Goal: Obtain resource: Obtain resource

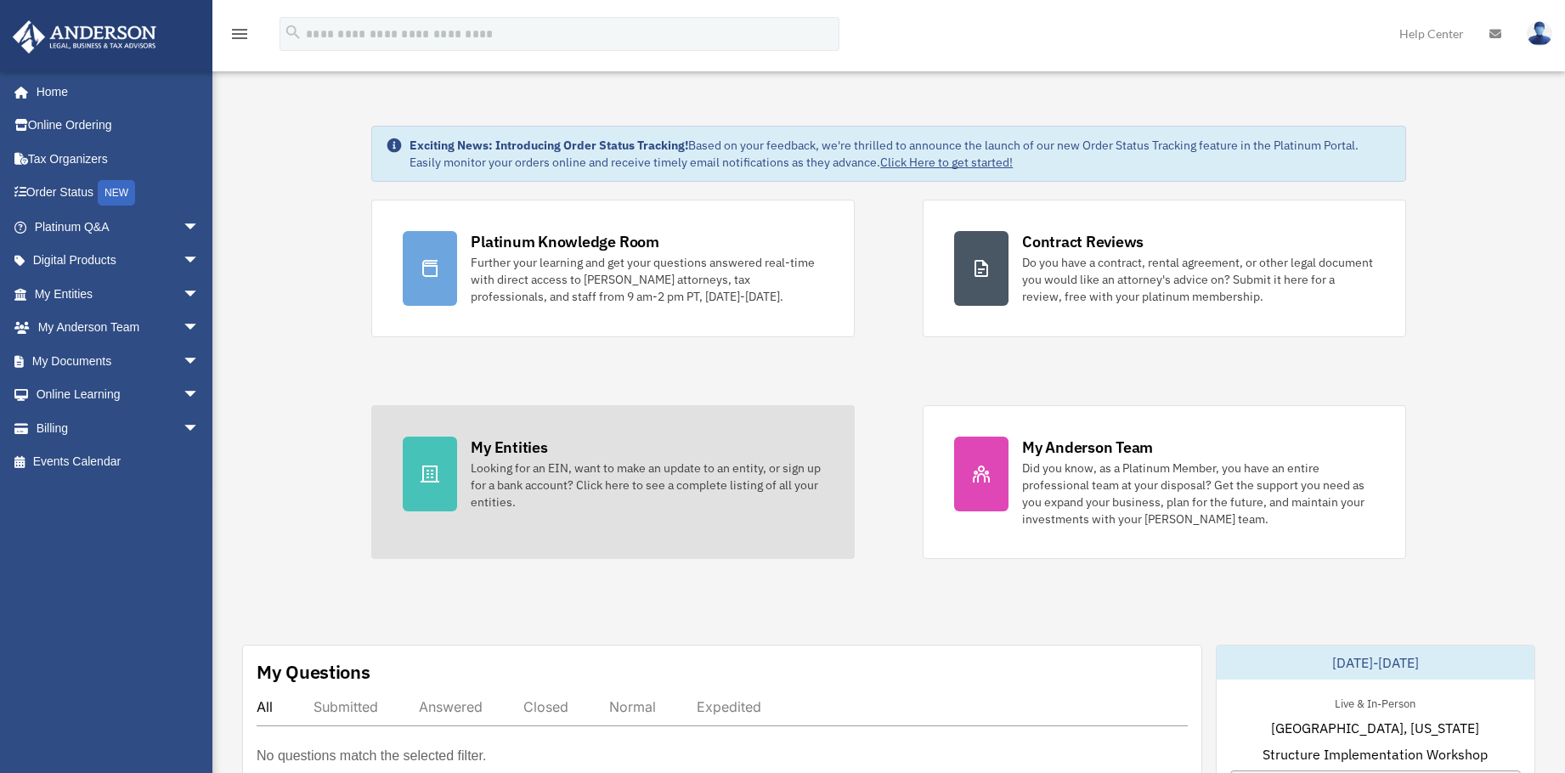
click at [432, 467] on icon at bounding box center [429, 473] width 19 height 17
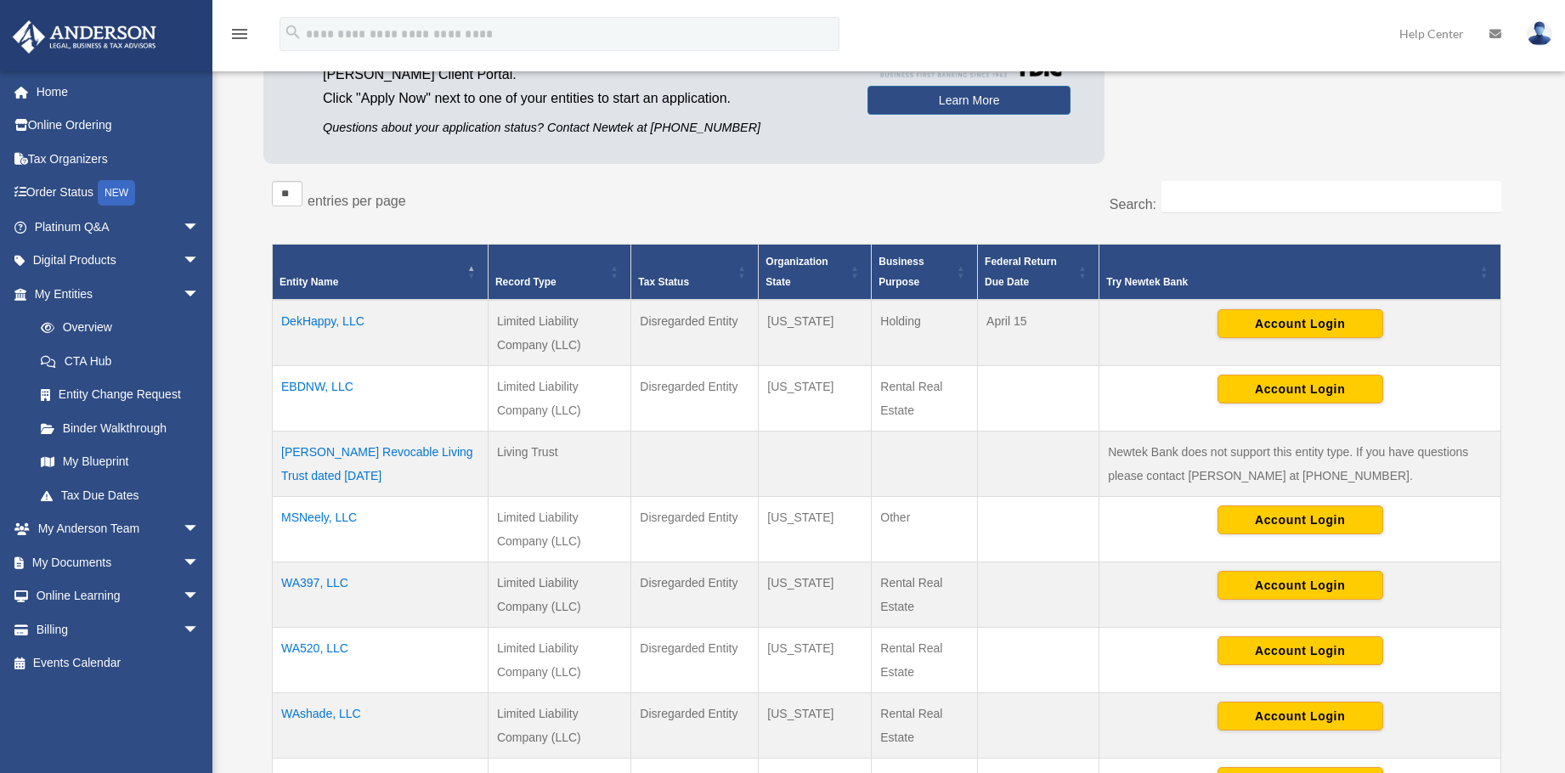
scroll to position [255, 0]
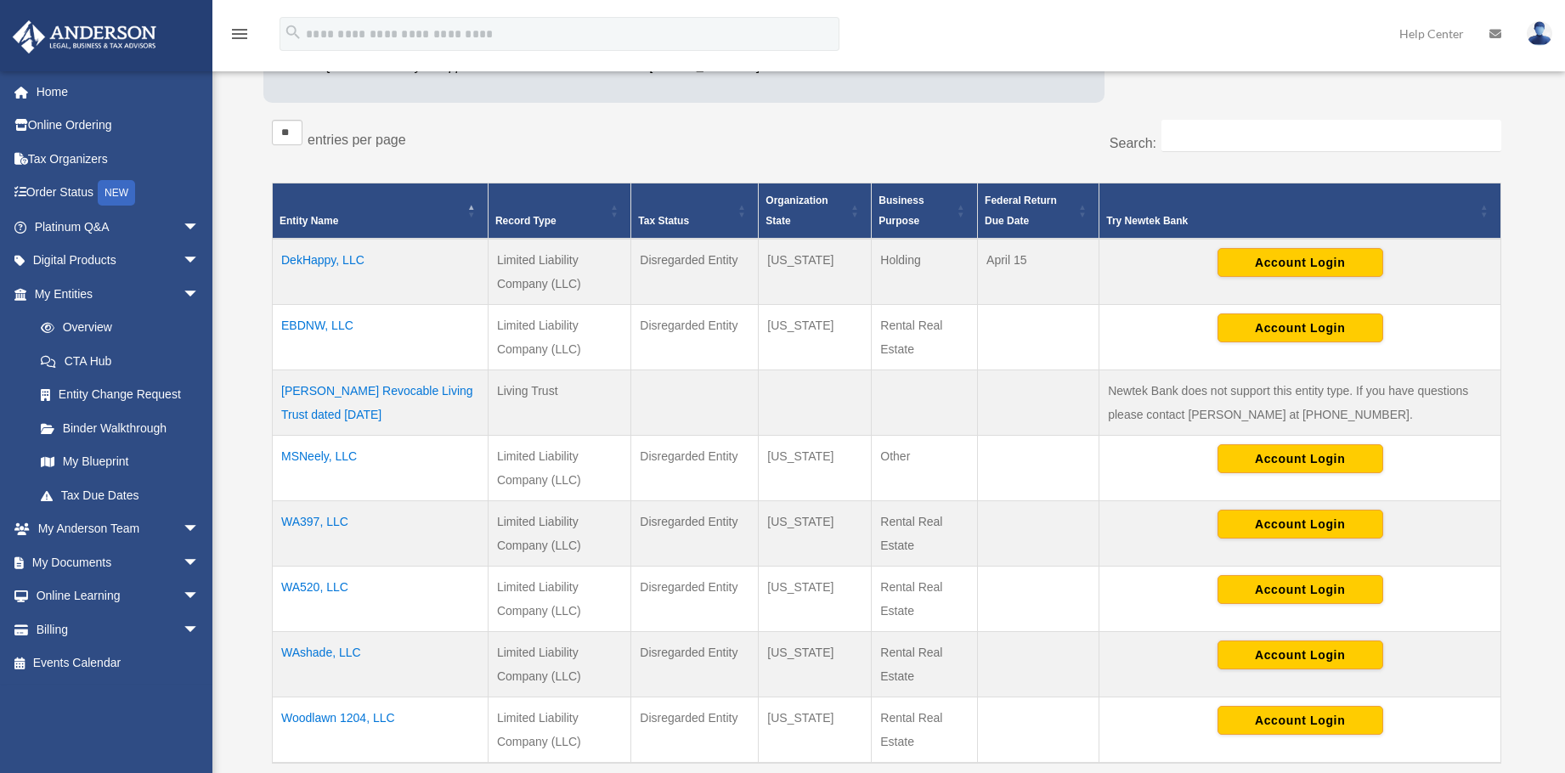
click at [306, 257] on td "DekHappy, LLC" at bounding box center [381, 272] width 216 height 66
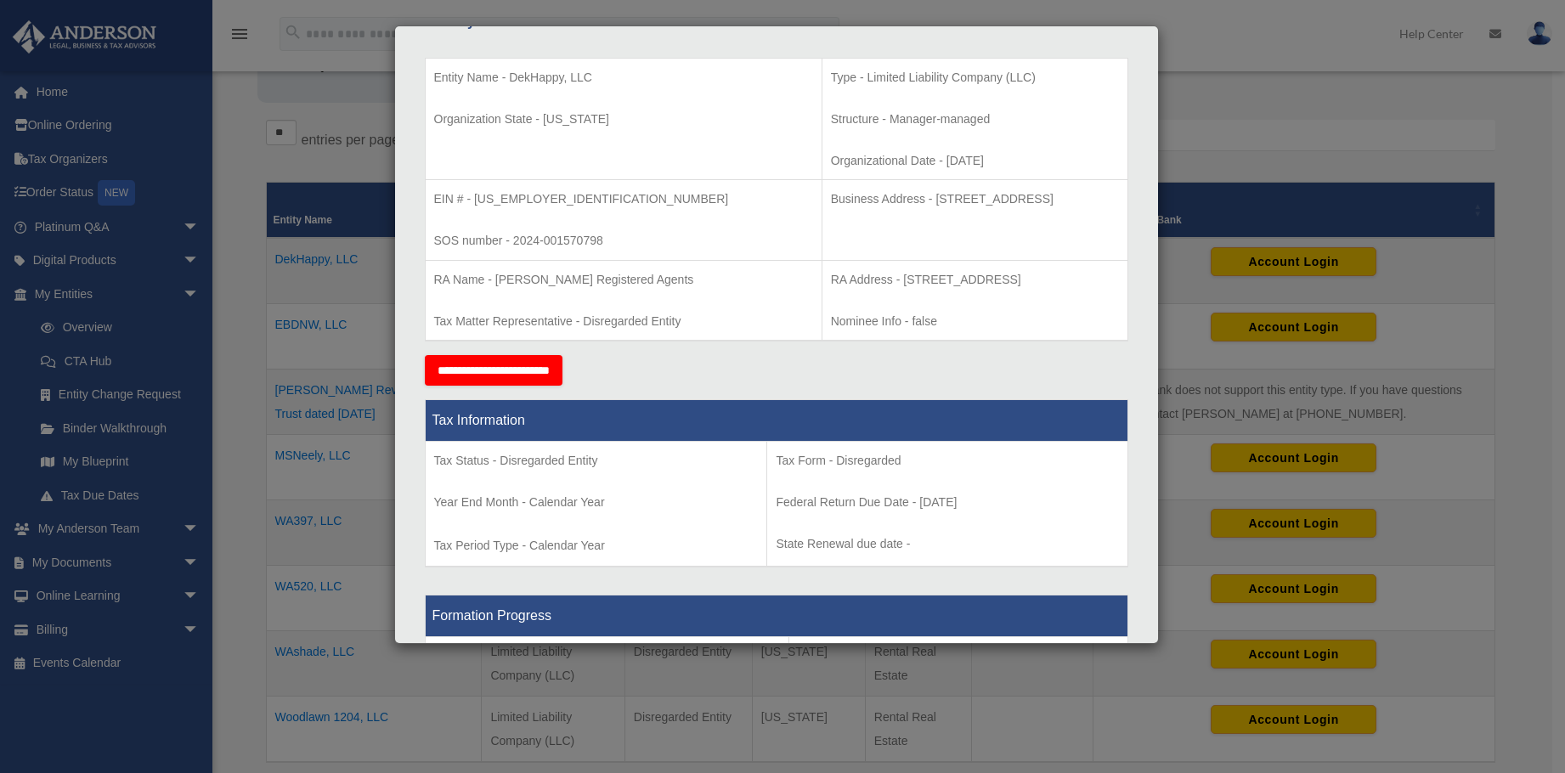
scroll to position [0, 0]
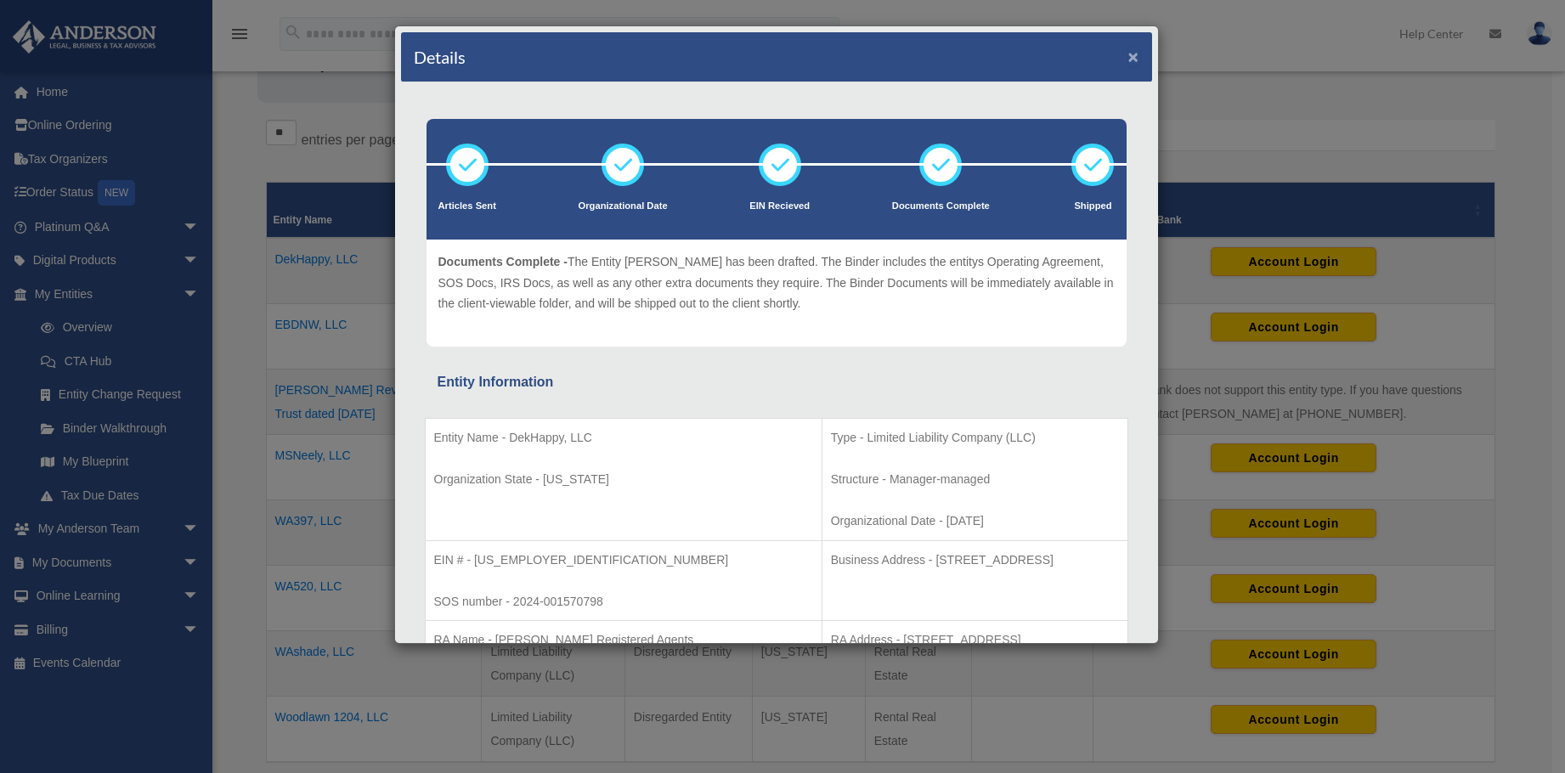
click at [1128, 56] on button "×" at bounding box center [1133, 57] width 11 height 18
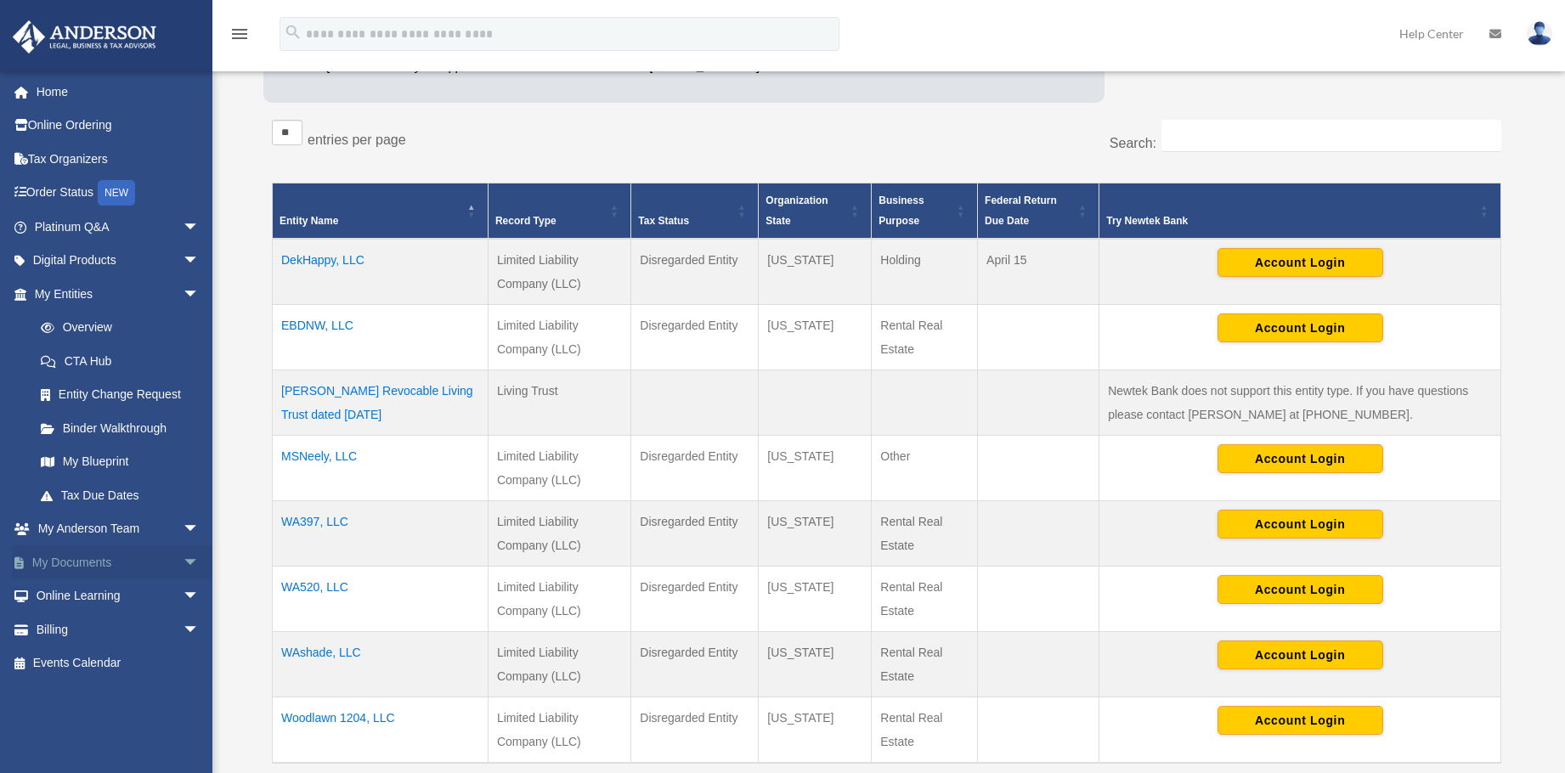
click at [69, 556] on link "My Documents arrow_drop_down" at bounding box center [118, 562] width 213 height 34
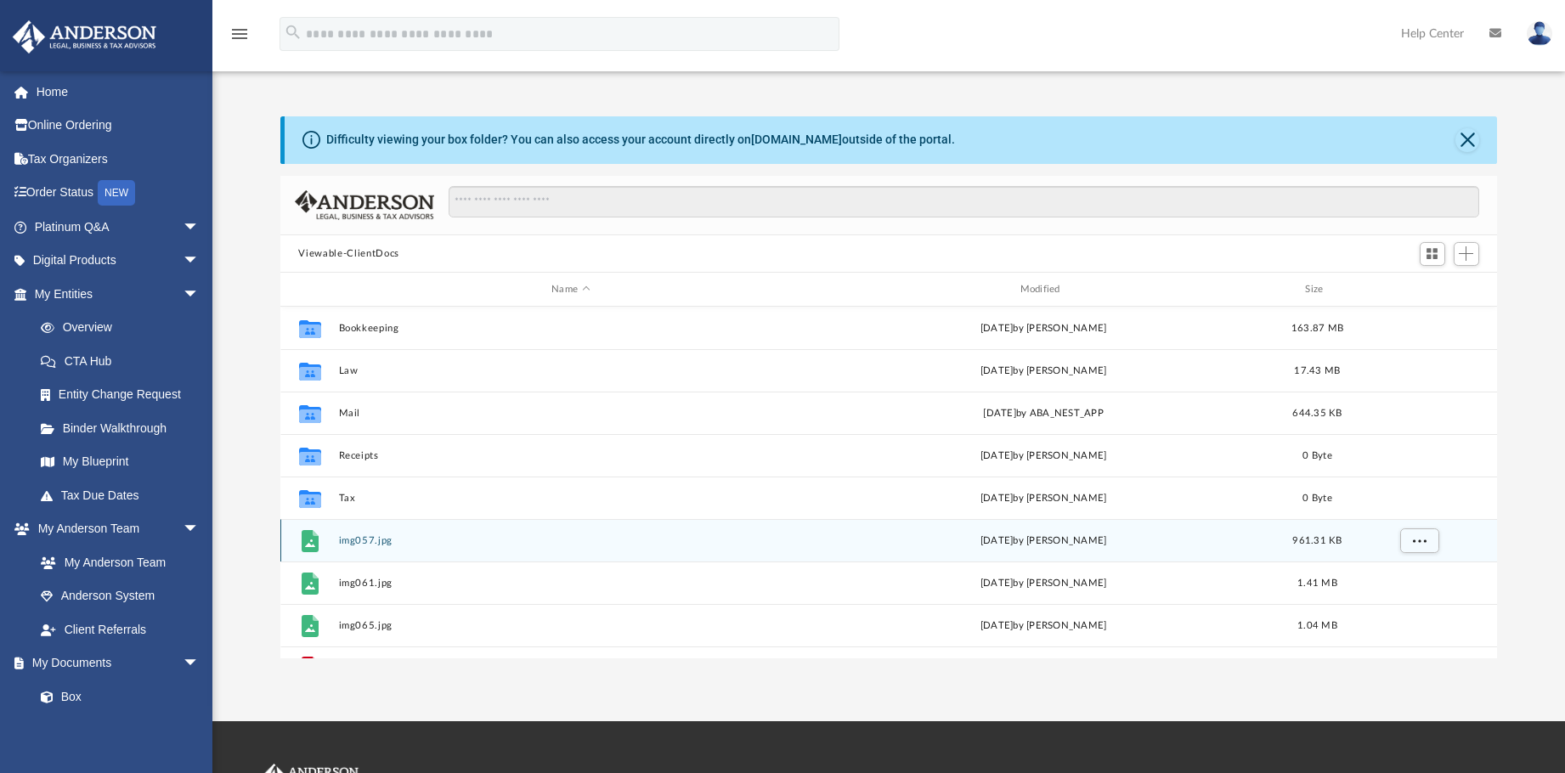
scroll to position [31, 0]
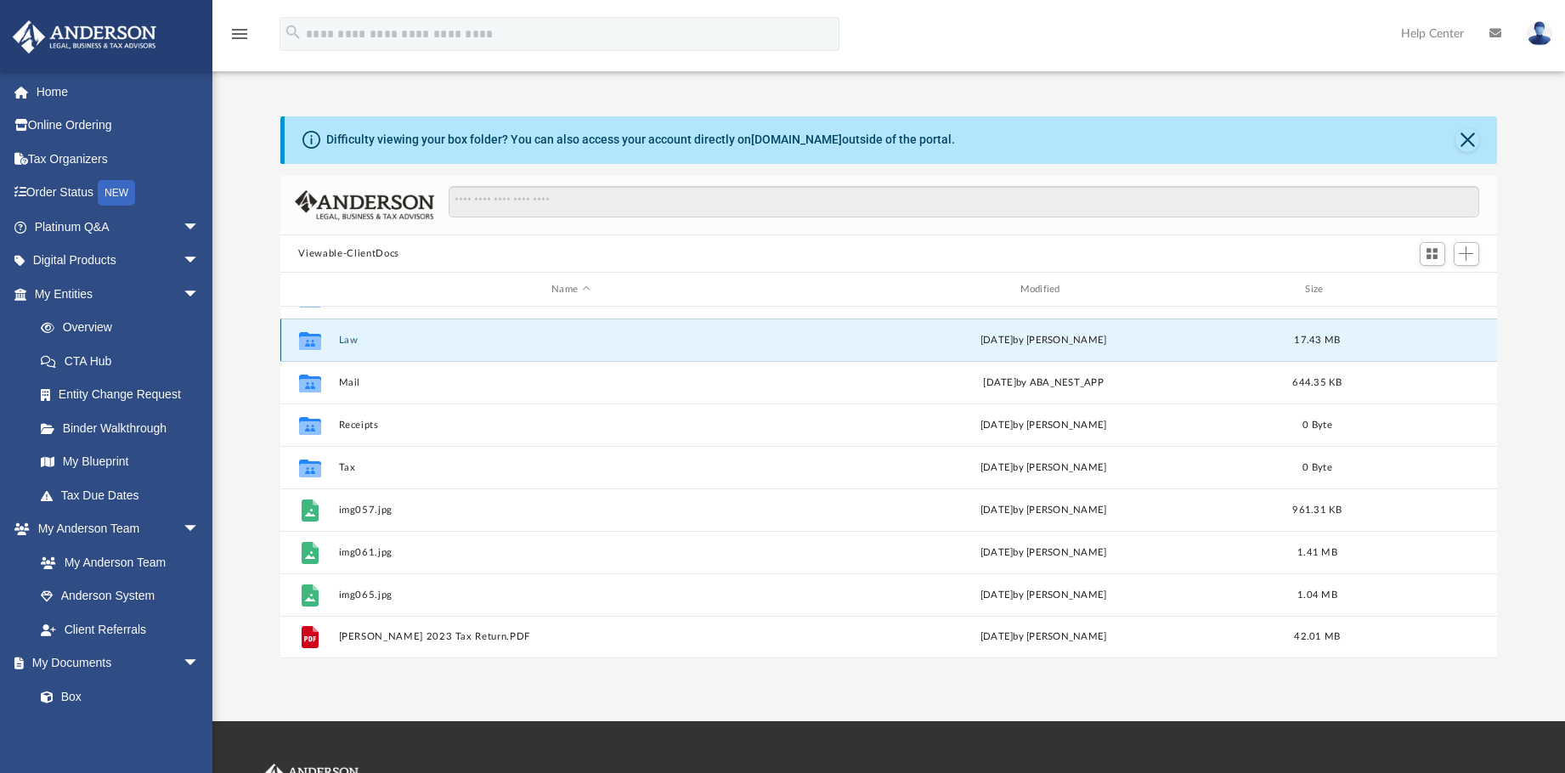
click at [343, 341] on button "Law" at bounding box center [570, 340] width 465 height 11
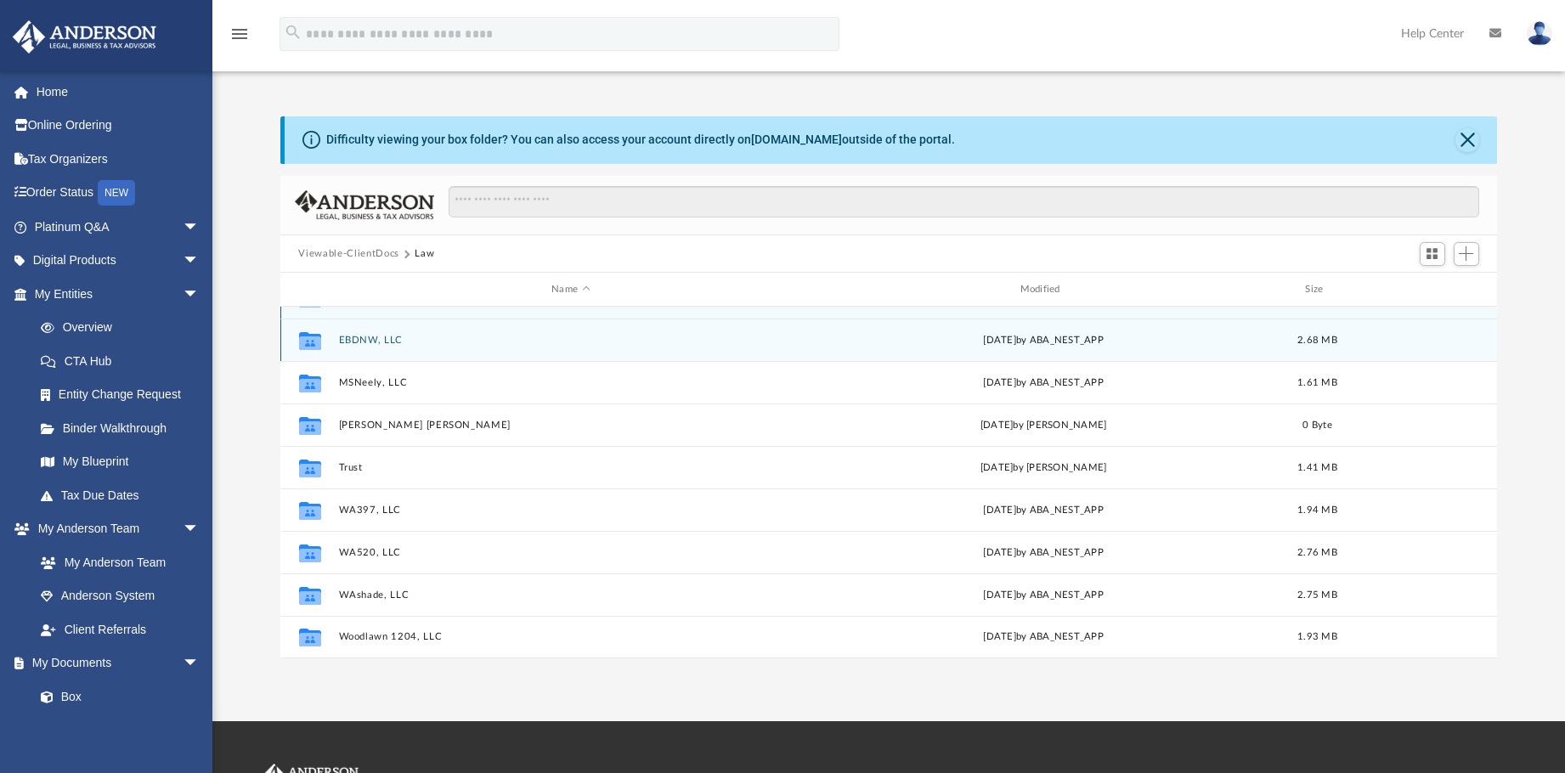
scroll to position [0, 0]
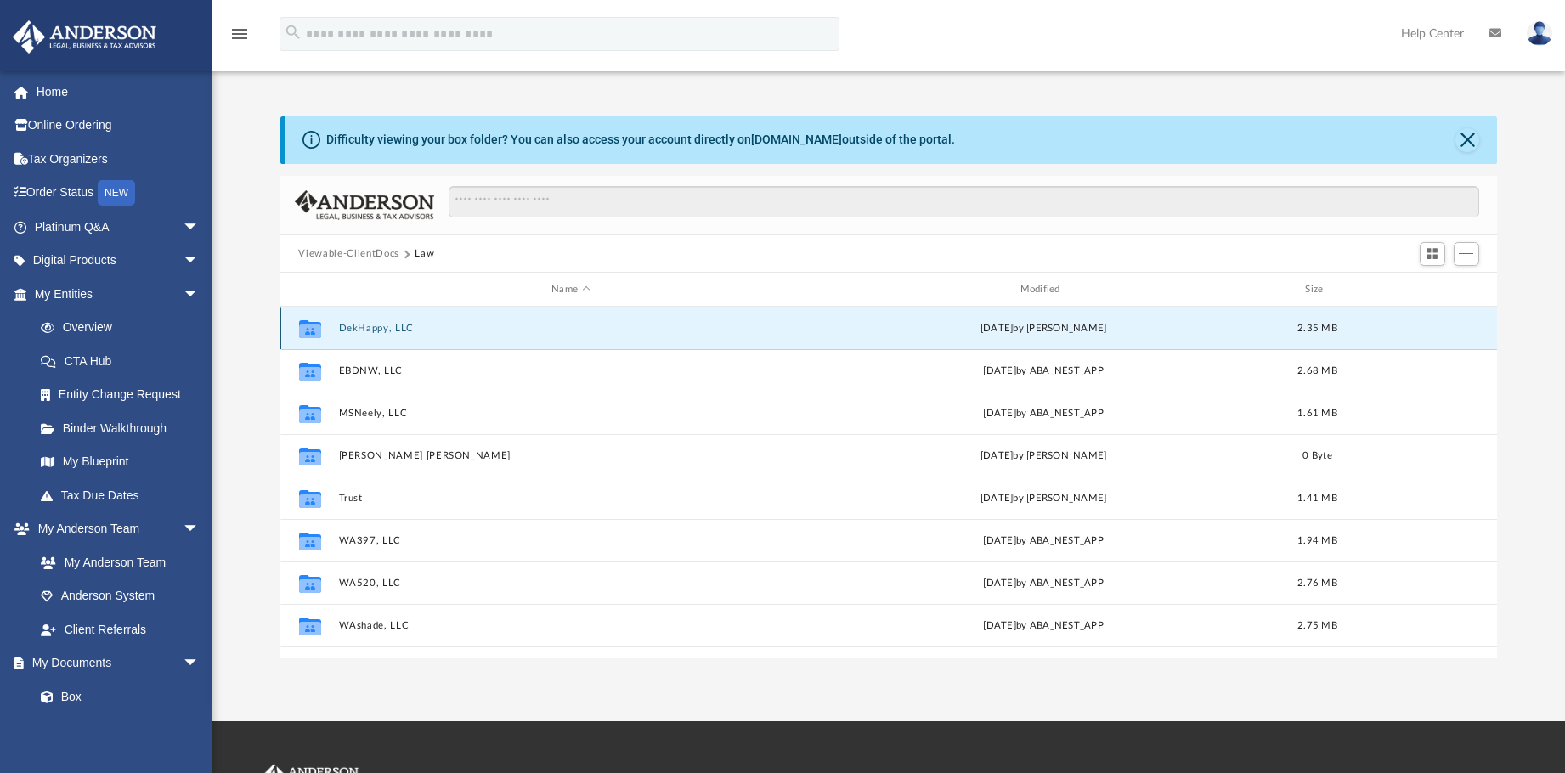
click at [363, 324] on button "DekHappy, LLC" at bounding box center [570, 328] width 465 height 11
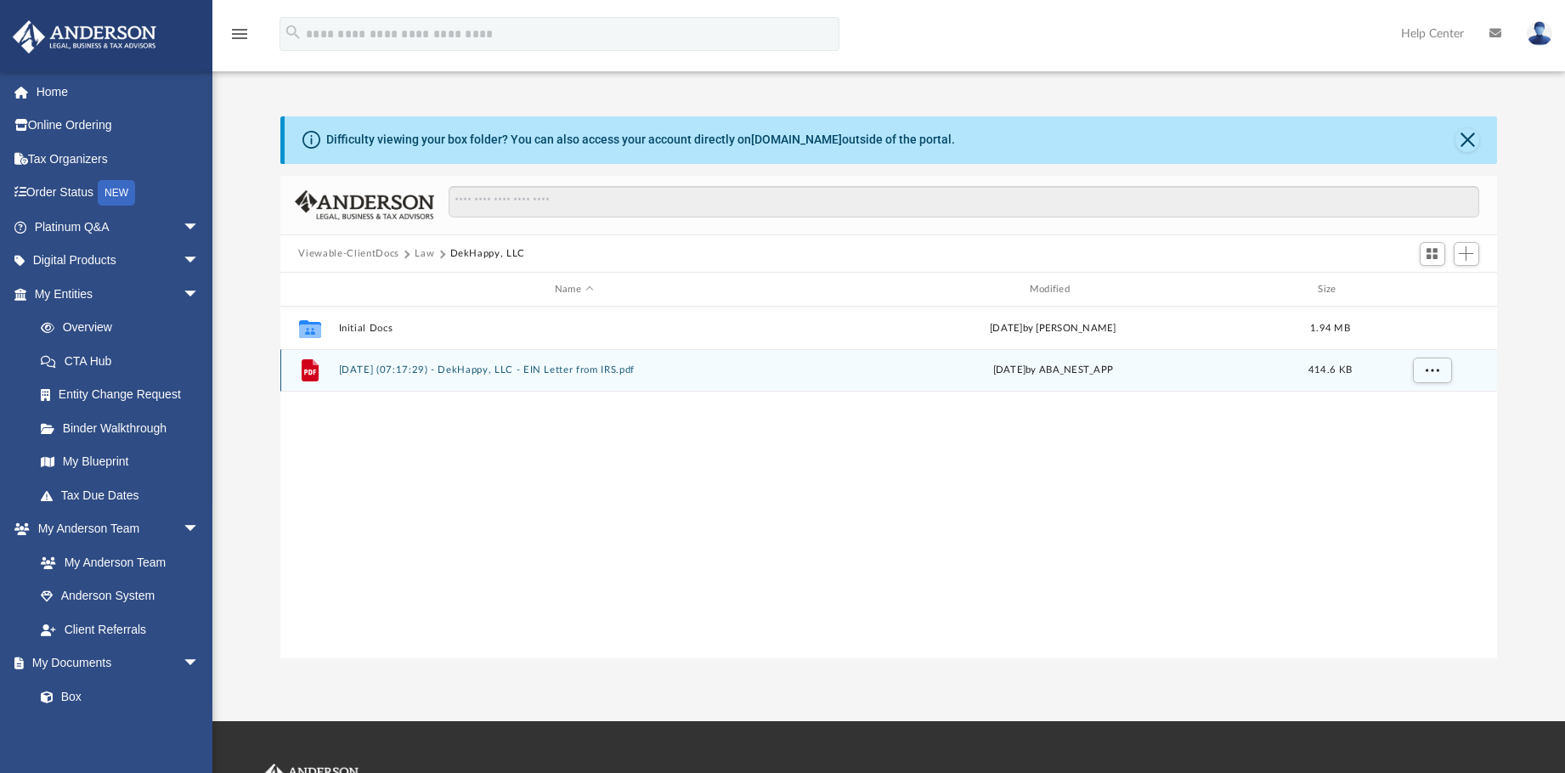
click at [441, 365] on button "2024.12.24 (07:17:29) - DekHappy, LLC - EIN Letter from IRS.pdf" at bounding box center [573, 370] width 471 height 11
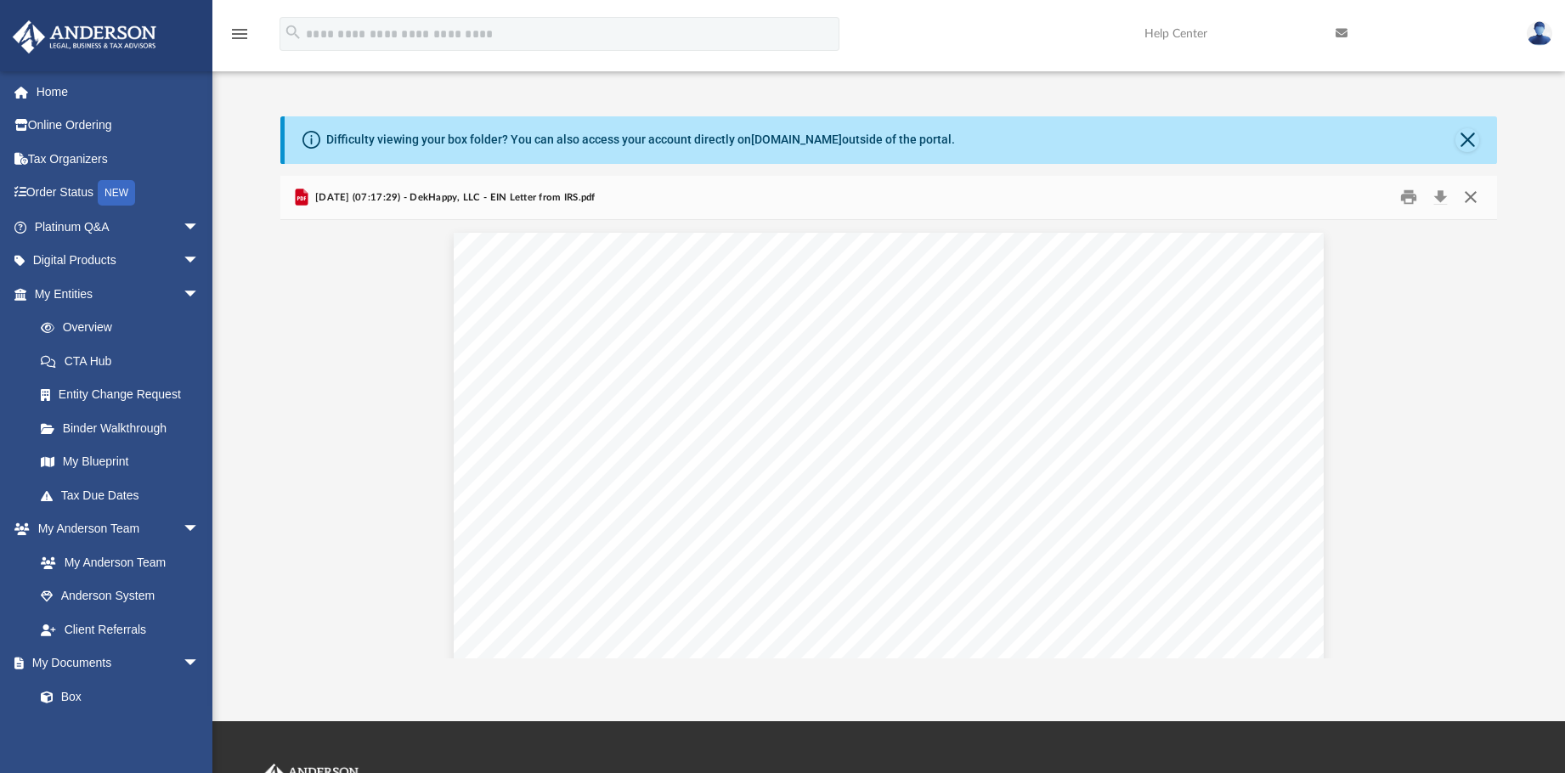
click at [1472, 195] on button "Close" at bounding box center [1470, 197] width 31 height 26
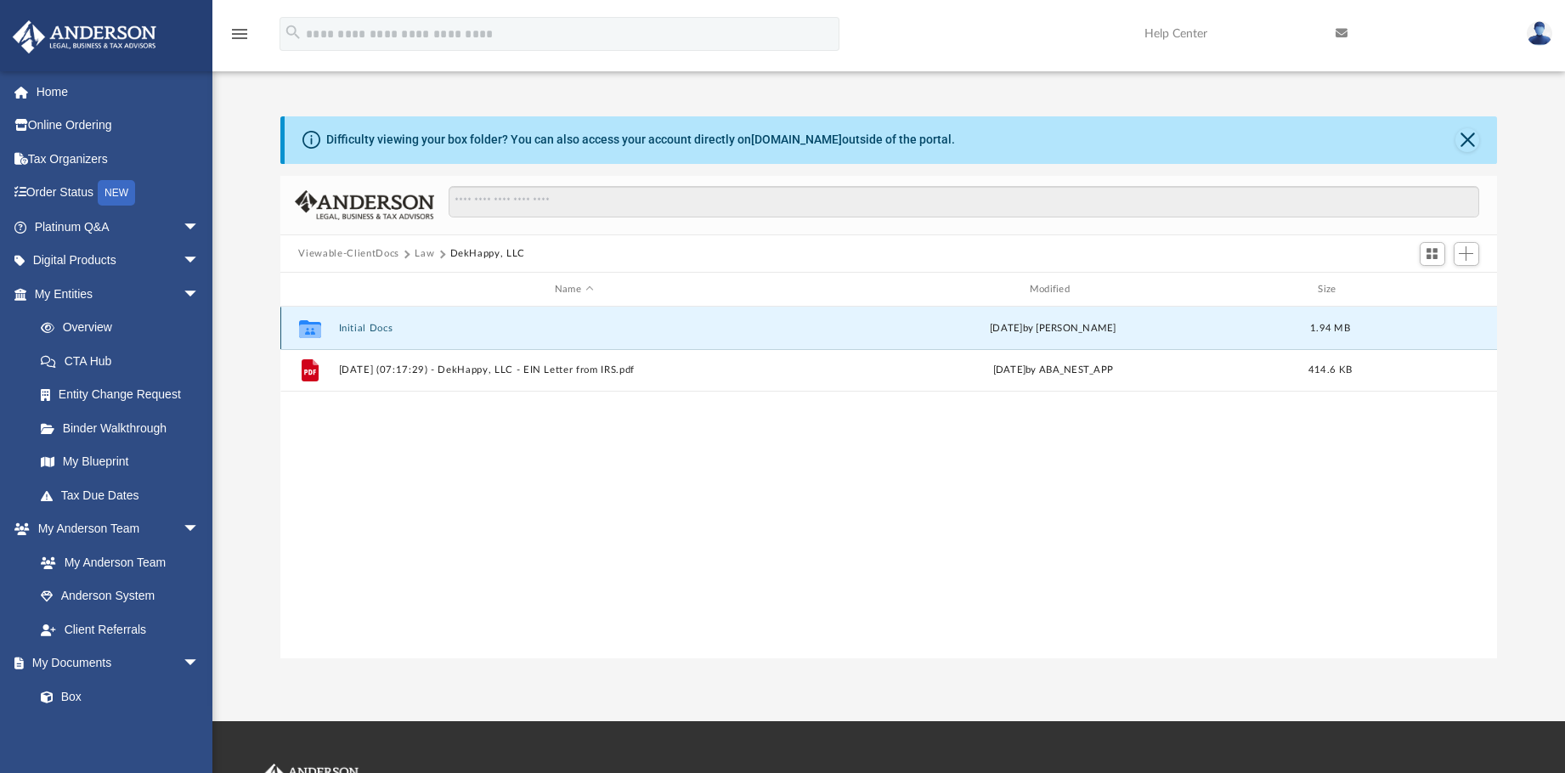
click at [350, 325] on button "Initial Docs" at bounding box center [573, 328] width 471 height 11
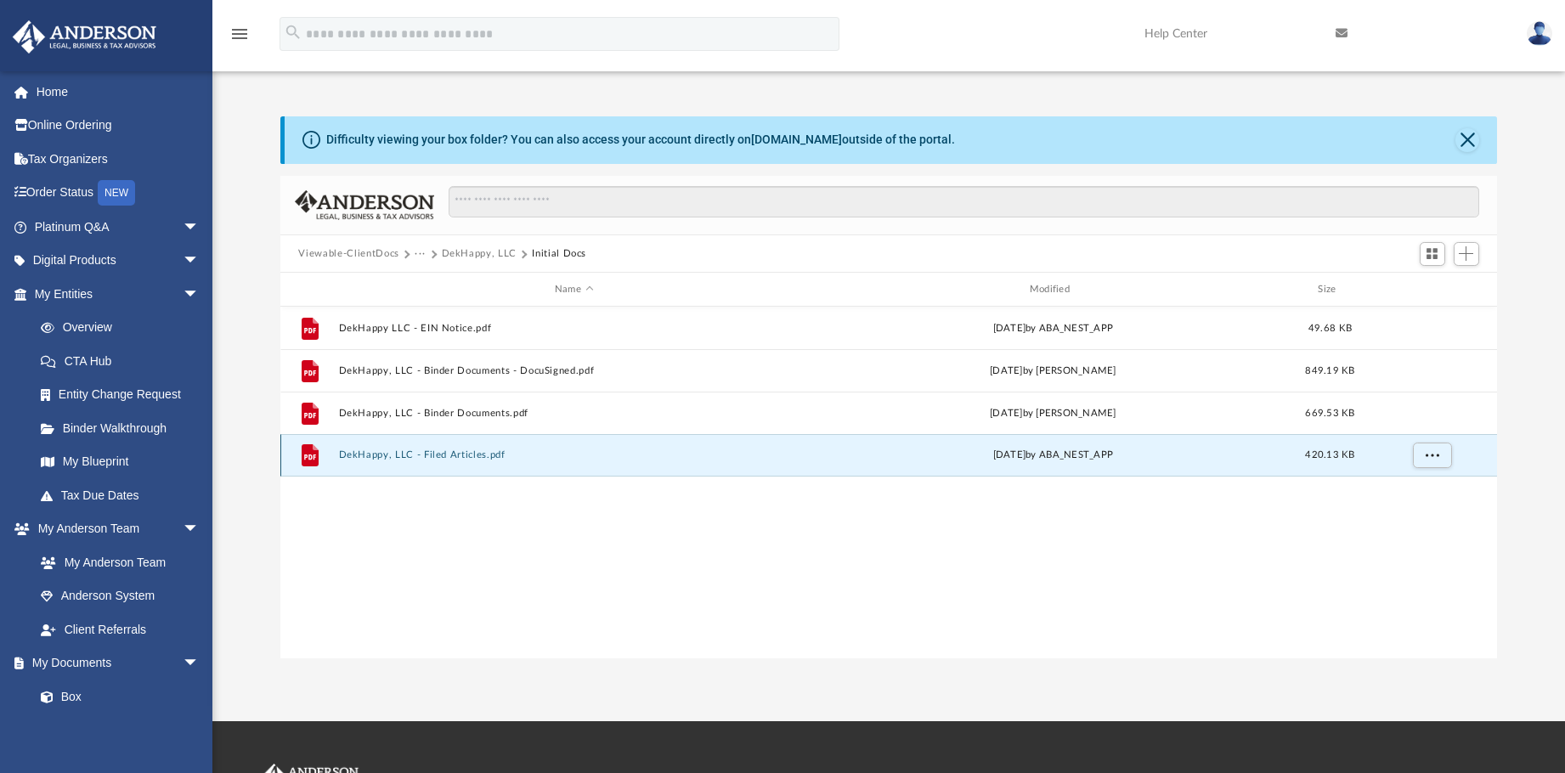
click at [439, 451] on button "DekHappy, LLC - Filed Articles.pdf" at bounding box center [573, 455] width 471 height 11
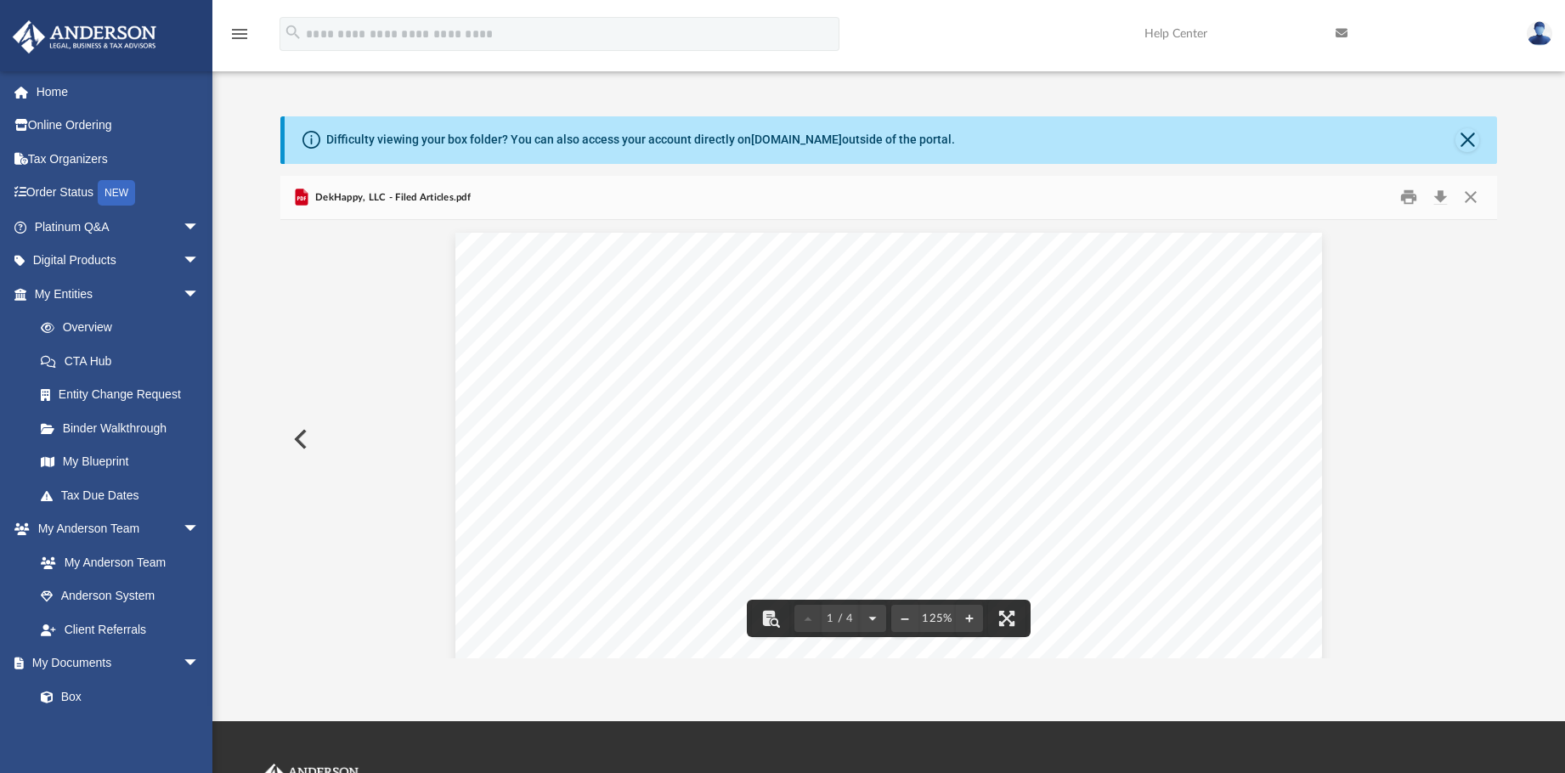
click at [294, 436] on button "Preview" at bounding box center [298, 439] width 37 height 48
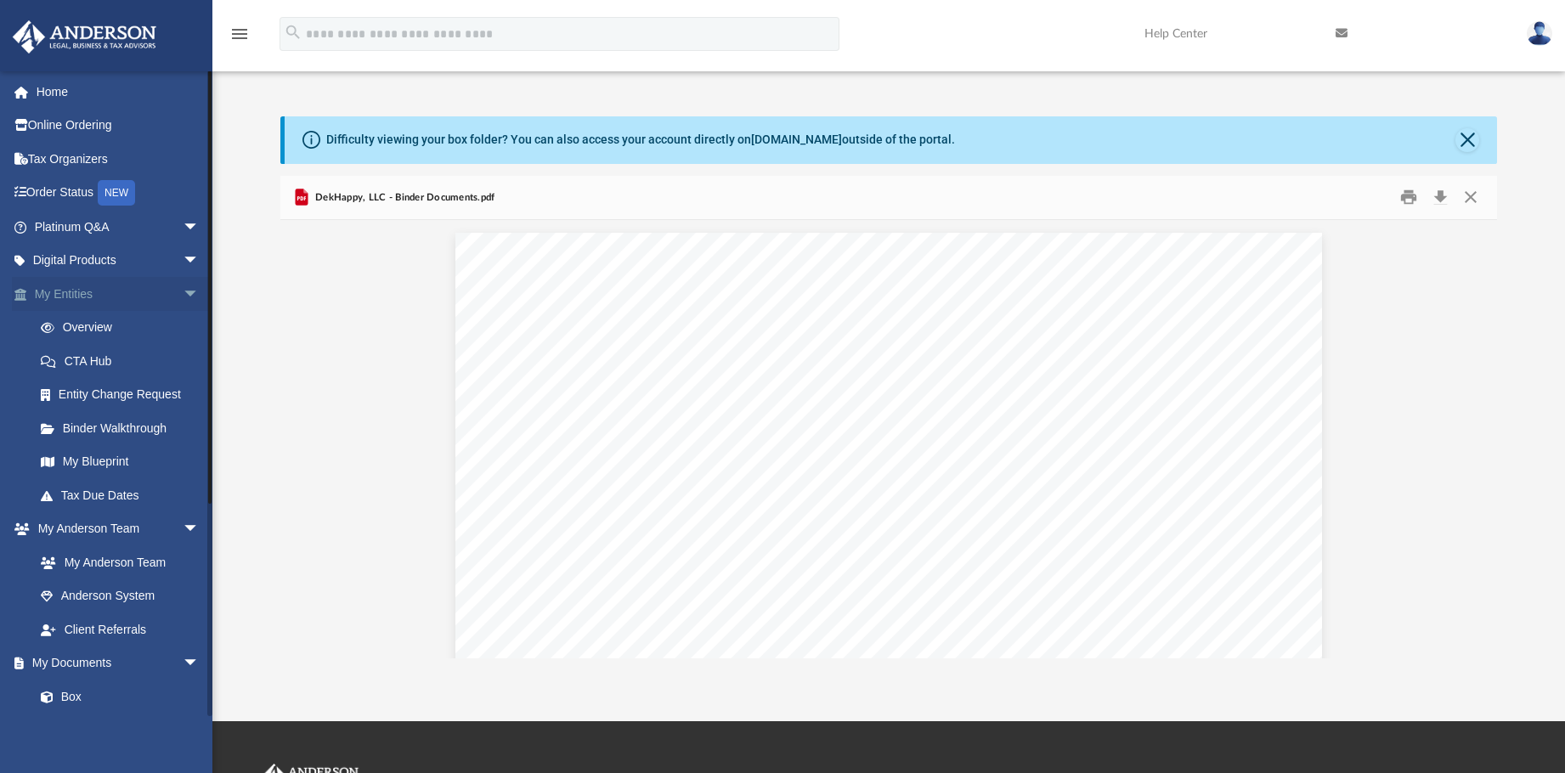
click at [66, 294] on link "My Entities arrow_drop_down" at bounding box center [118, 294] width 213 height 34
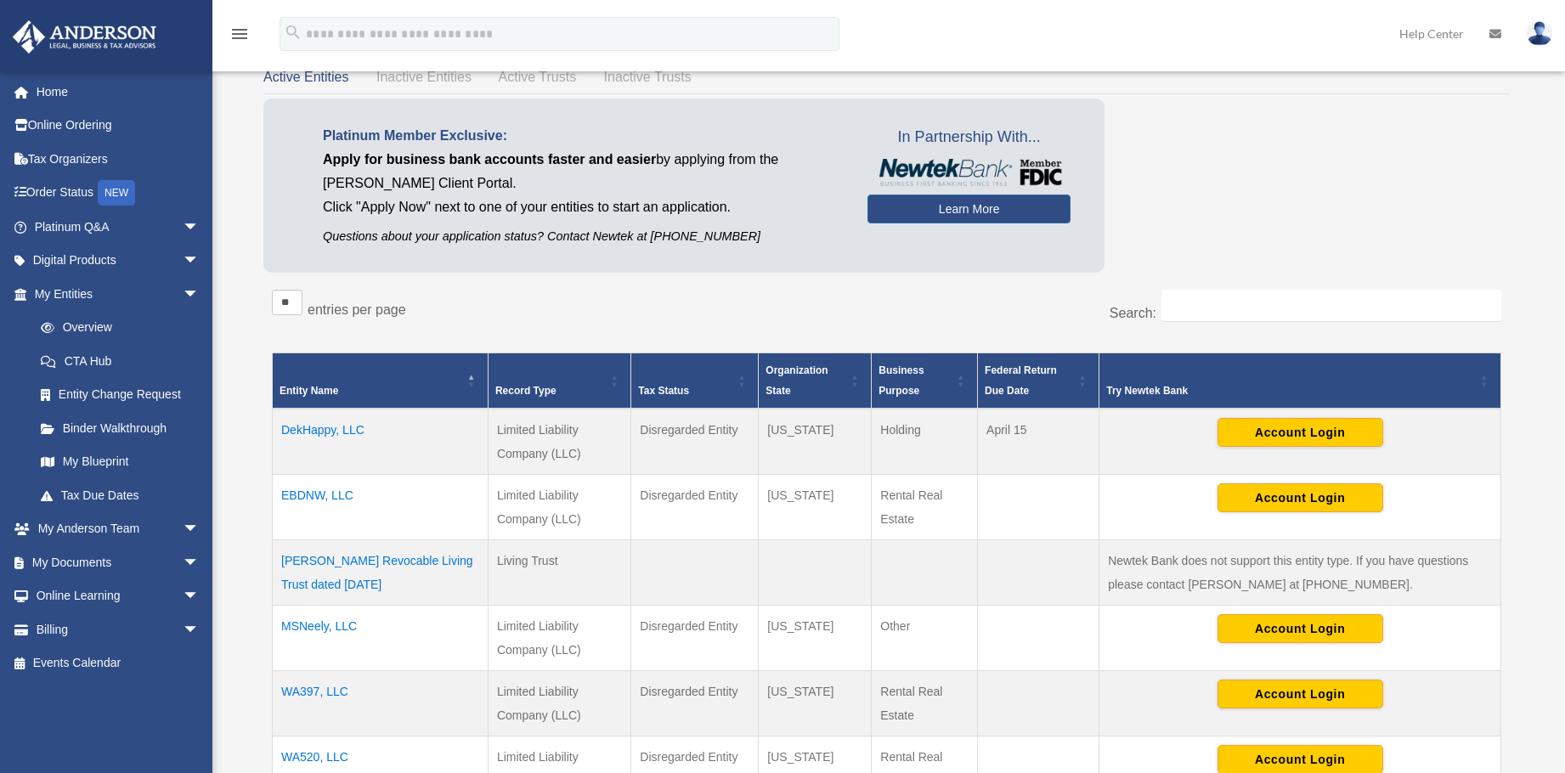
scroll to position [170, 0]
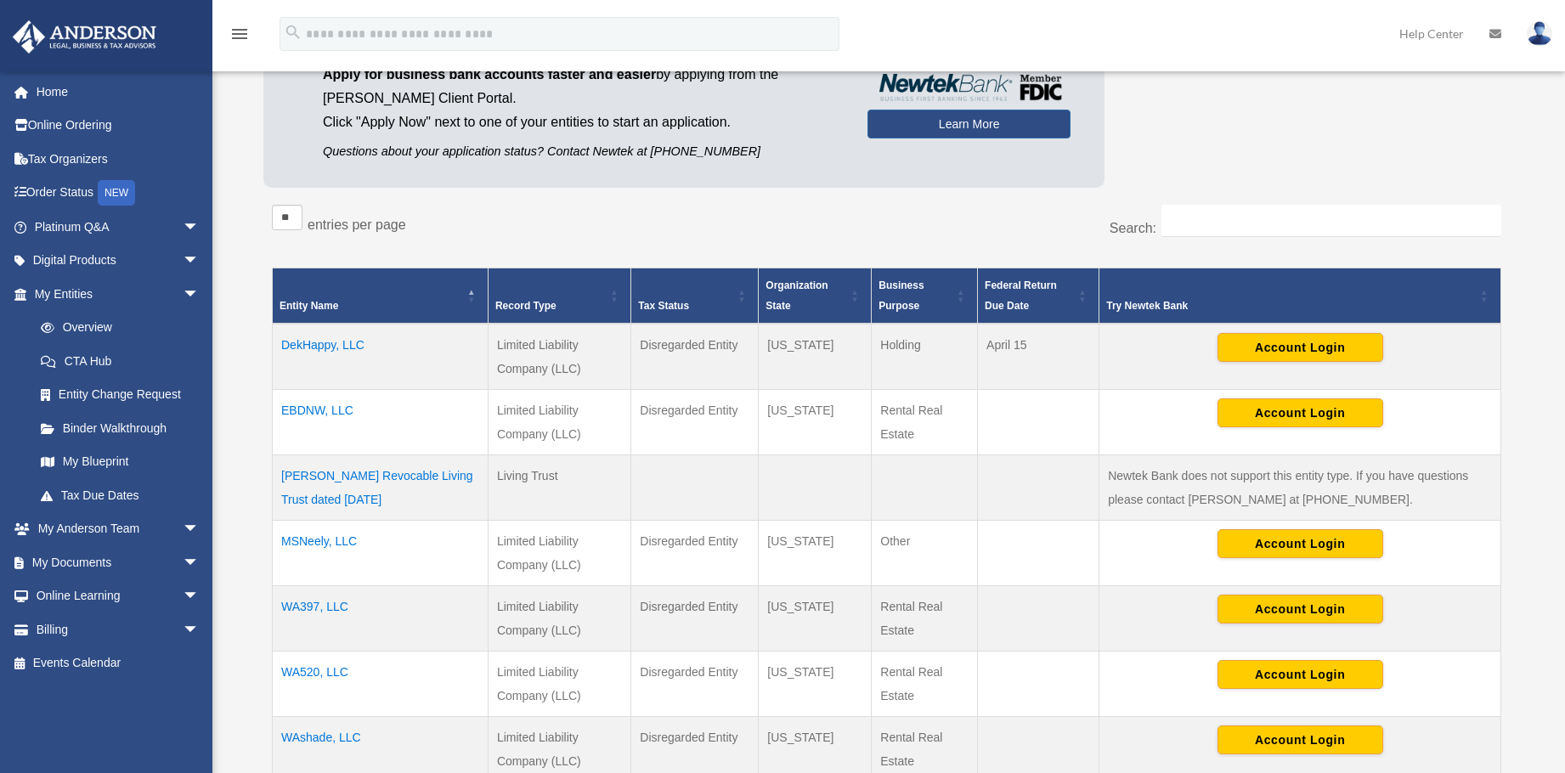
click at [307, 344] on td "DekHappy, LLC" at bounding box center [381, 357] width 216 height 66
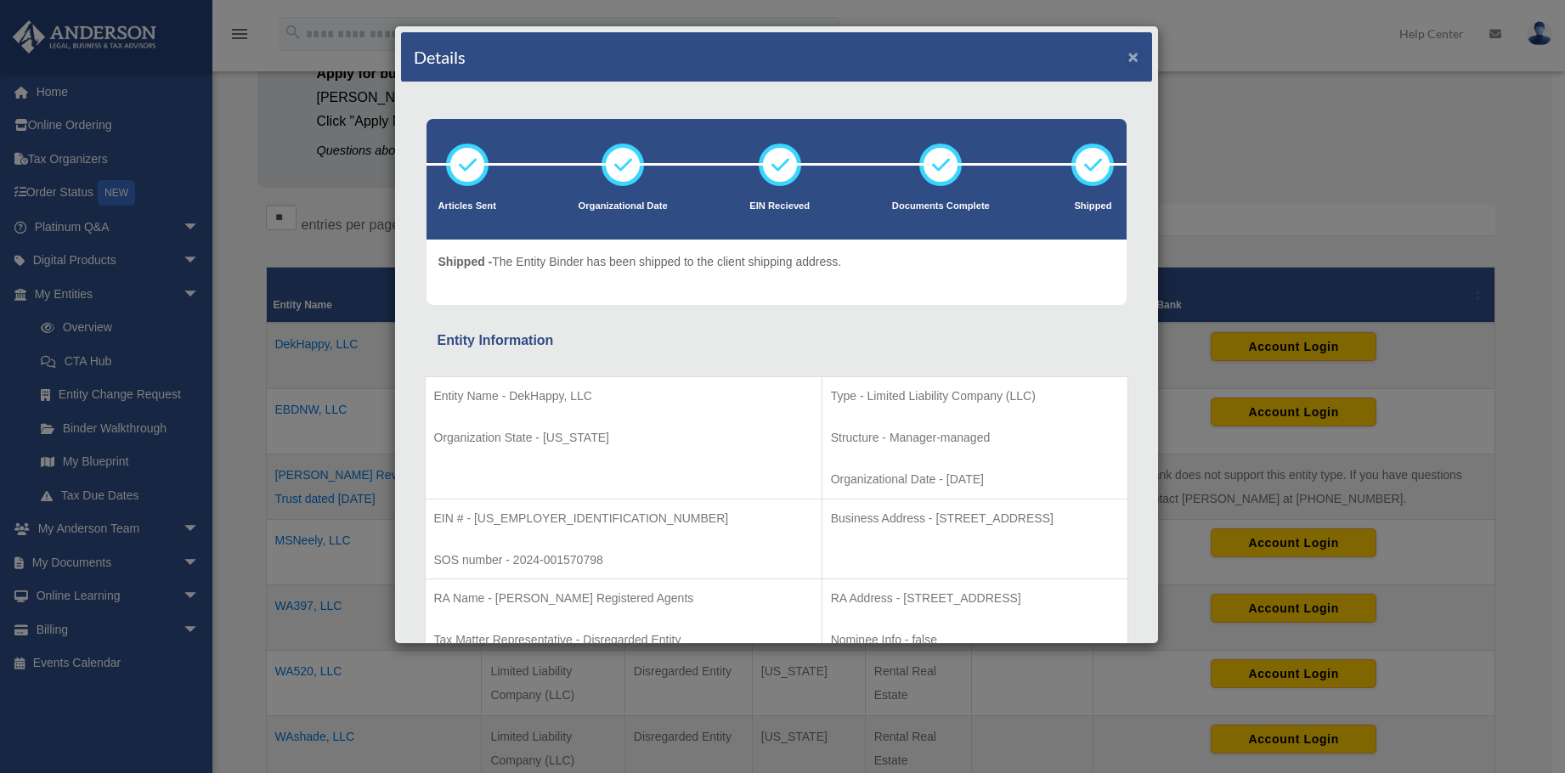
click at [1128, 52] on button "×" at bounding box center [1133, 57] width 11 height 18
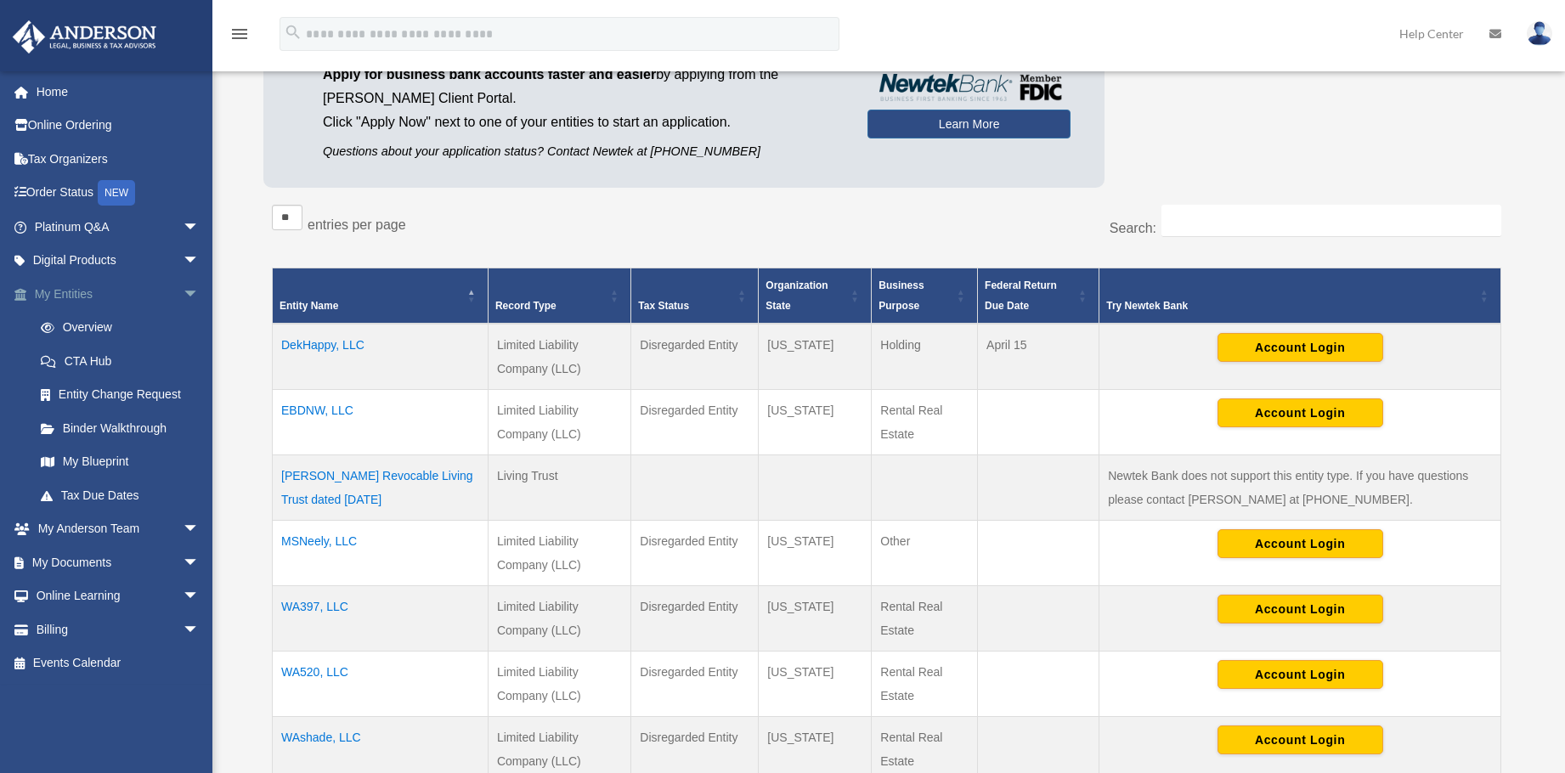
click at [69, 292] on link "My Entities arrow_drop_down" at bounding box center [118, 294] width 213 height 34
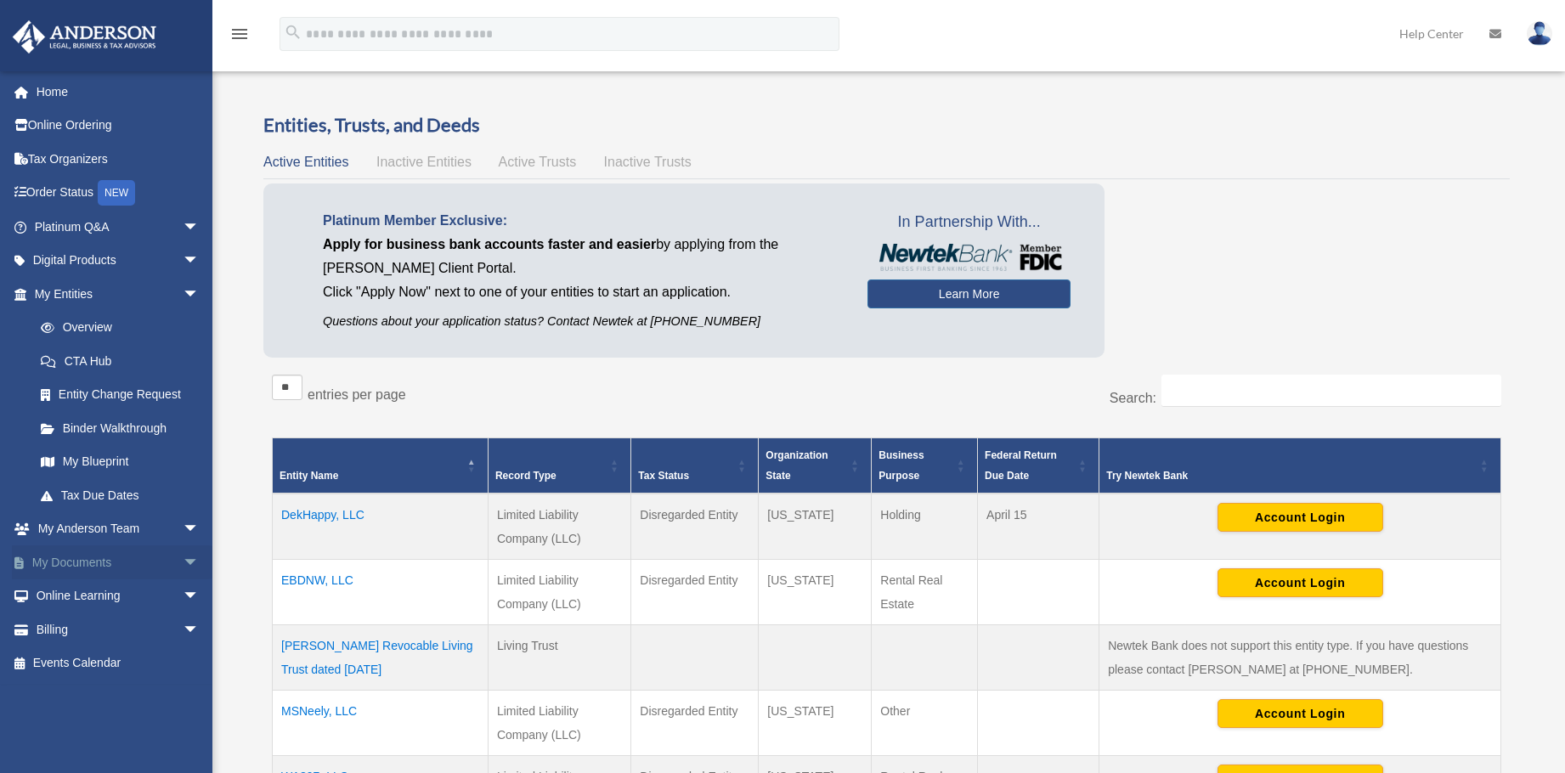
click at [50, 556] on link "My Documents arrow_drop_down" at bounding box center [118, 562] width 213 height 34
click at [183, 561] on span "arrow_drop_down" at bounding box center [200, 562] width 34 height 35
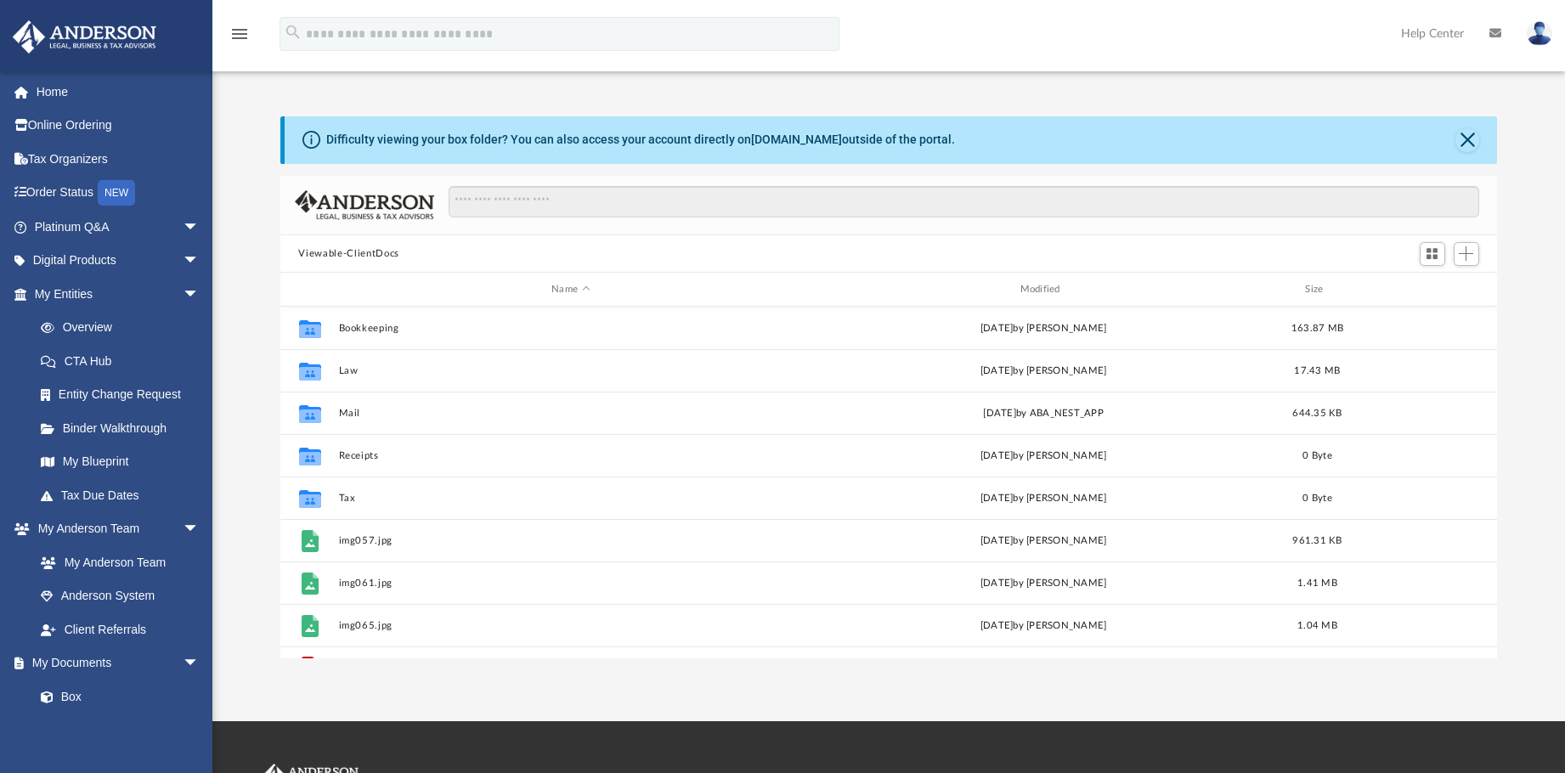
scroll to position [374, 1204]
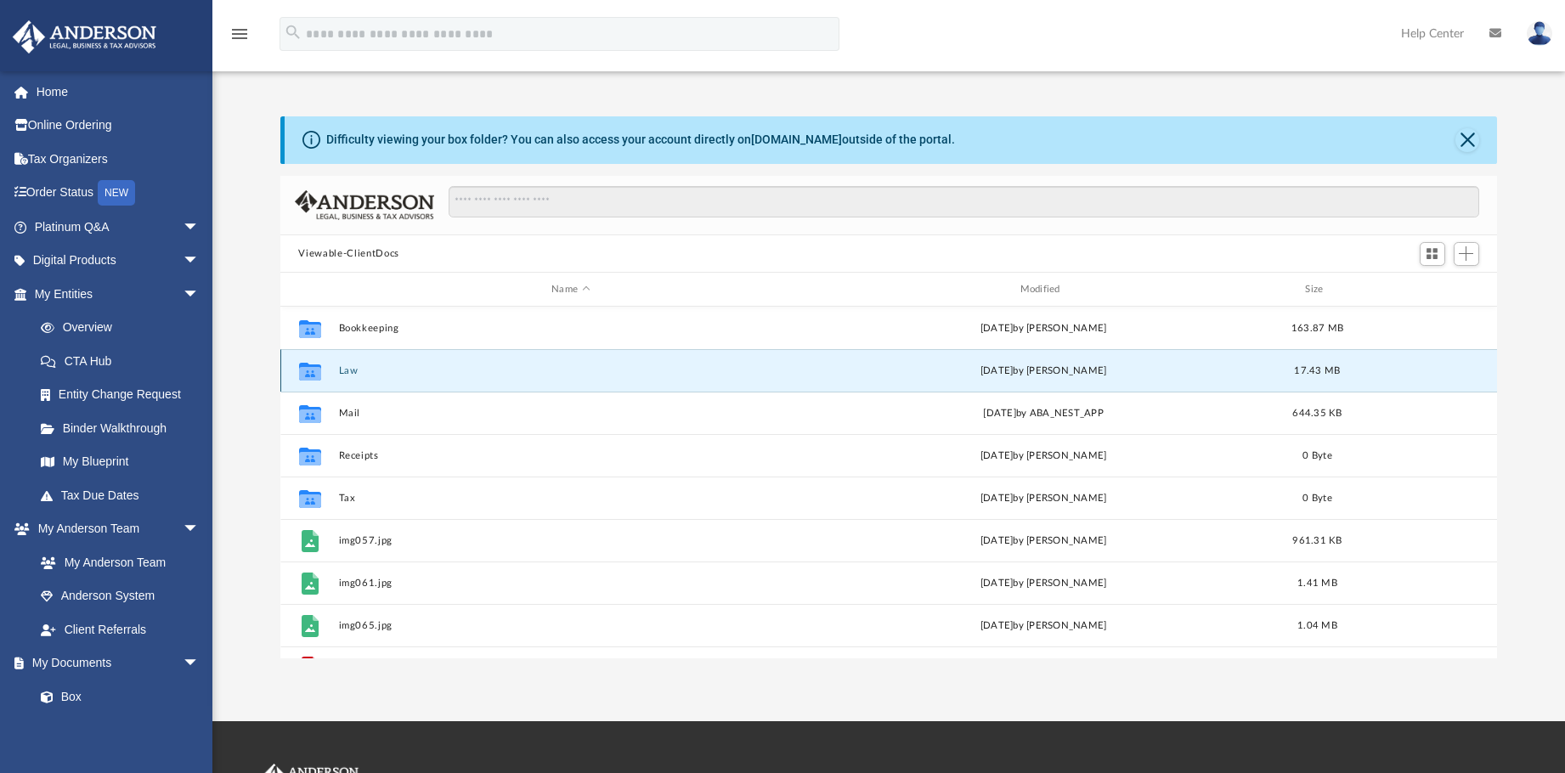
click at [343, 370] on button "Law" at bounding box center [570, 370] width 465 height 11
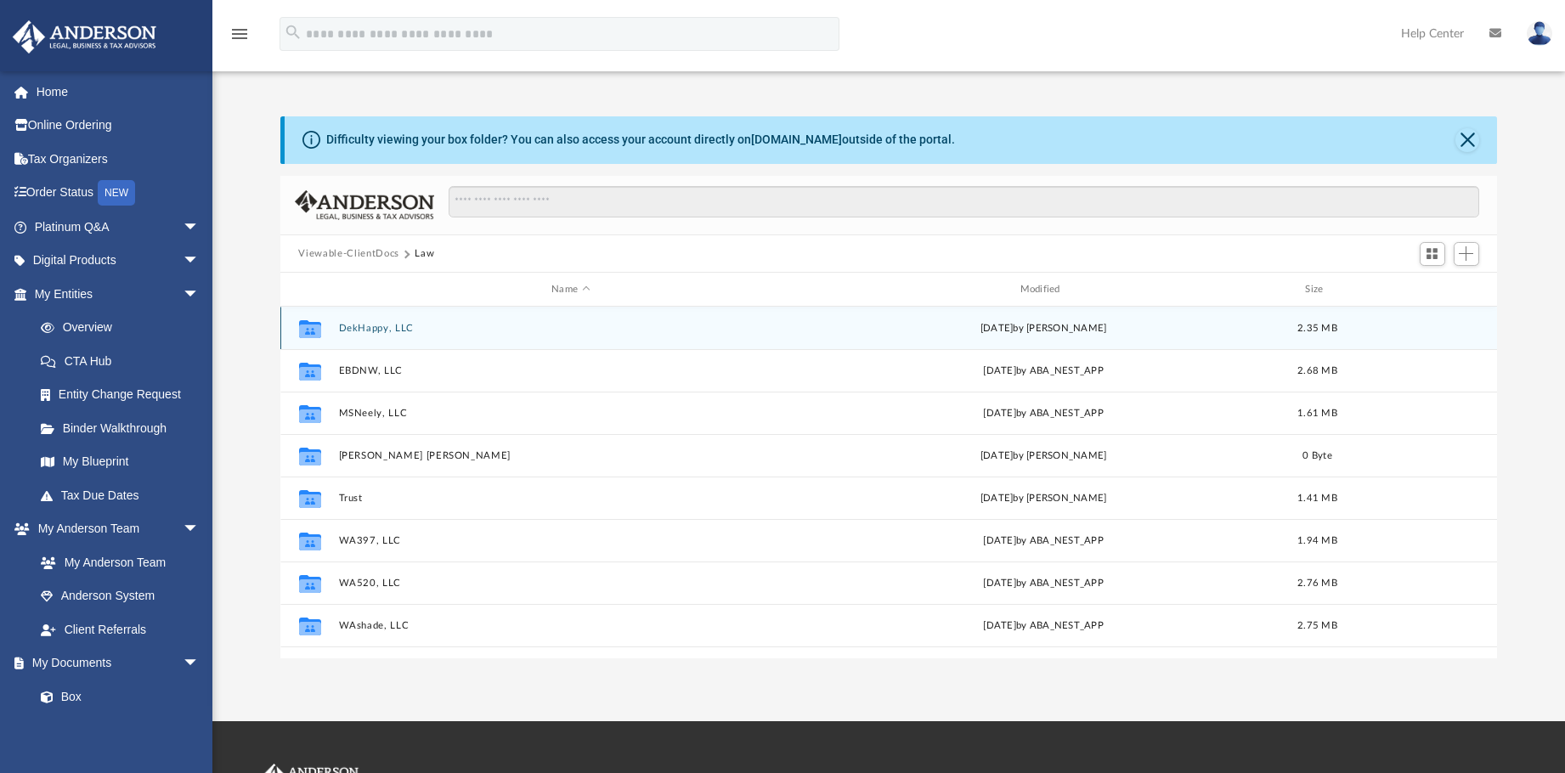
click at [367, 324] on button "DekHappy, LLC" at bounding box center [570, 328] width 465 height 11
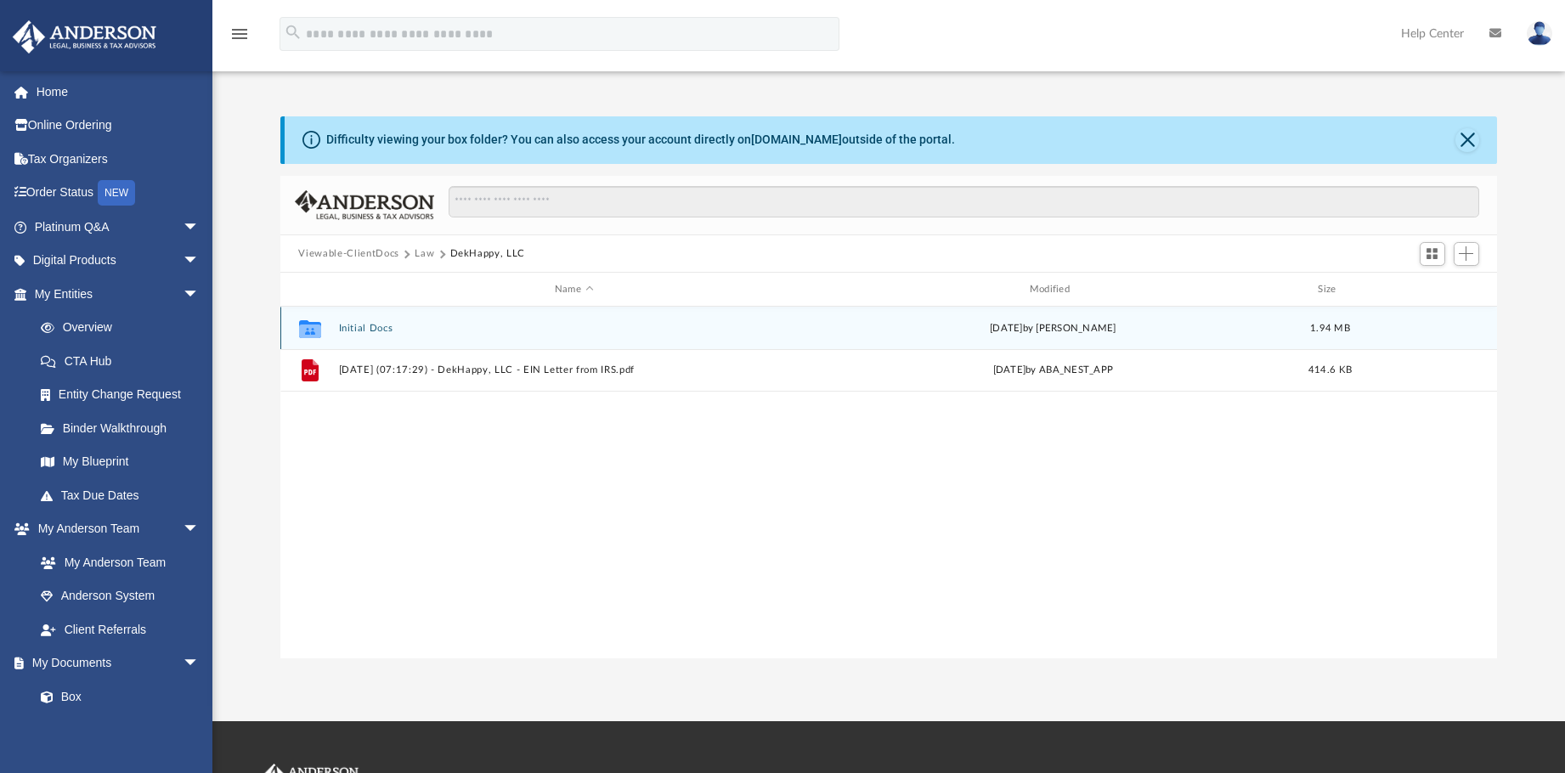
click at [369, 321] on div "Collaborated Folder Initial Docs [DATE] by [PERSON_NAME] 1.94 MB" at bounding box center [888, 328] width 1217 height 42
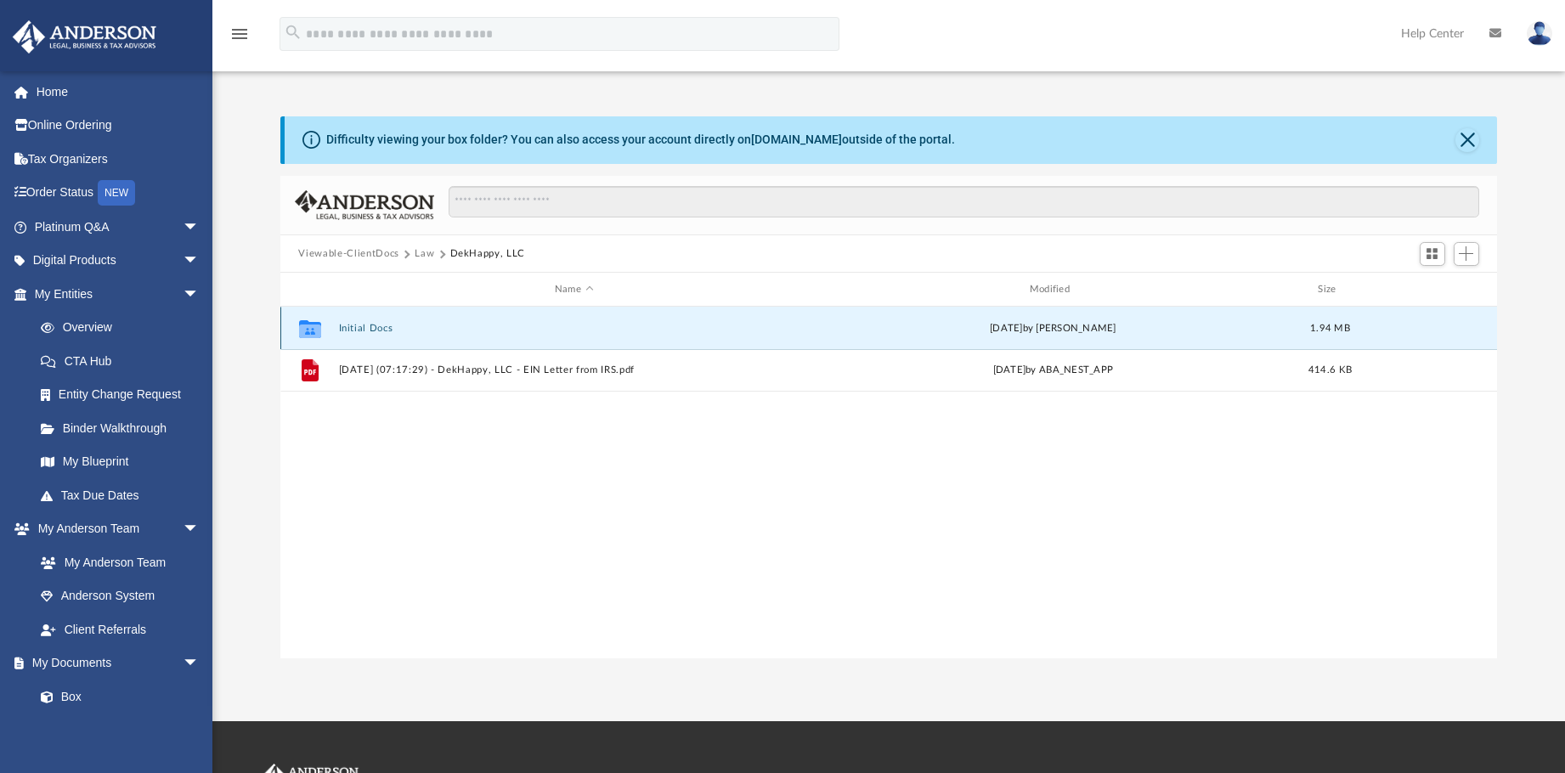
click at [364, 329] on button "Initial Docs" at bounding box center [573, 328] width 471 height 11
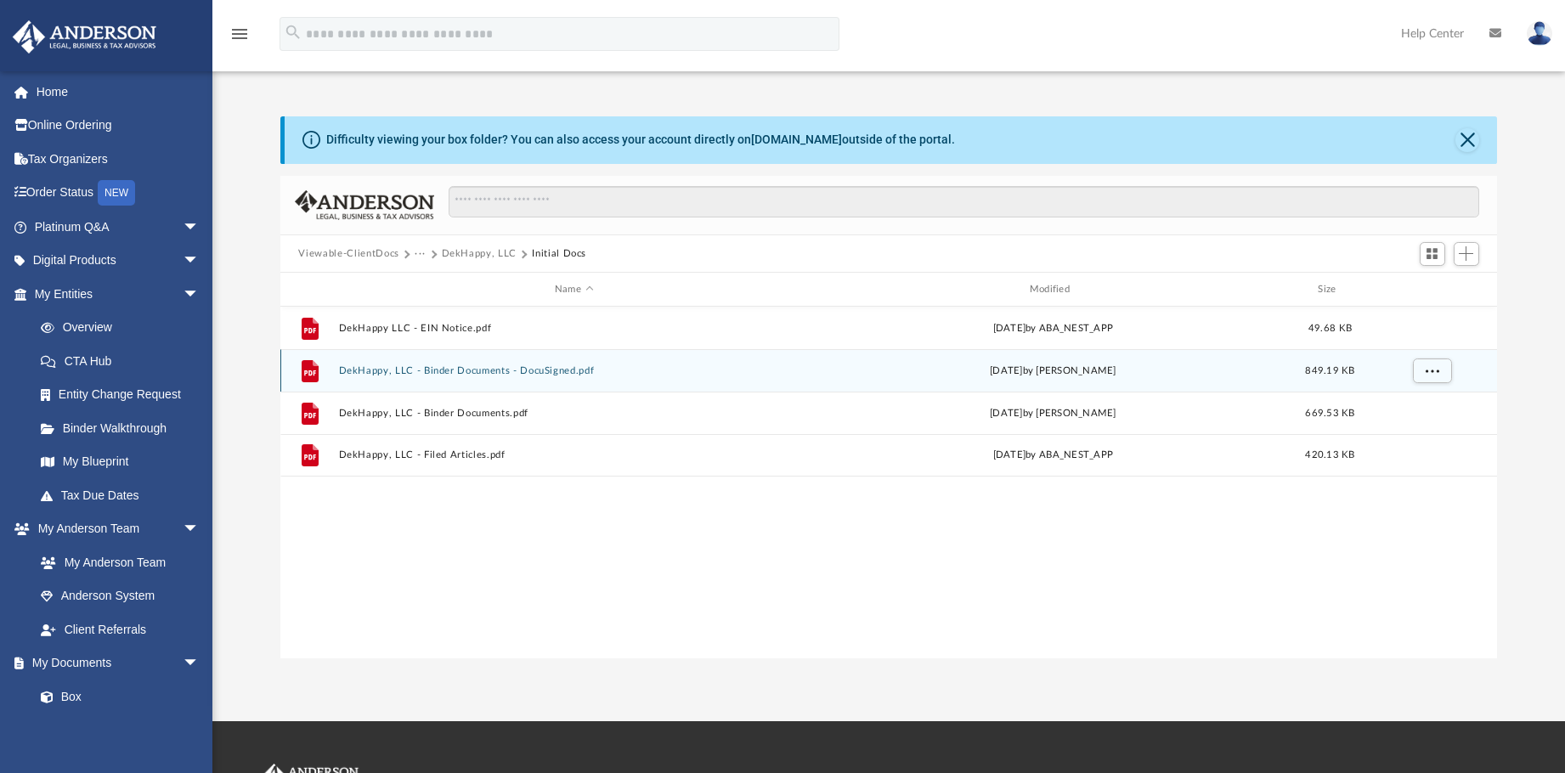
click at [428, 369] on button "DekHappy, LLC - Binder Documents - DocuSigned.pdf" at bounding box center [573, 370] width 471 height 11
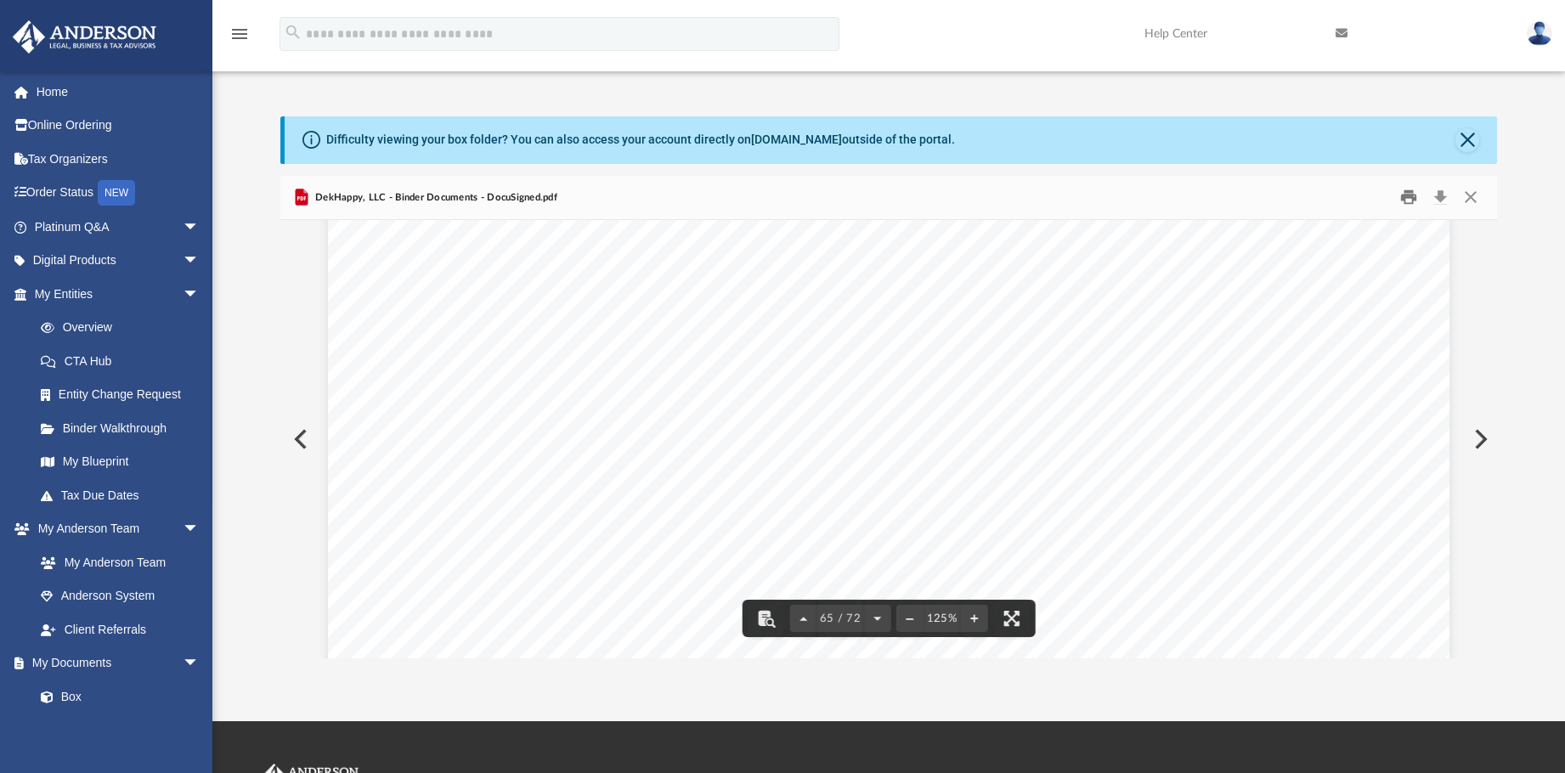
click at [1402, 200] on button "Print" at bounding box center [1408, 197] width 34 height 26
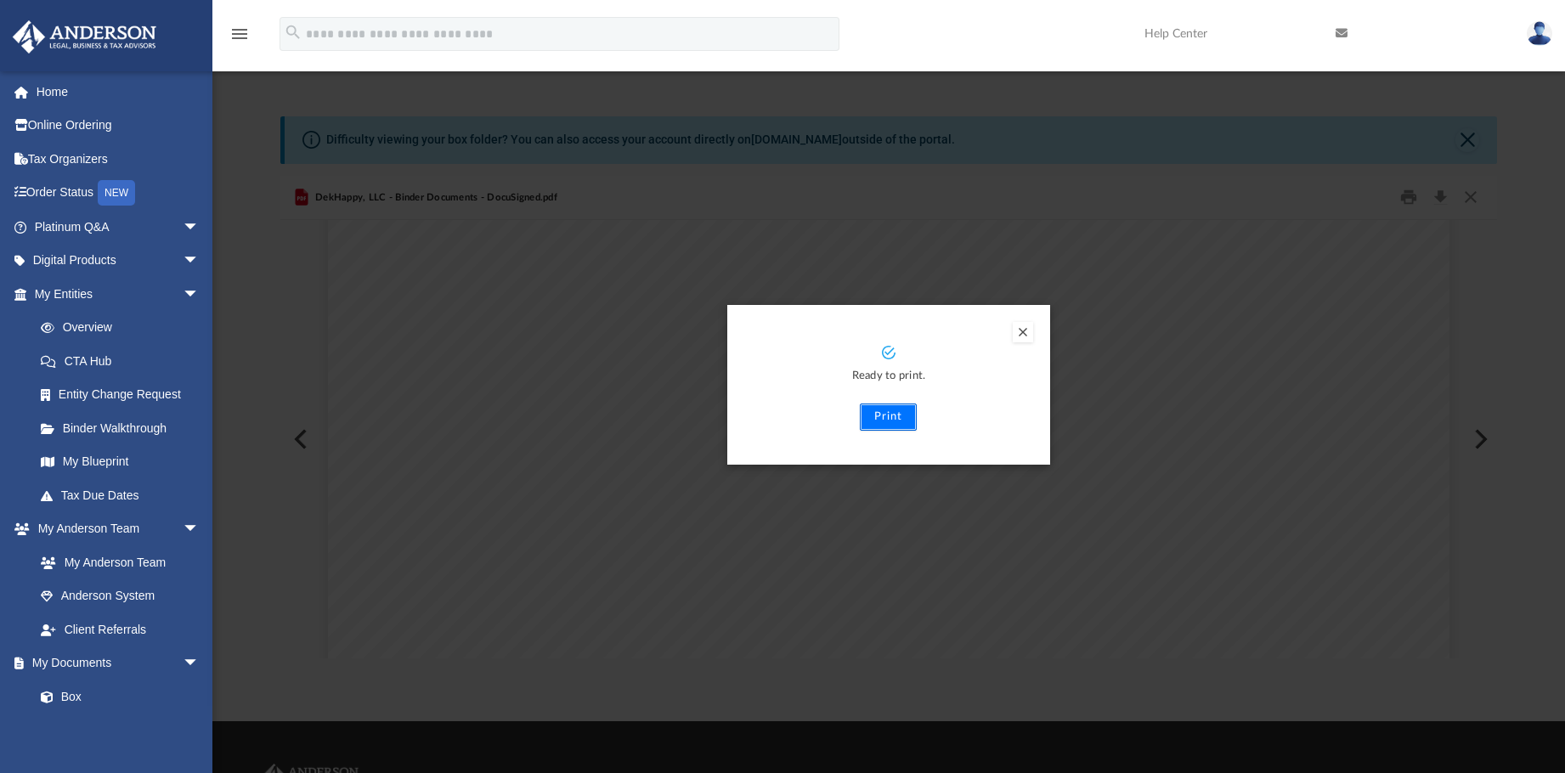
click at [888, 415] on button "Print" at bounding box center [888, 416] width 57 height 27
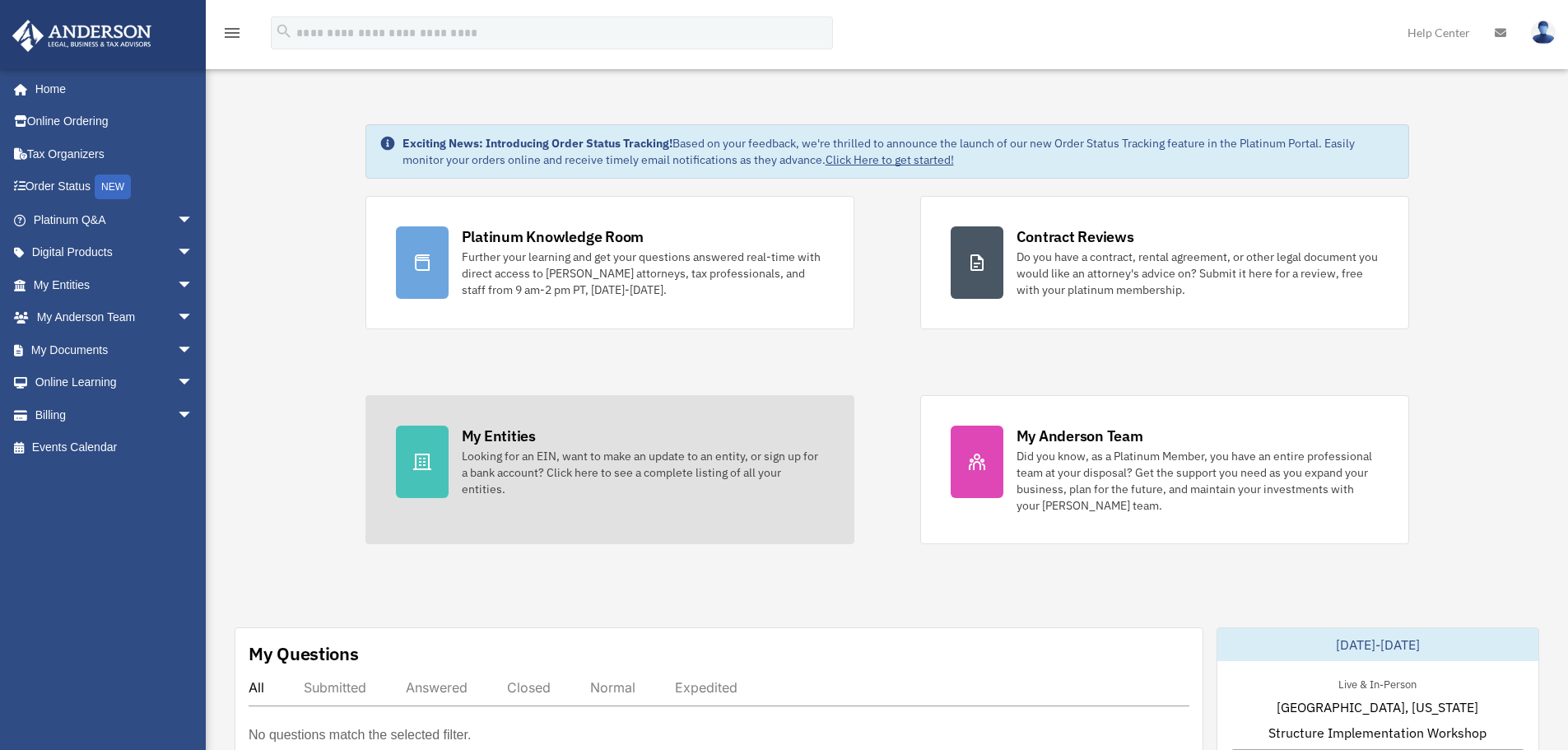
click at [415, 450] on div at bounding box center [423, 461] width 52 height 73
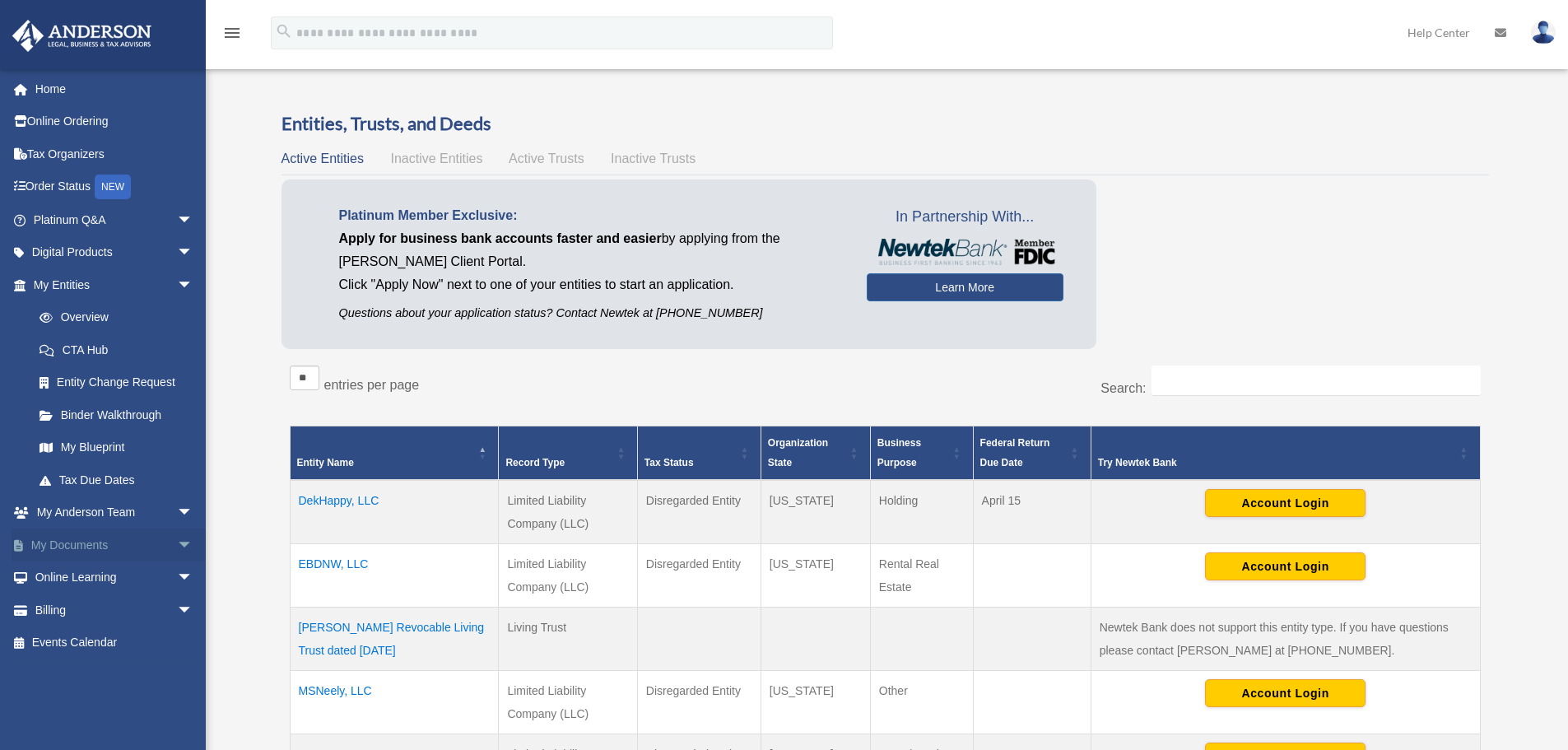
click at [63, 538] on link "My Documents arrow_drop_down" at bounding box center [114, 545] width 206 height 33
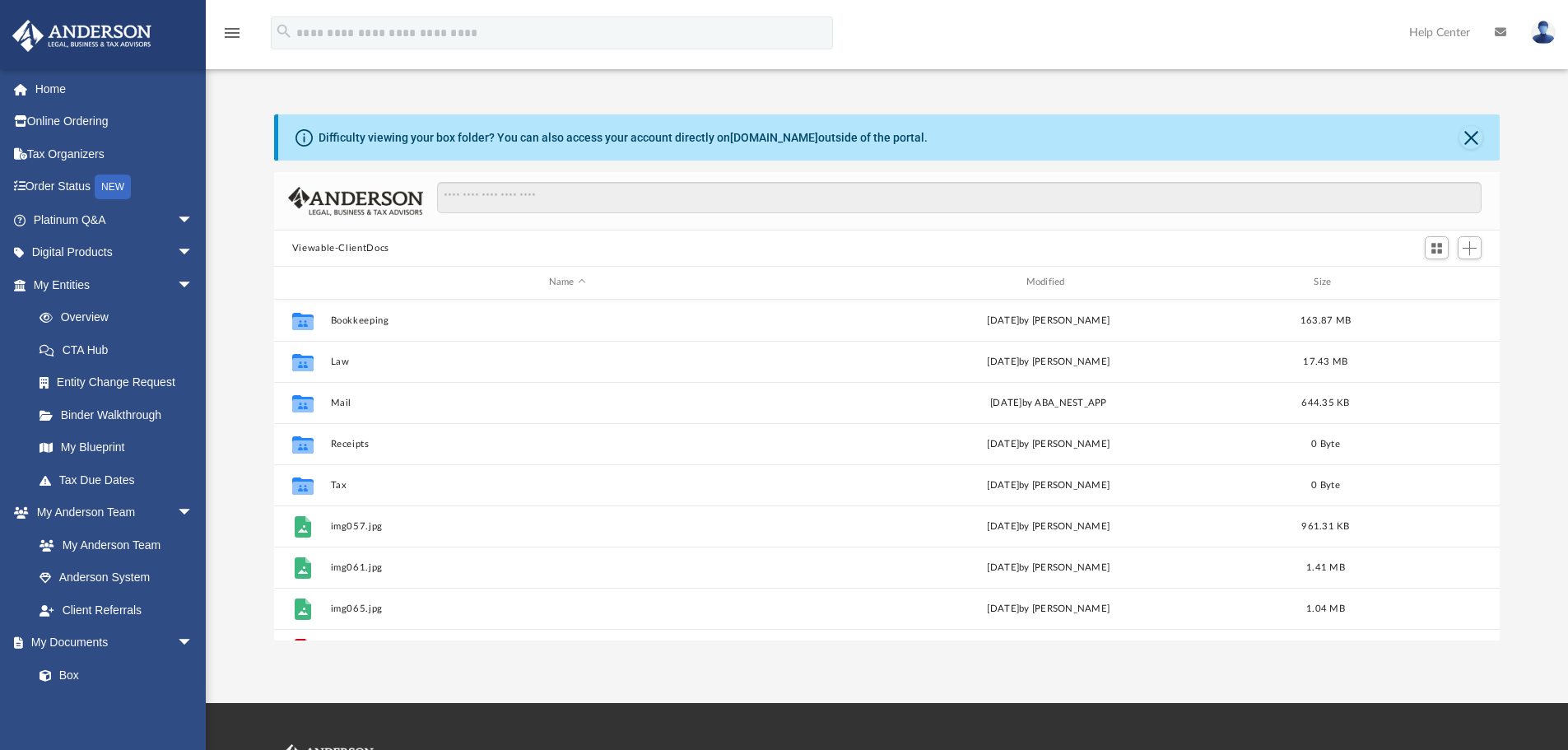
scroll to position [362, 1213]
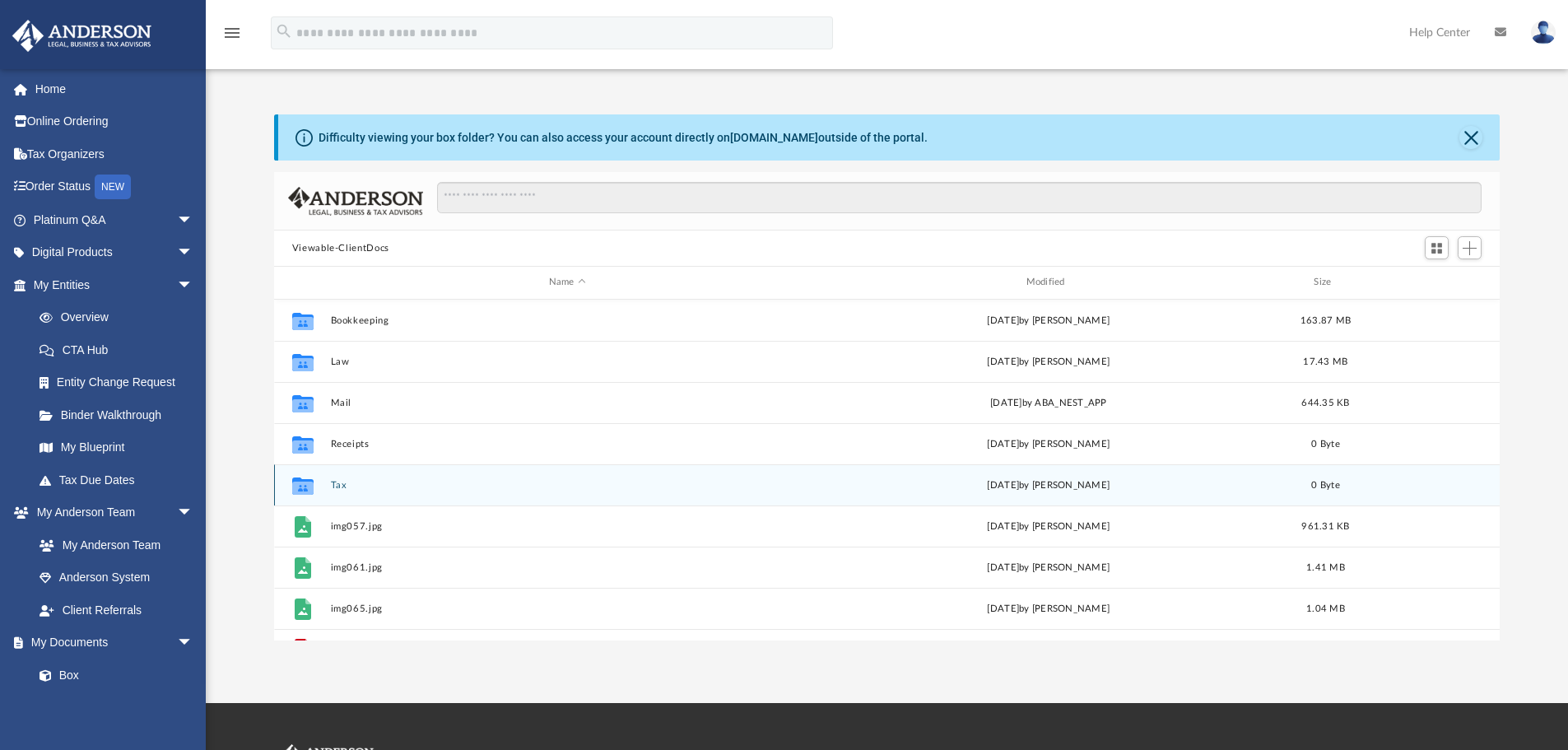
click at [336, 482] on button "Tax" at bounding box center [567, 484] width 474 height 11
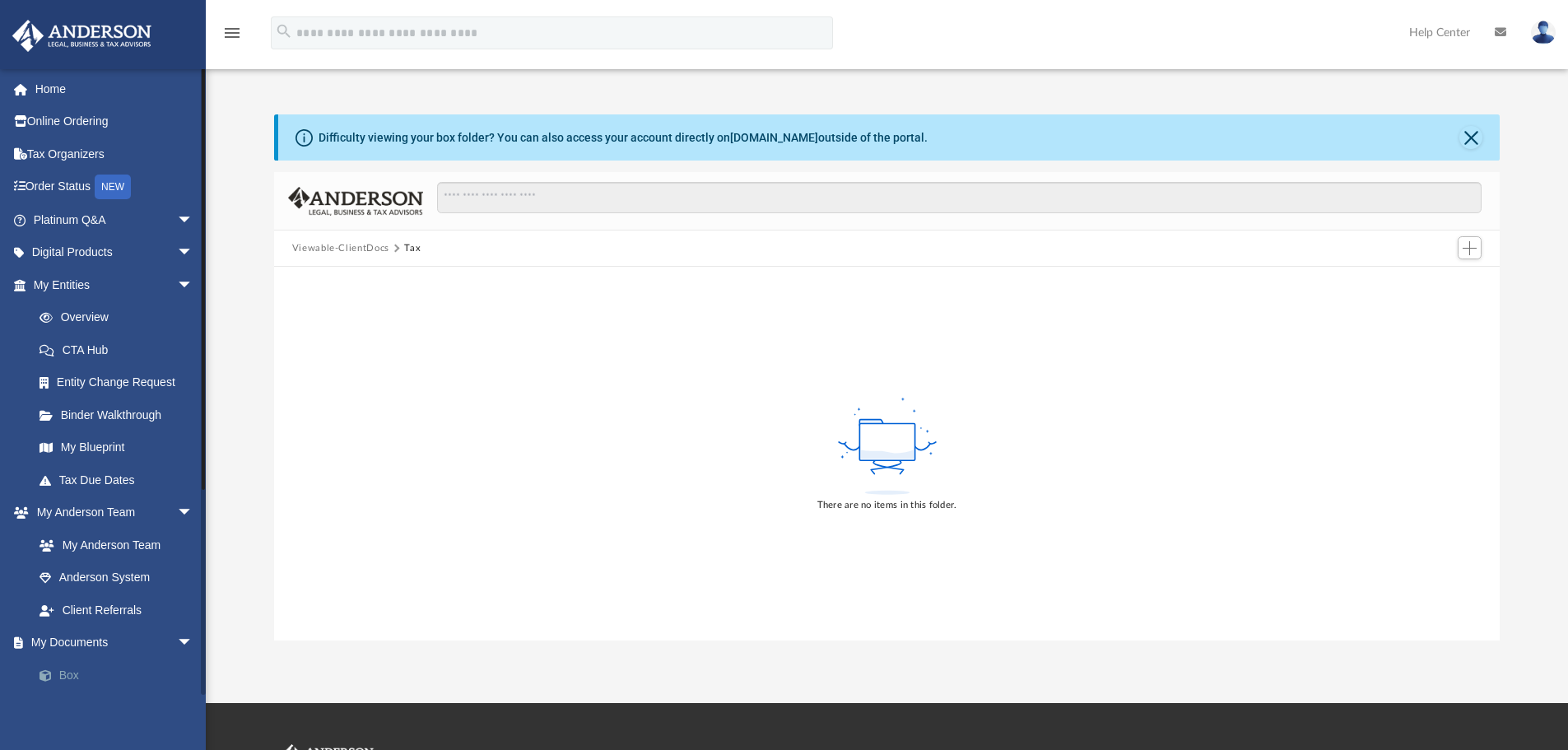
click at [62, 669] on link "Box" at bounding box center [120, 675] width 195 height 33
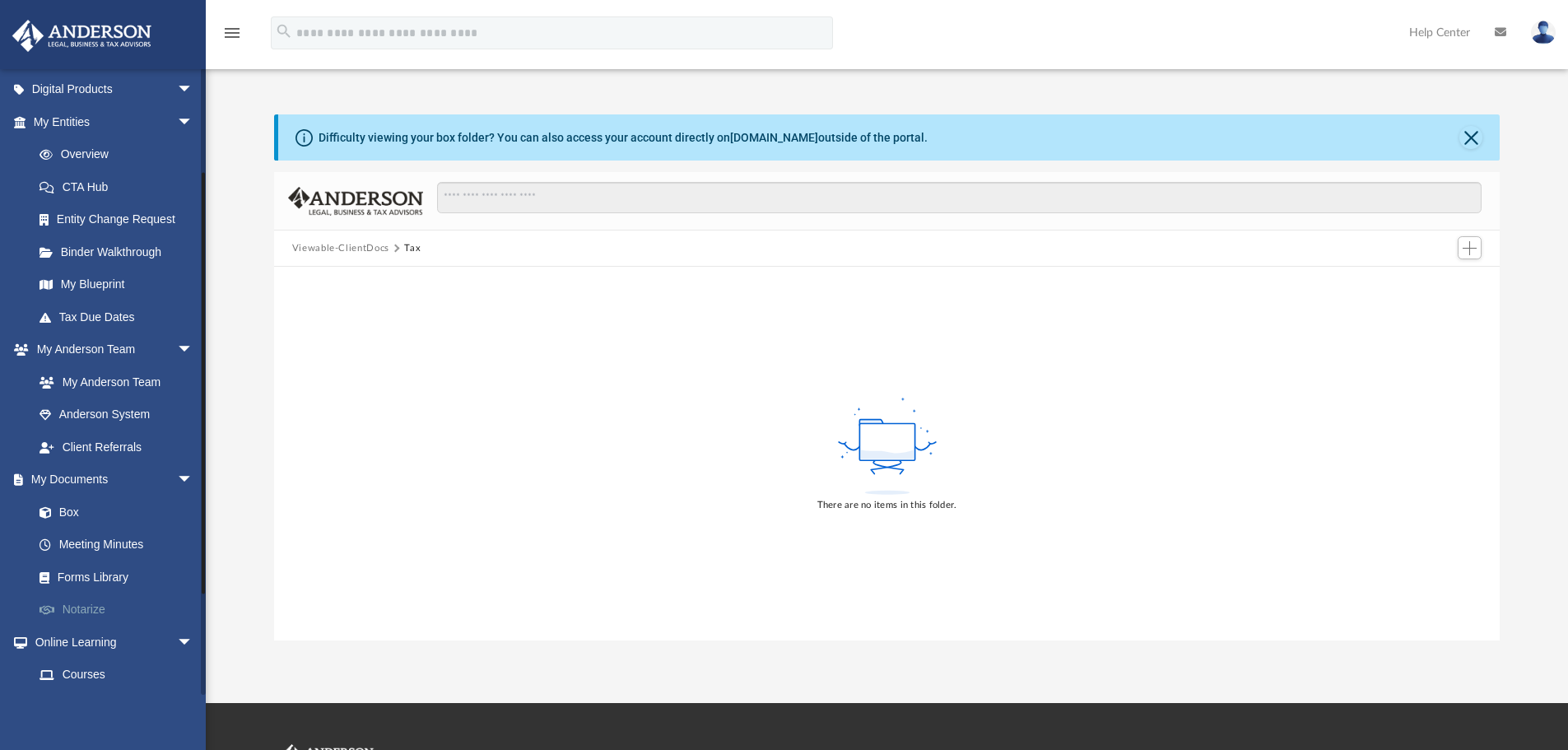
scroll to position [165, 0]
click at [74, 511] on link "Box" at bounding box center [120, 511] width 195 height 33
click at [1487, 145] on div "Difficulty viewing your box folder? You can also access your account directly o…" at bounding box center [889, 138] width 1222 height 47
click at [1458, 140] on div "Difficulty viewing your box folder? You can also access your account directly o…" at bounding box center [889, 138] width 1222 height 47
click at [1467, 134] on button "Close" at bounding box center [1471, 138] width 23 height 23
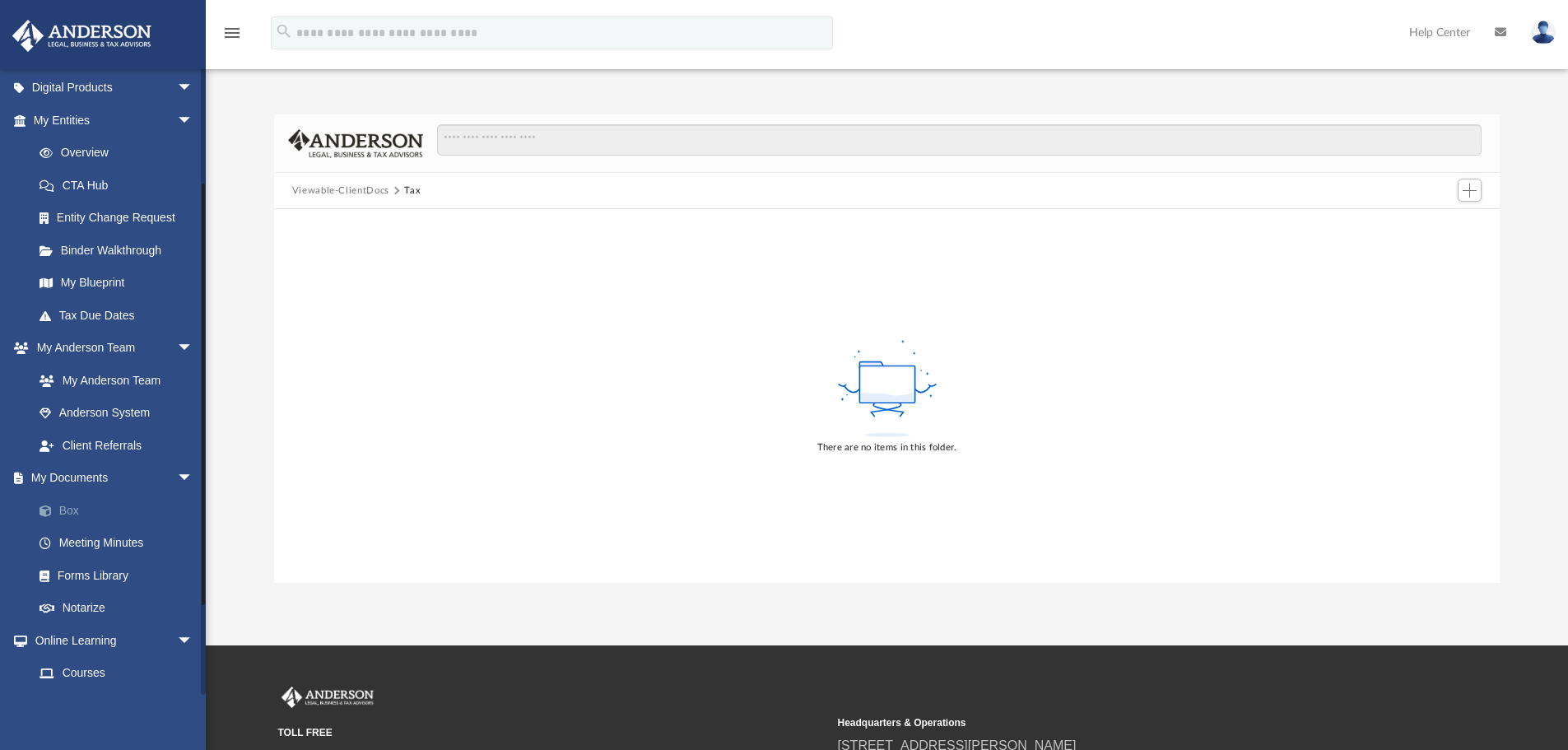
click at [69, 506] on link "Box" at bounding box center [120, 511] width 195 height 33
click at [404, 189] on button "Tax" at bounding box center [412, 190] width 16 height 15
click at [1471, 182] on button "Add" at bounding box center [1469, 190] width 24 height 23
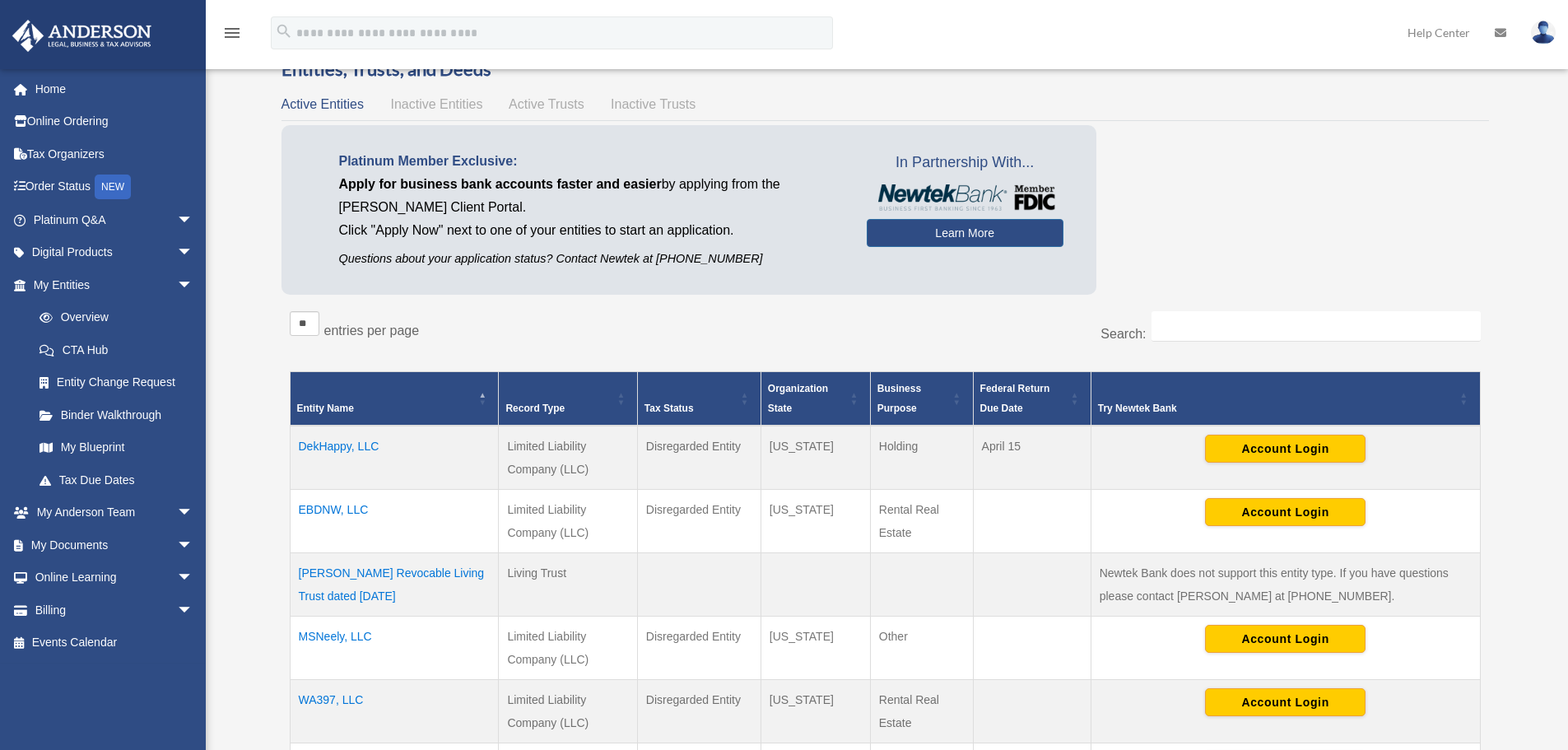
scroll to position [82, 0]
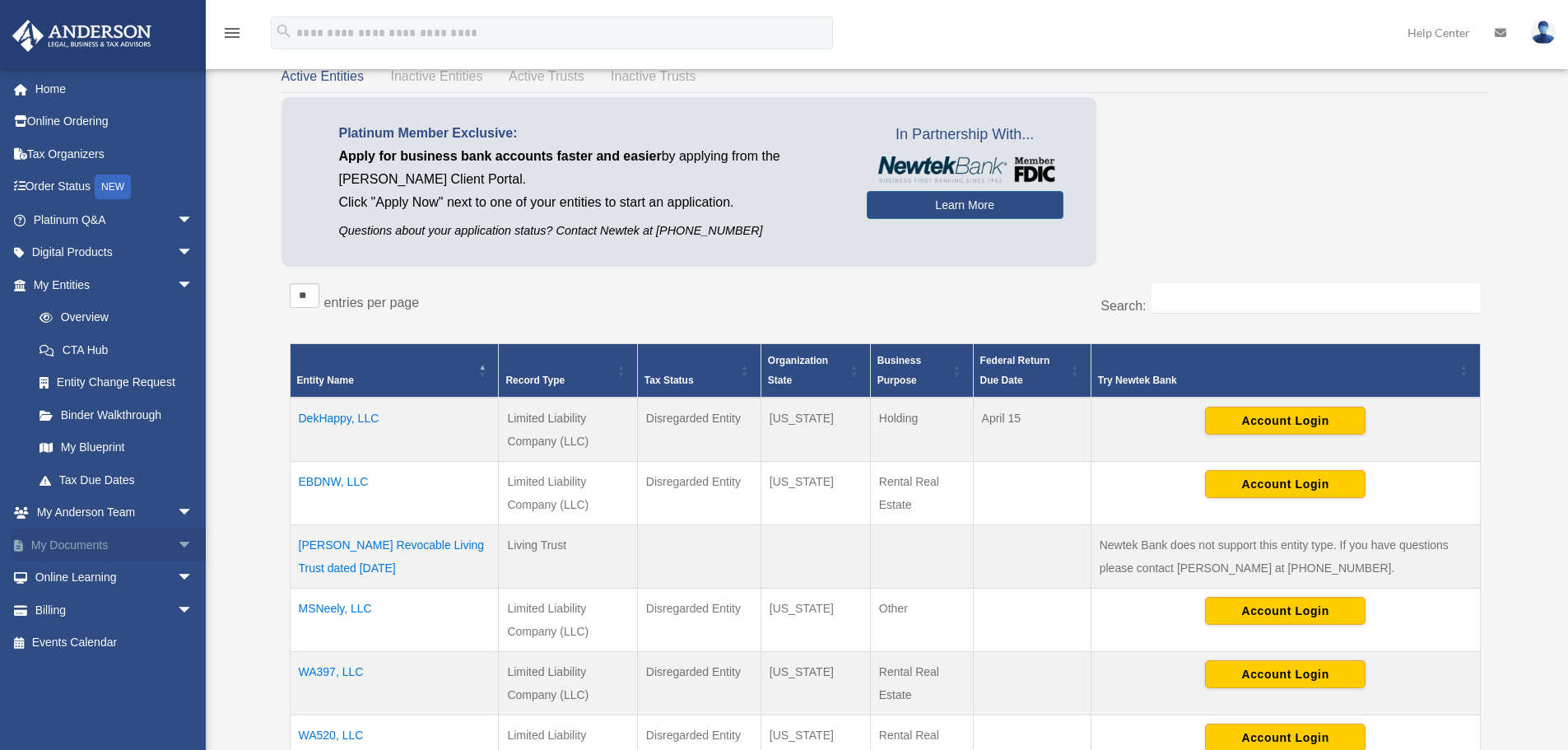
click at [94, 544] on link "My Documents arrow_drop_down" at bounding box center [114, 545] width 206 height 33
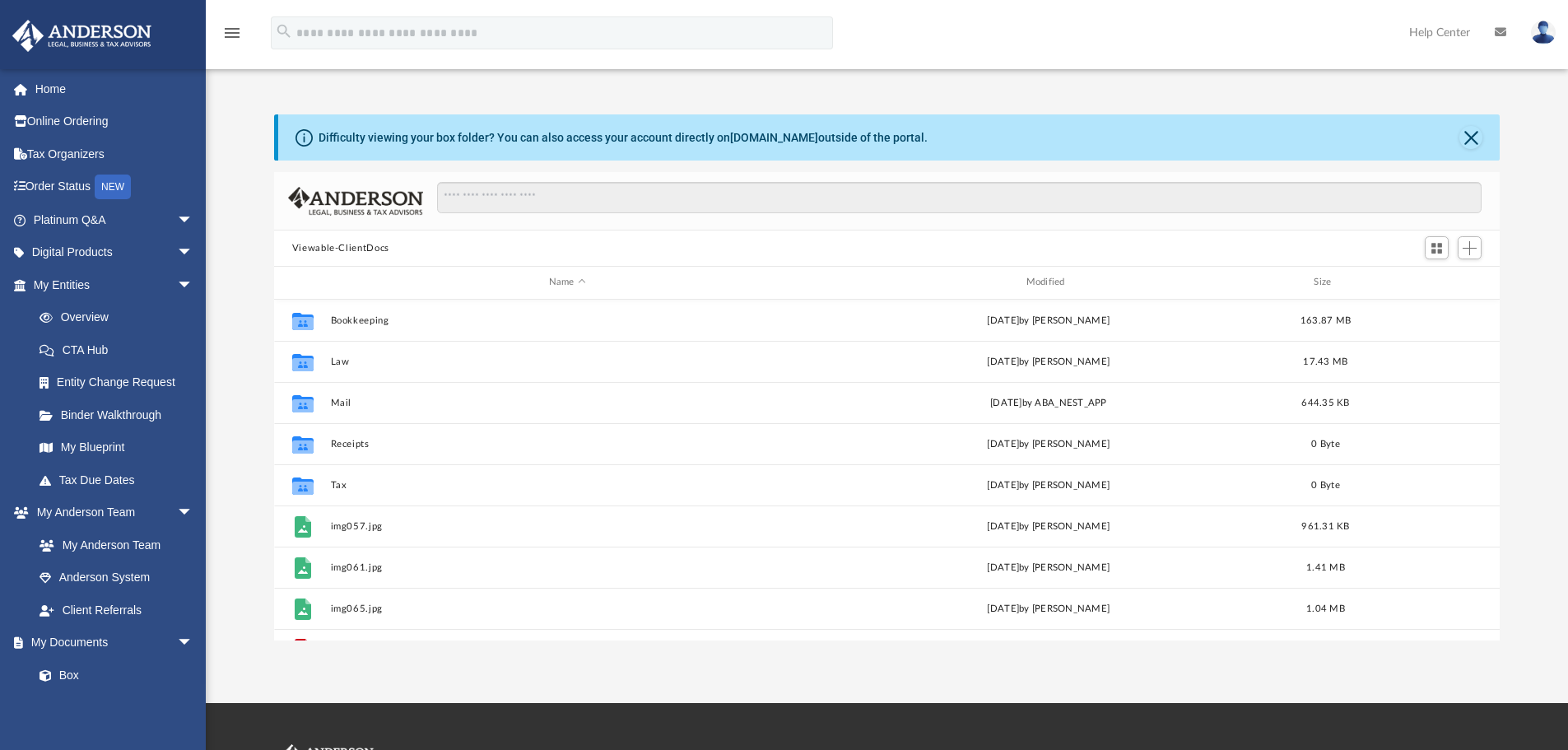
scroll to position [362, 1213]
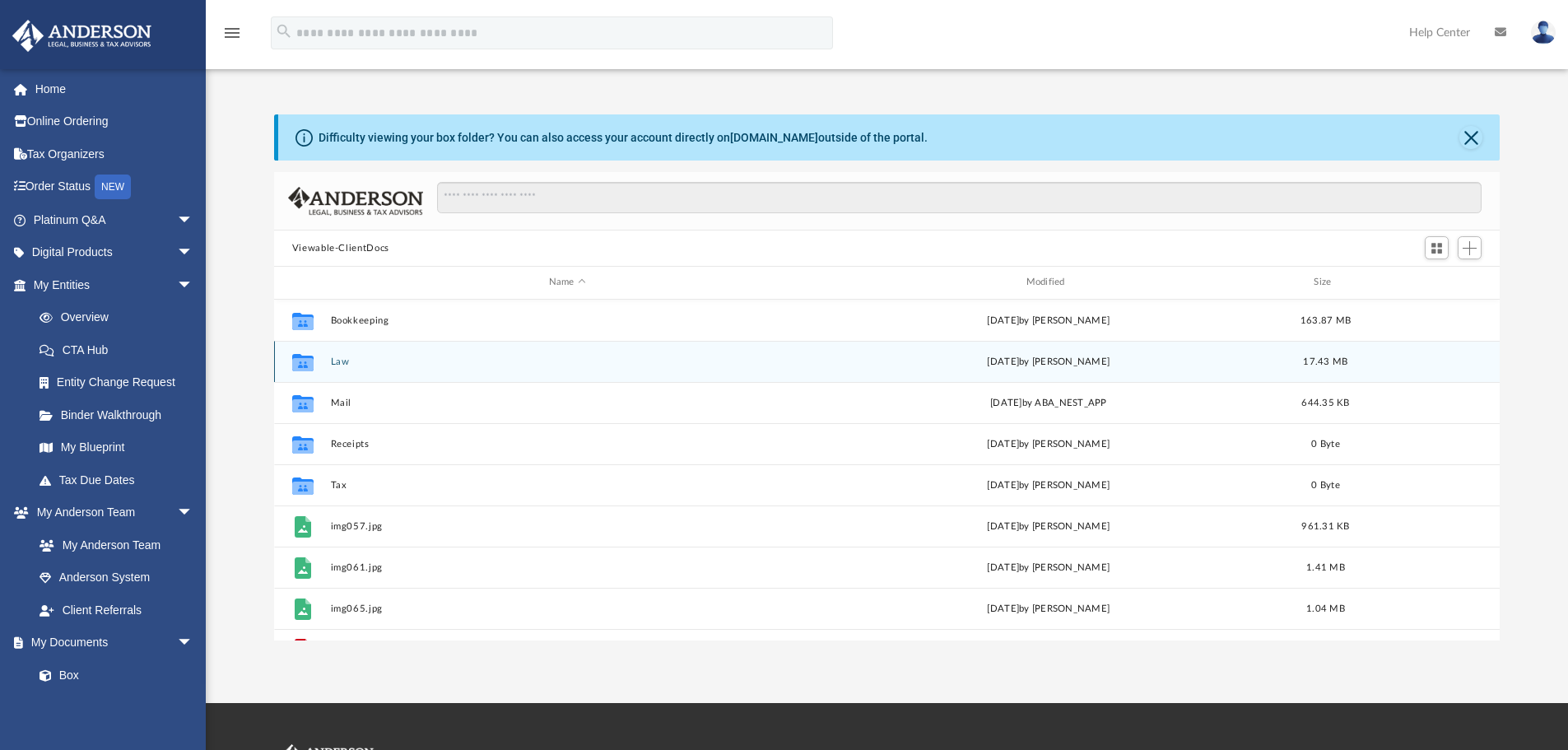
click at [342, 362] on button "Law" at bounding box center [567, 361] width 474 height 11
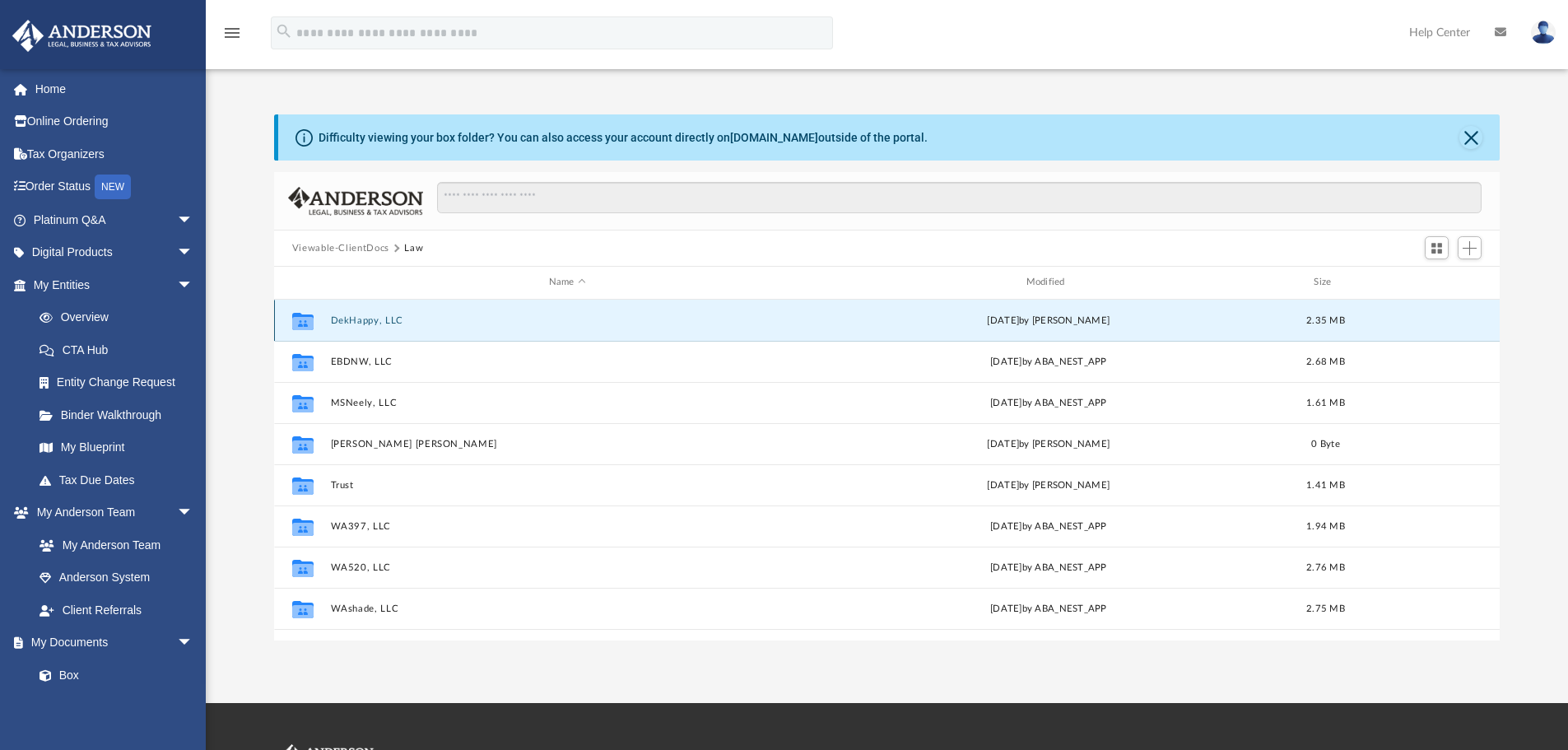
click at [345, 320] on button "DekHappy, LLC" at bounding box center [567, 320] width 474 height 11
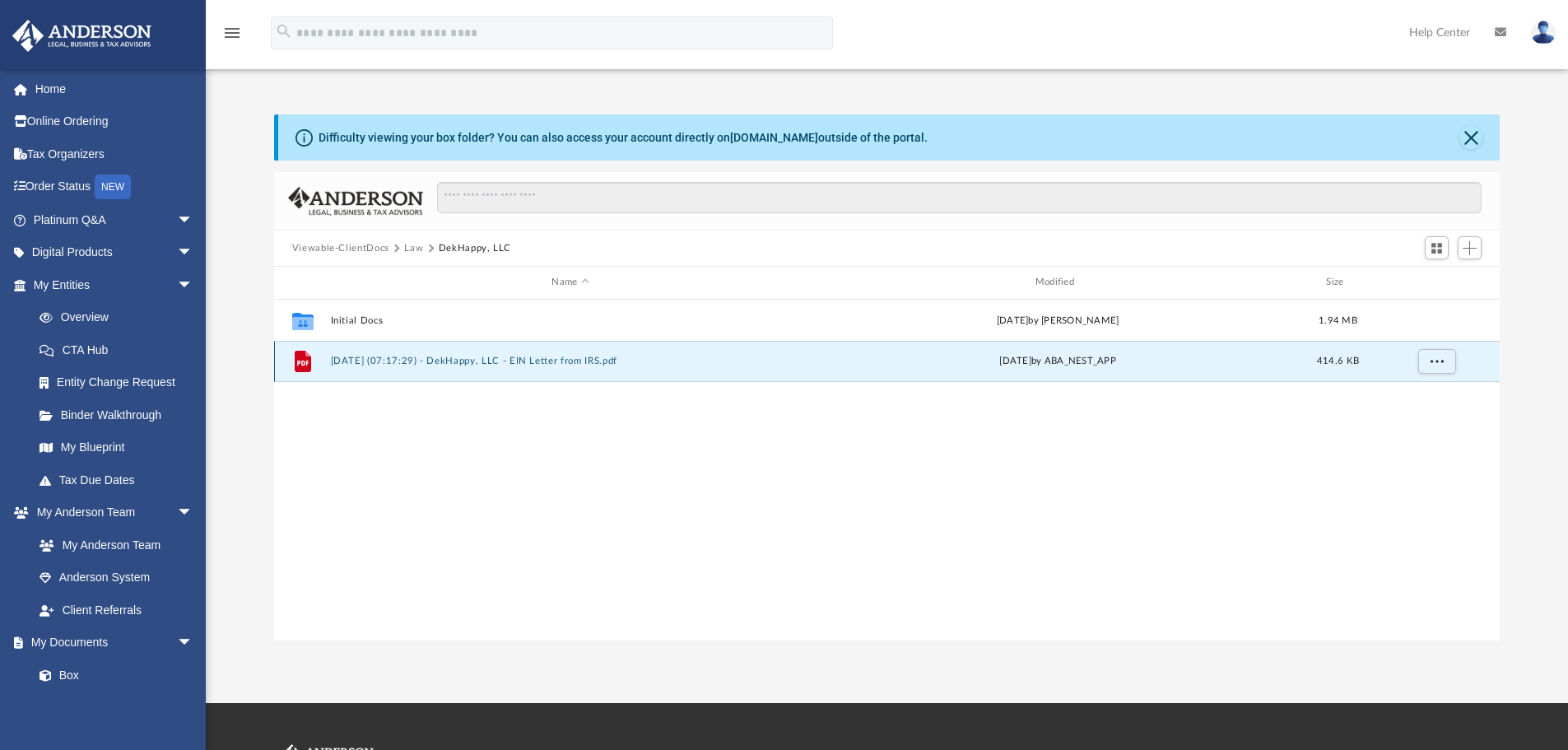
click at [378, 359] on button "[DATE] (07:17:29) - DekHappy, LLC - EIN Letter from IRS.pdf" at bounding box center [570, 360] width 480 height 11
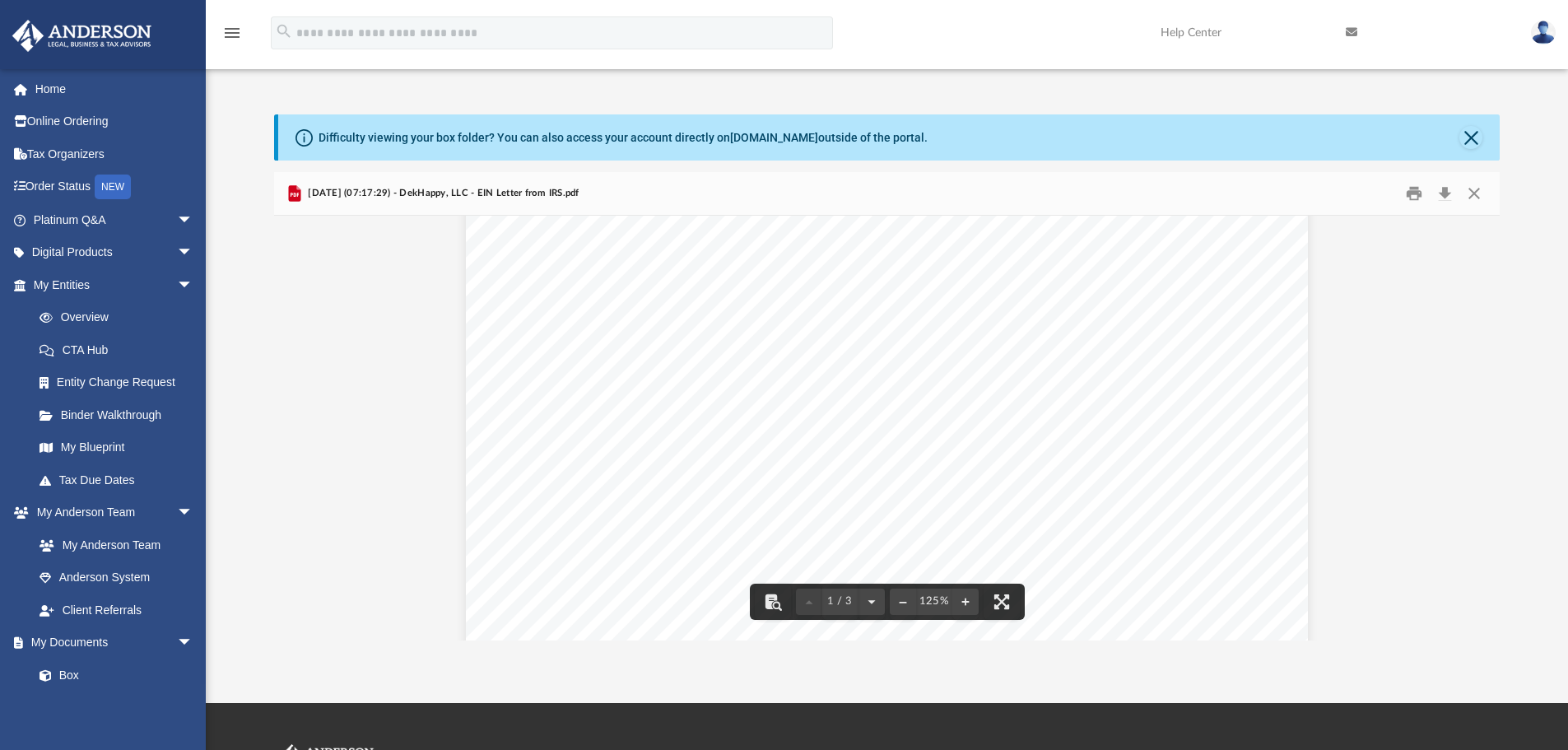
scroll to position [0, 0]
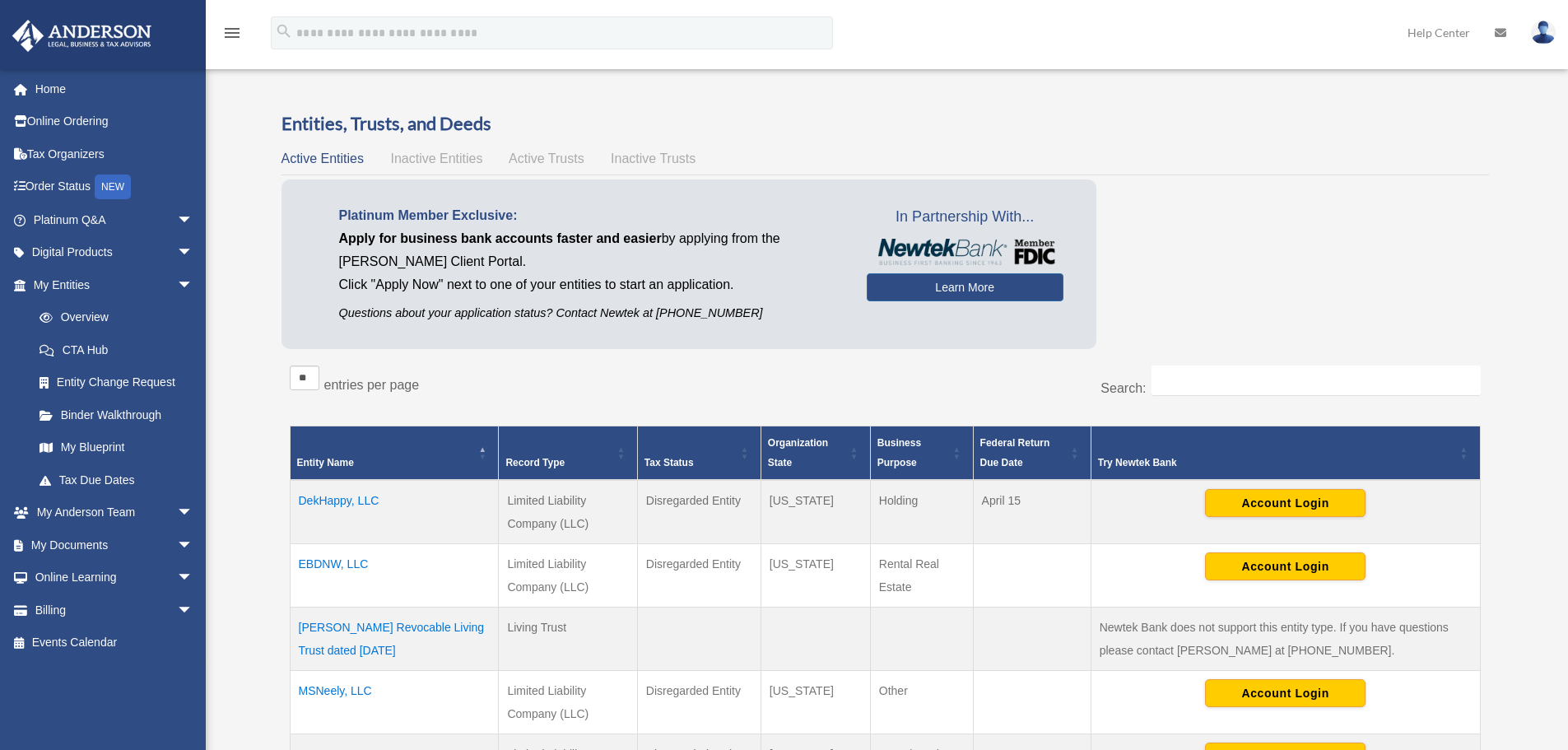
scroll to position [82, 0]
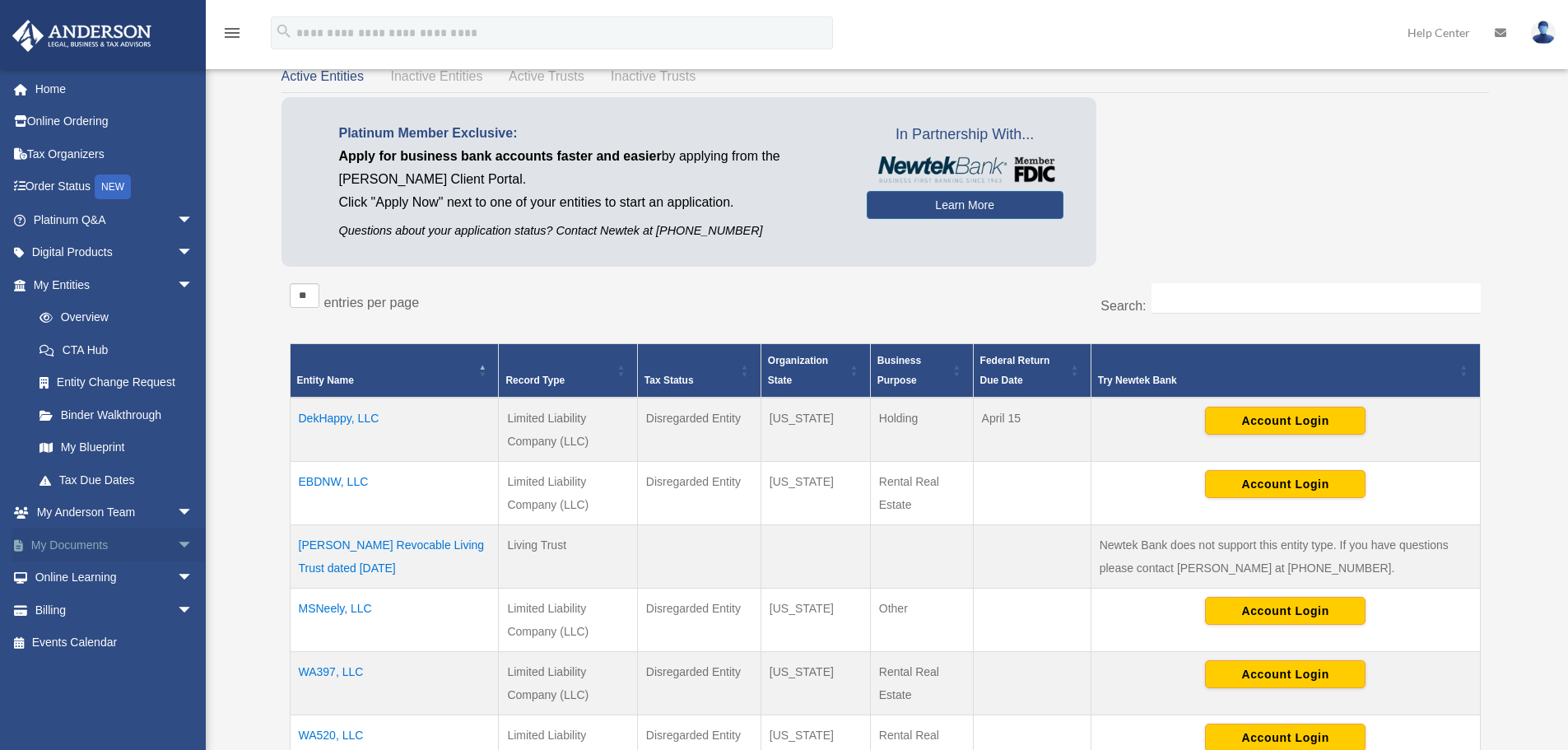
click at [66, 541] on link "My Documents arrow_drop_down" at bounding box center [114, 545] width 206 height 33
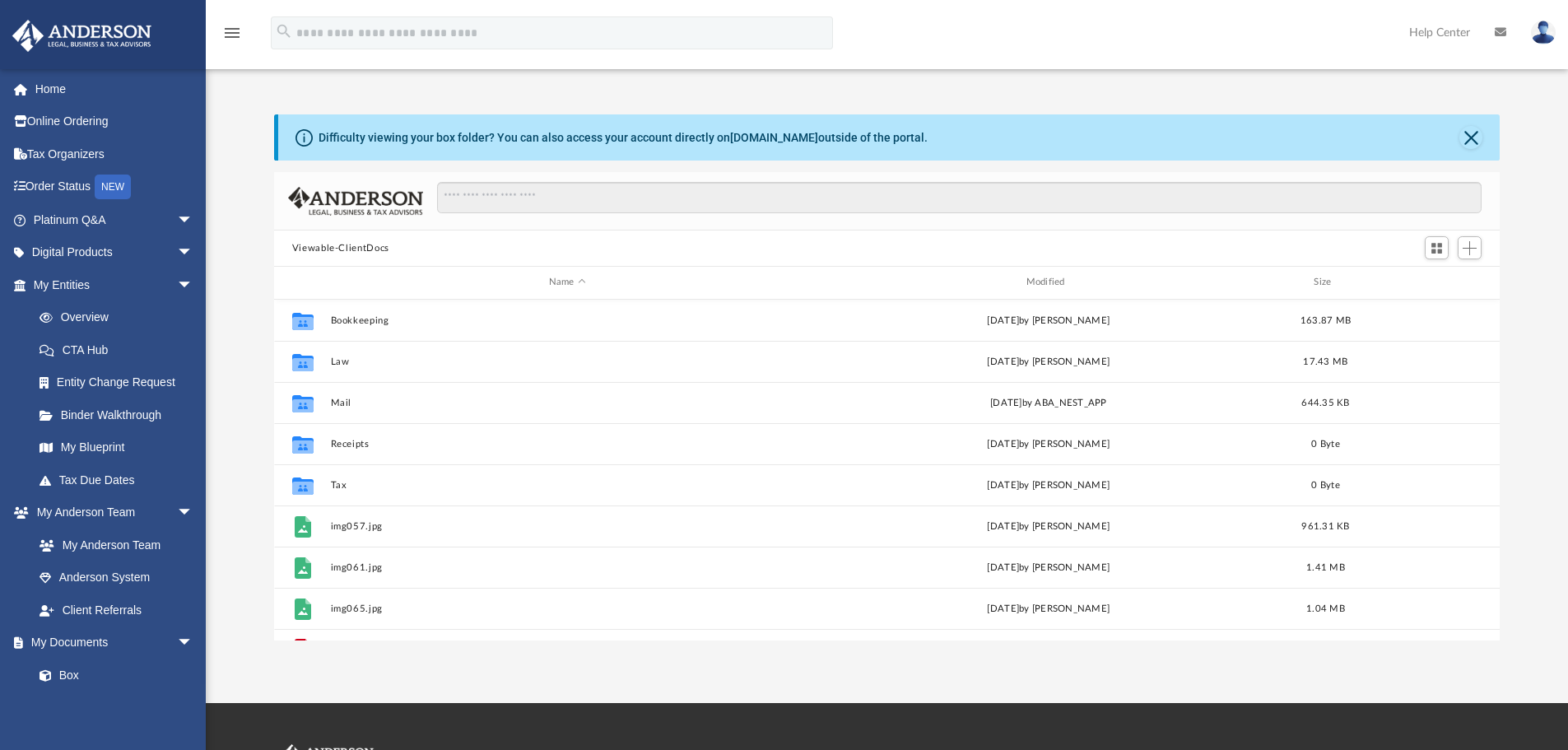
scroll to position [362, 1213]
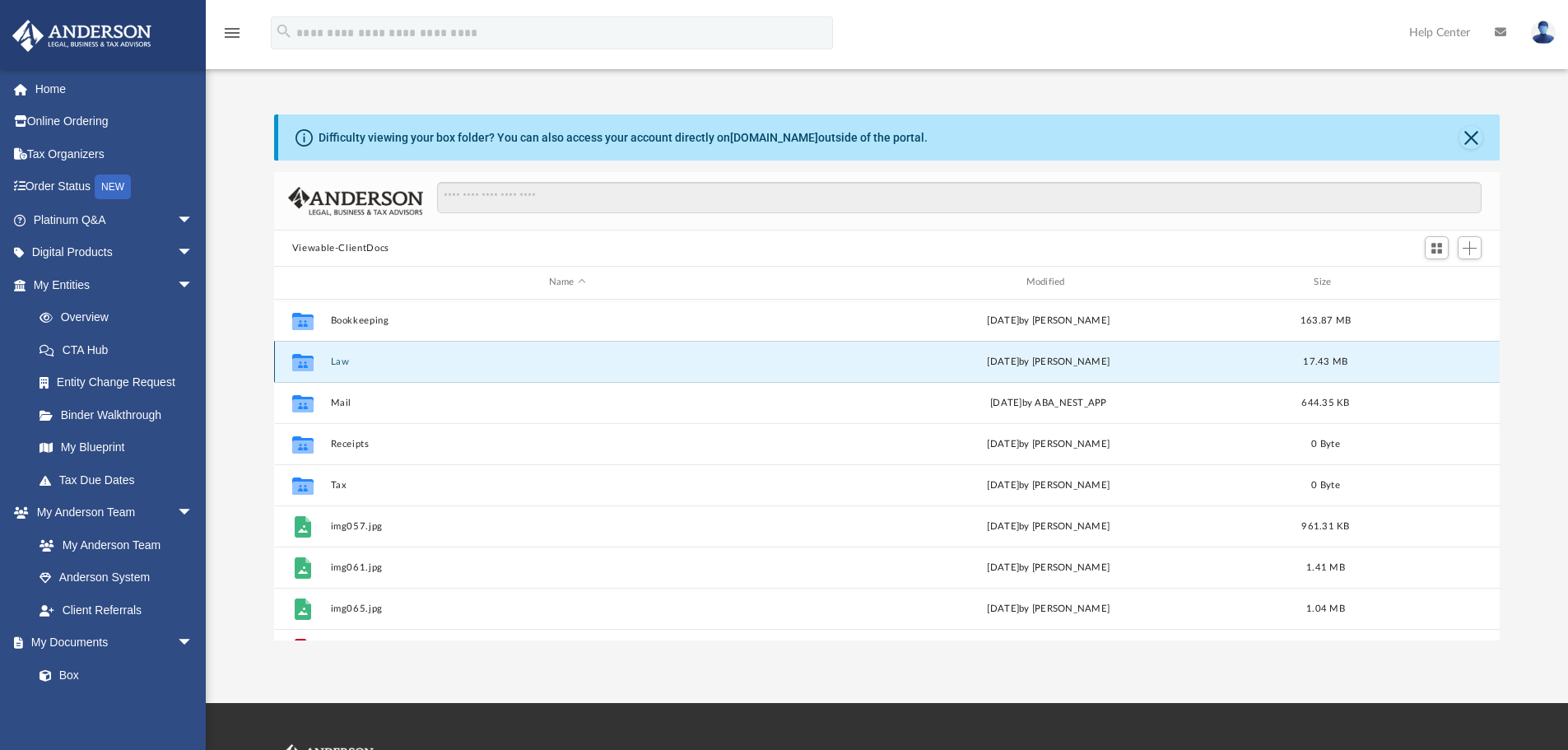
click at [333, 363] on button "Law" at bounding box center [567, 361] width 474 height 11
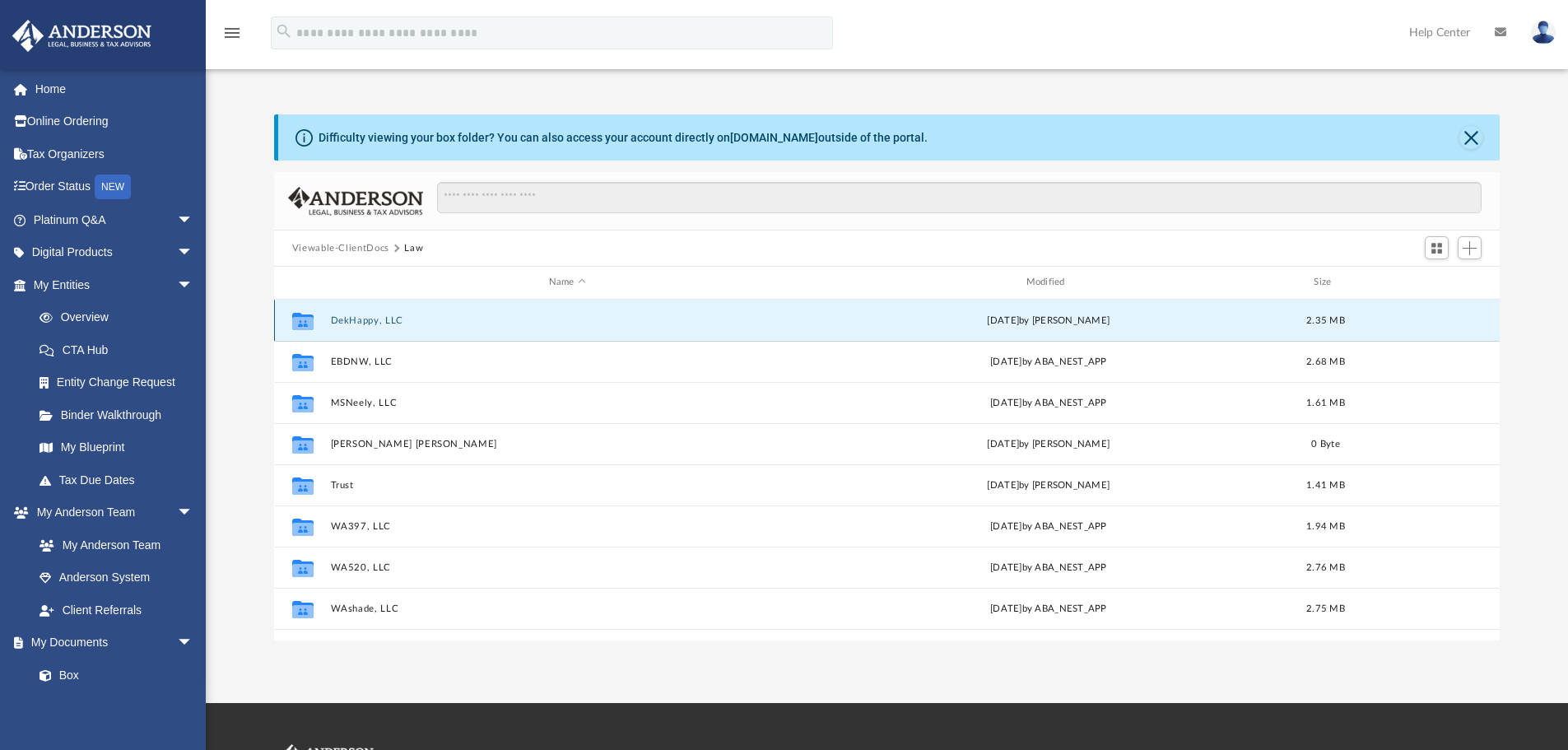
click at [333, 320] on button "DekHappy, LLC" at bounding box center [567, 320] width 474 height 11
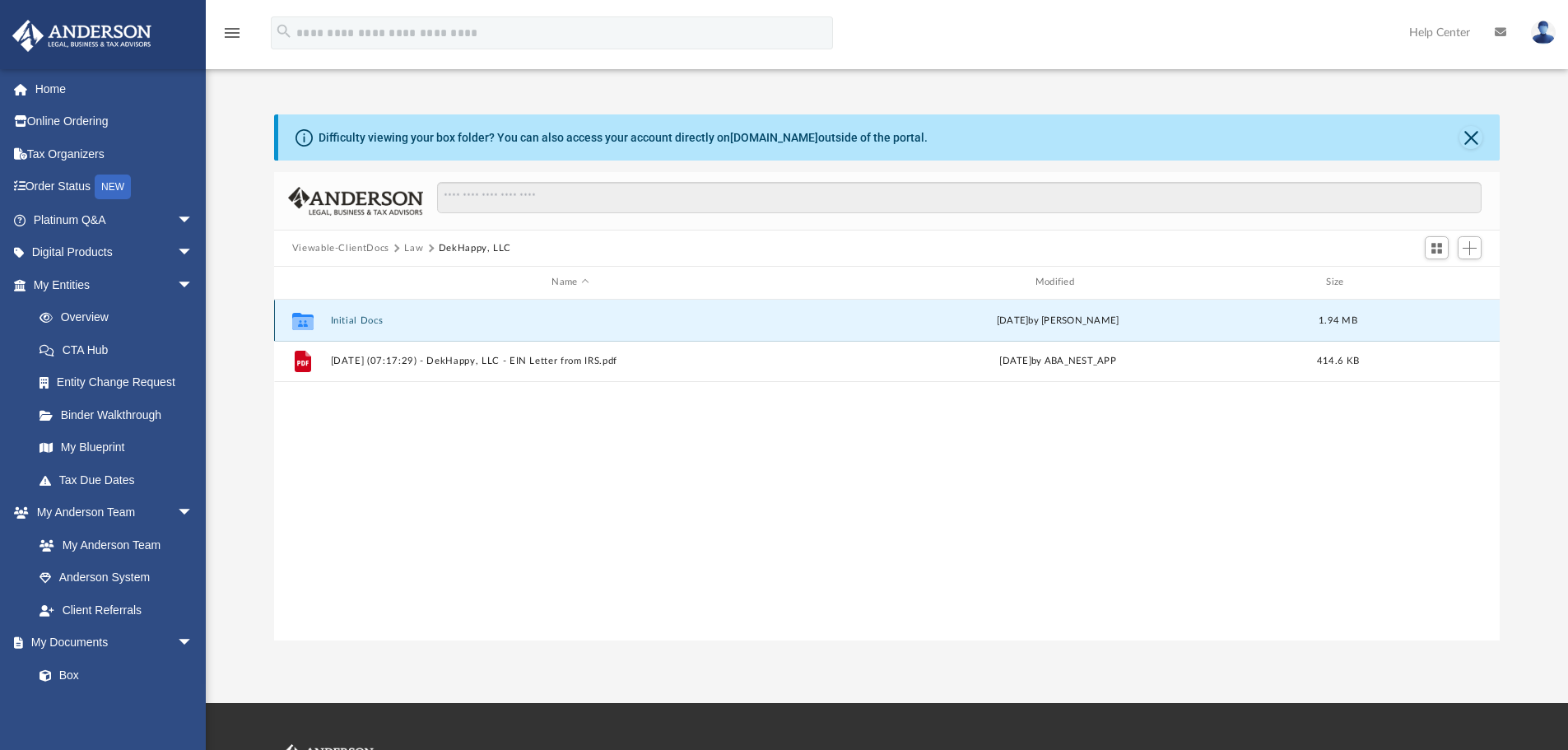
click at [333, 320] on button "Initial Docs" at bounding box center [570, 320] width 480 height 11
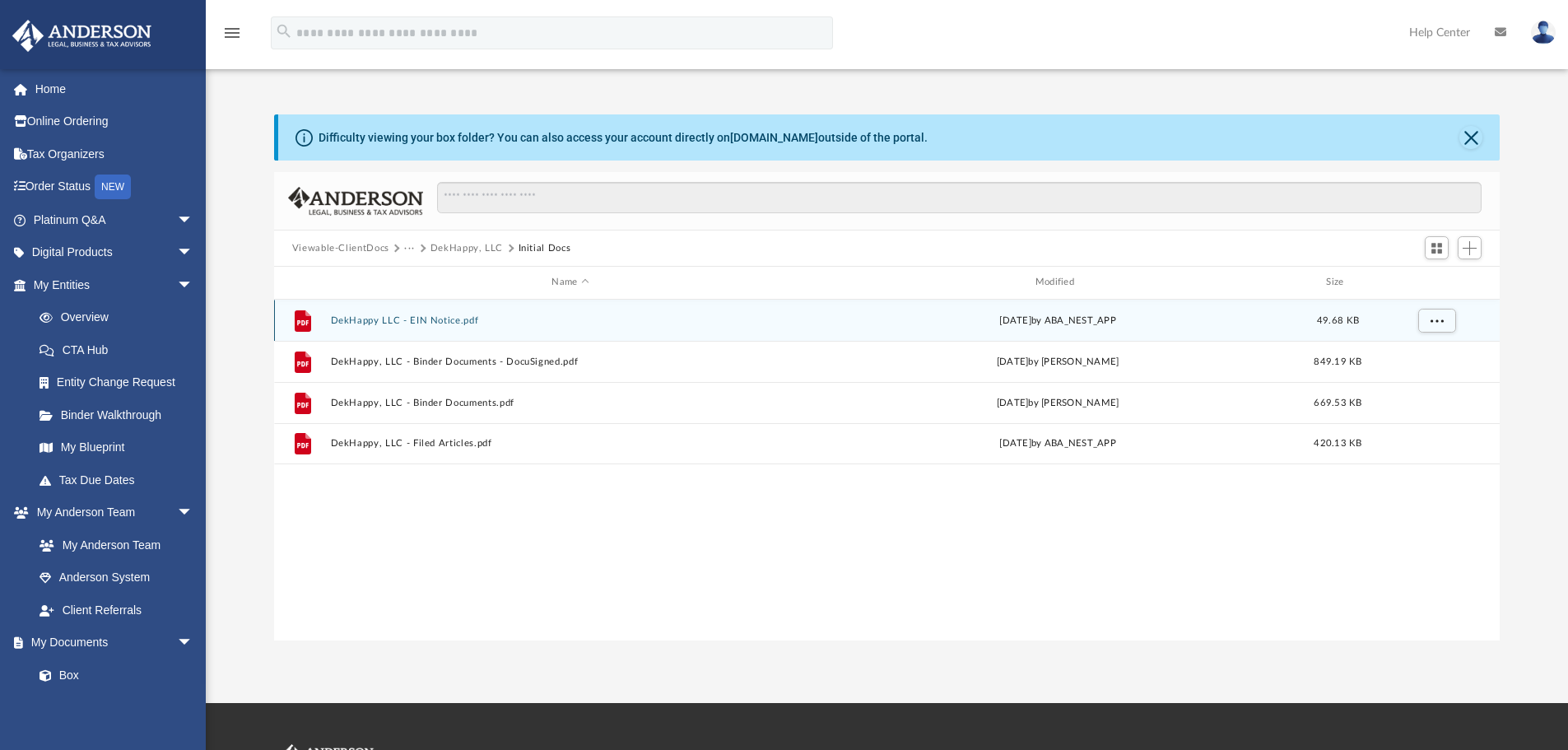
click at [351, 319] on button "DekHappy LLC - EIN Notice.pdf" at bounding box center [570, 320] width 480 height 11
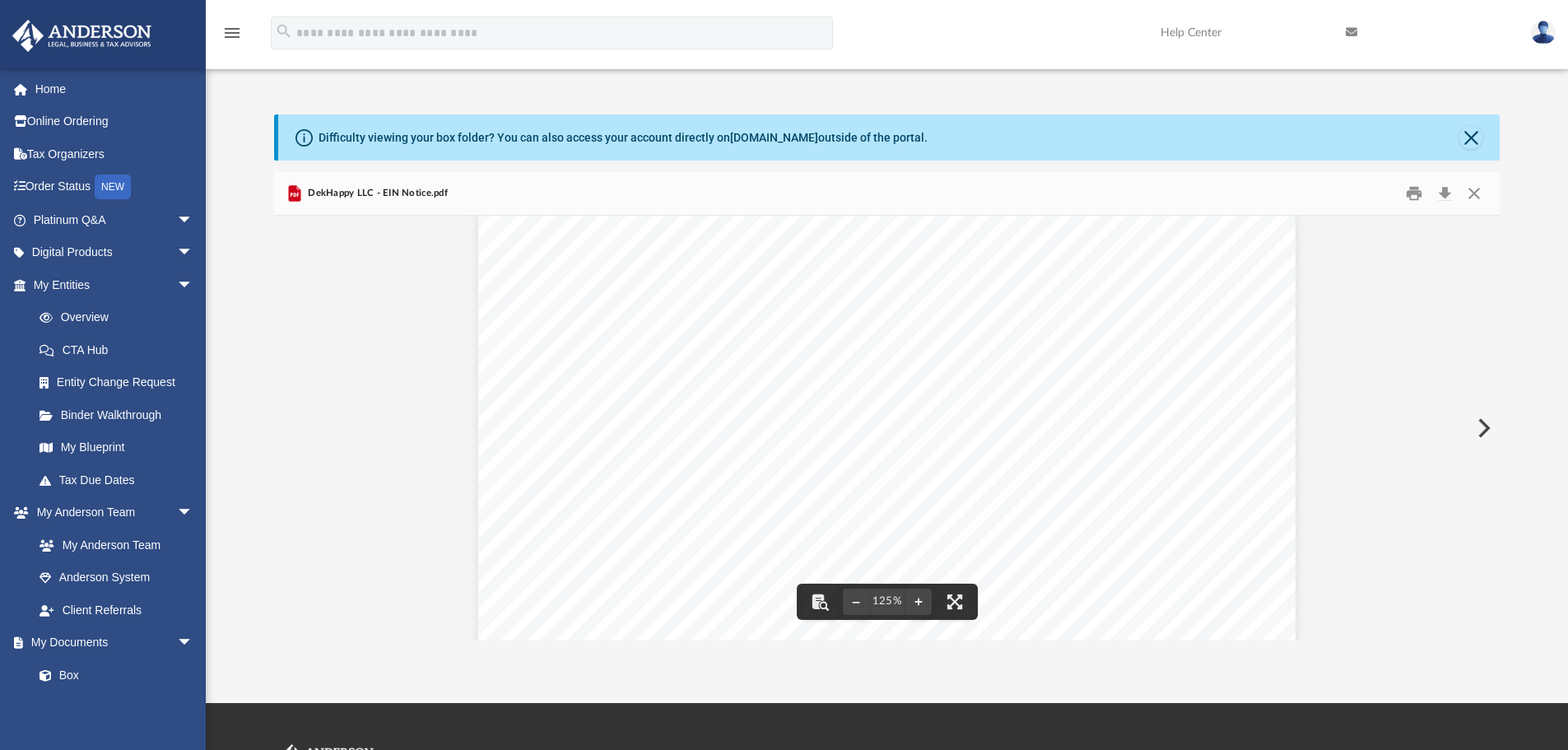
scroll to position [0, 0]
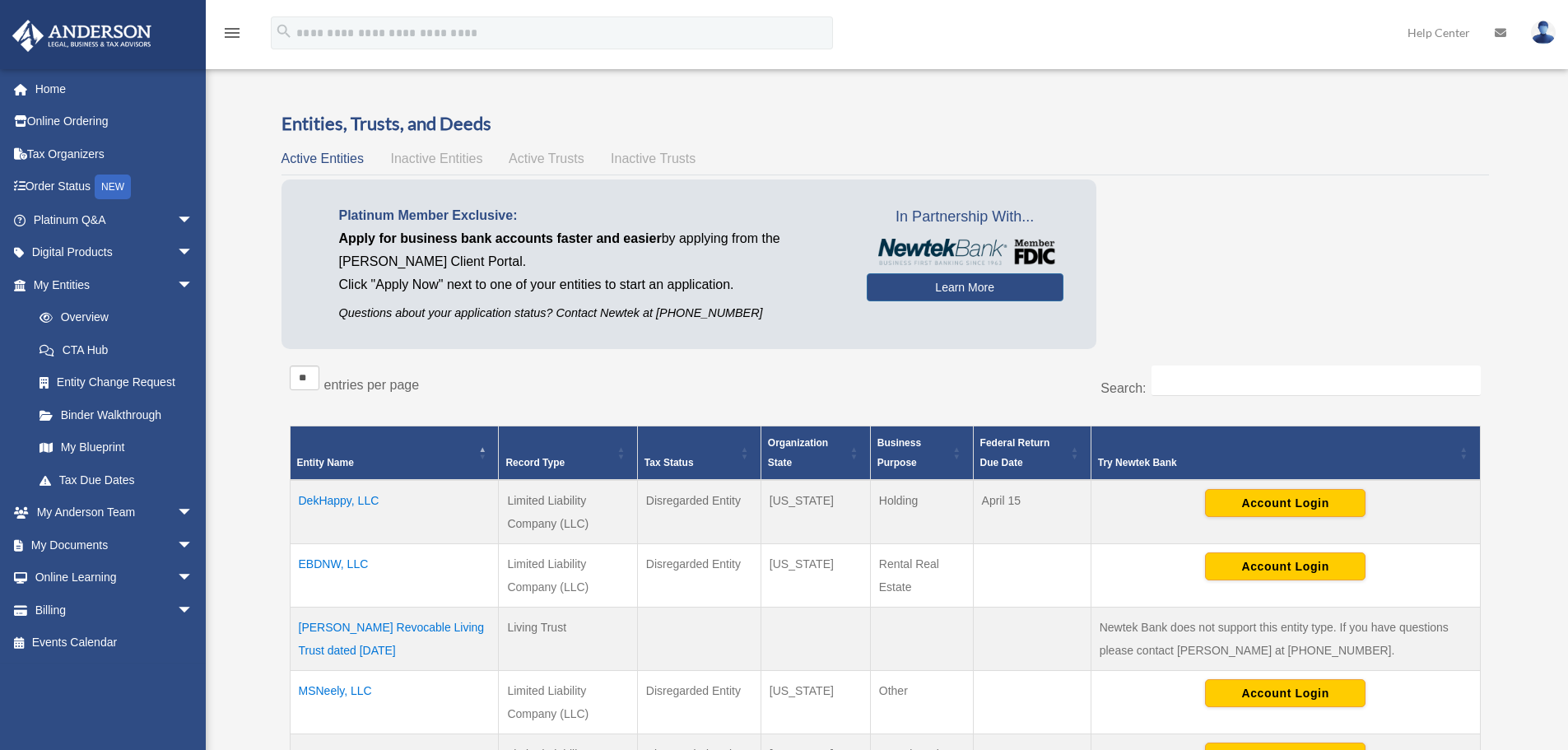
scroll to position [82, 0]
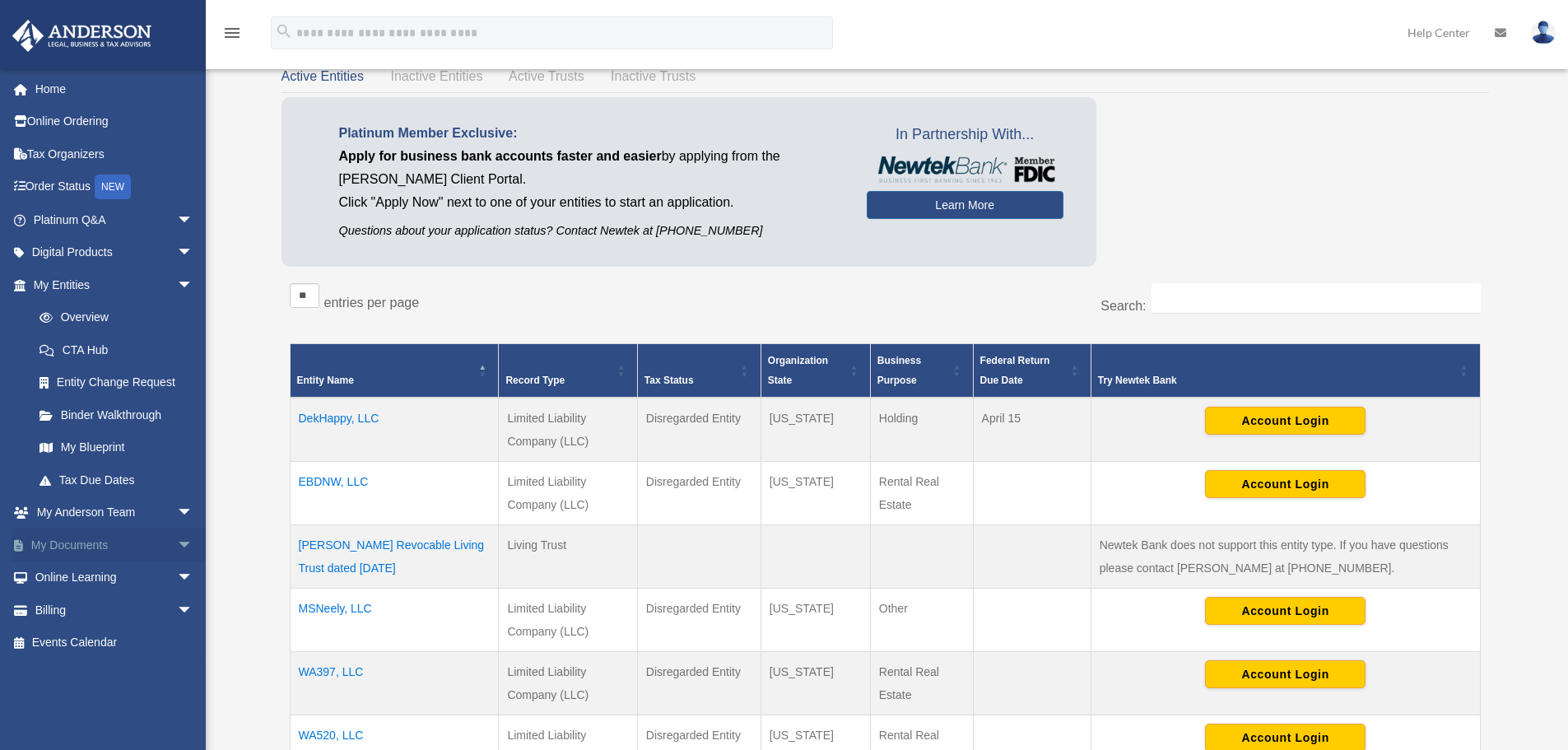
click at [67, 538] on link "My Documents arrow_drop_down" at bounding box center [114, 545] width 206 height 33
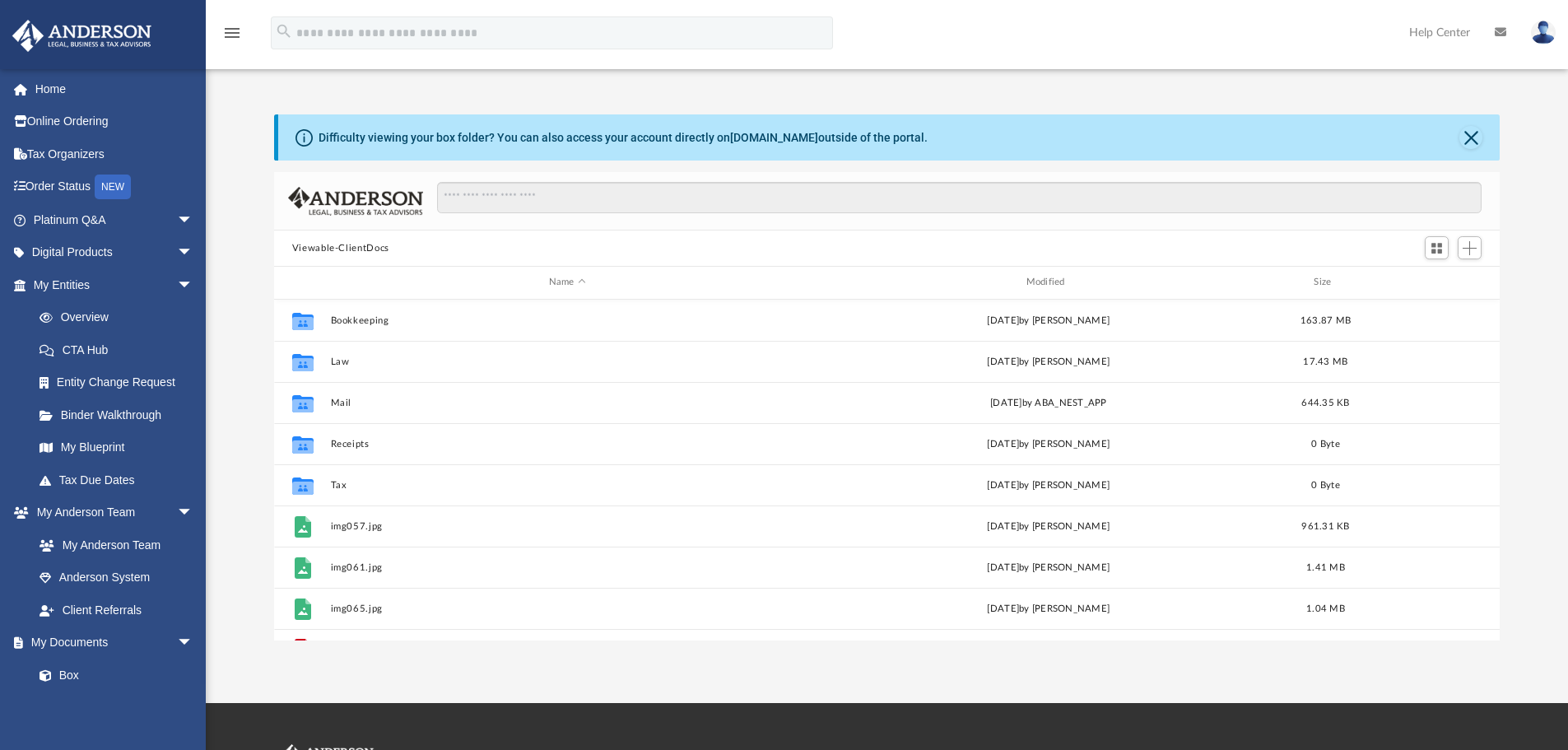
scroll to position [362, 1213]
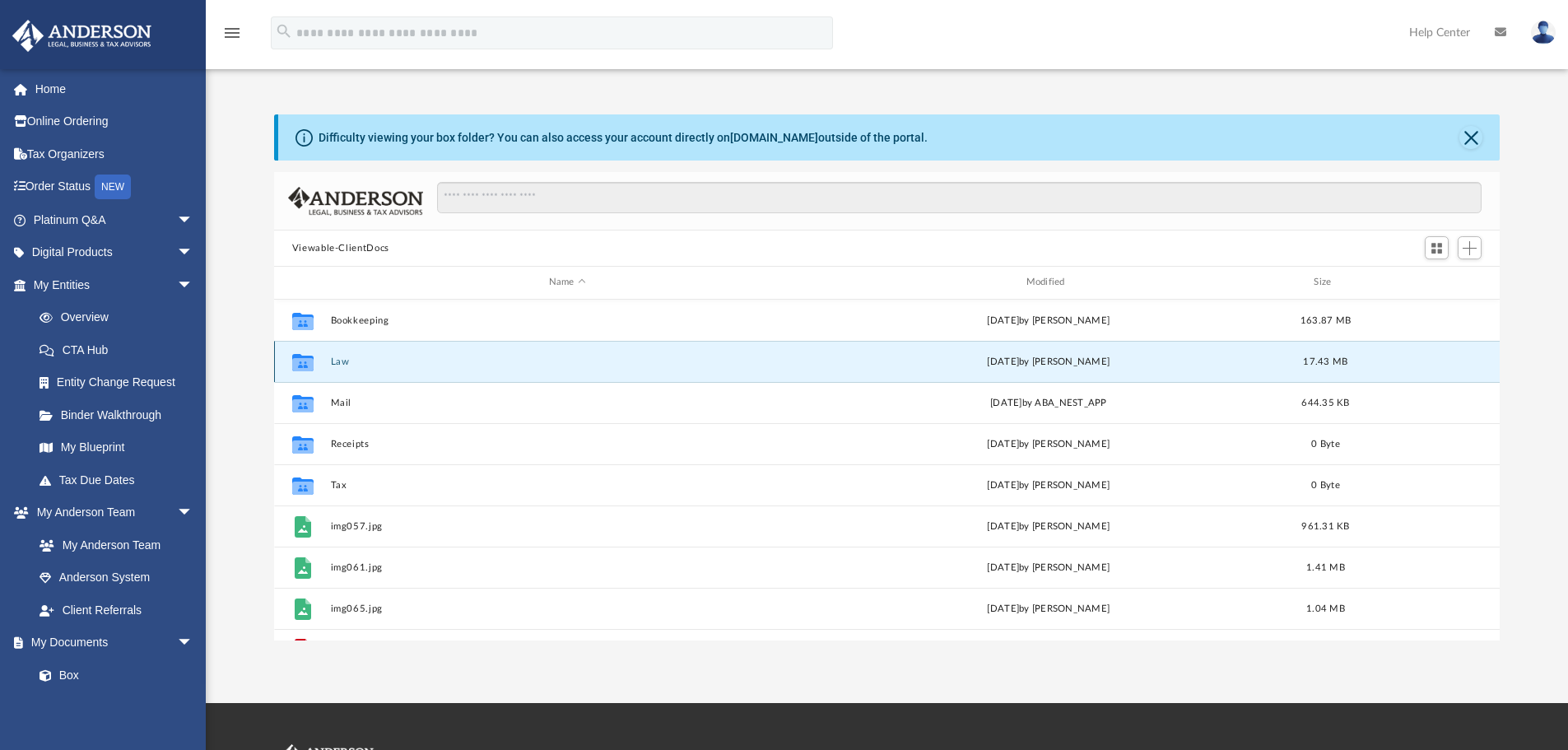
click at [341, 359] on button "Law" at bounding box center [567, 361] width 474 height 11
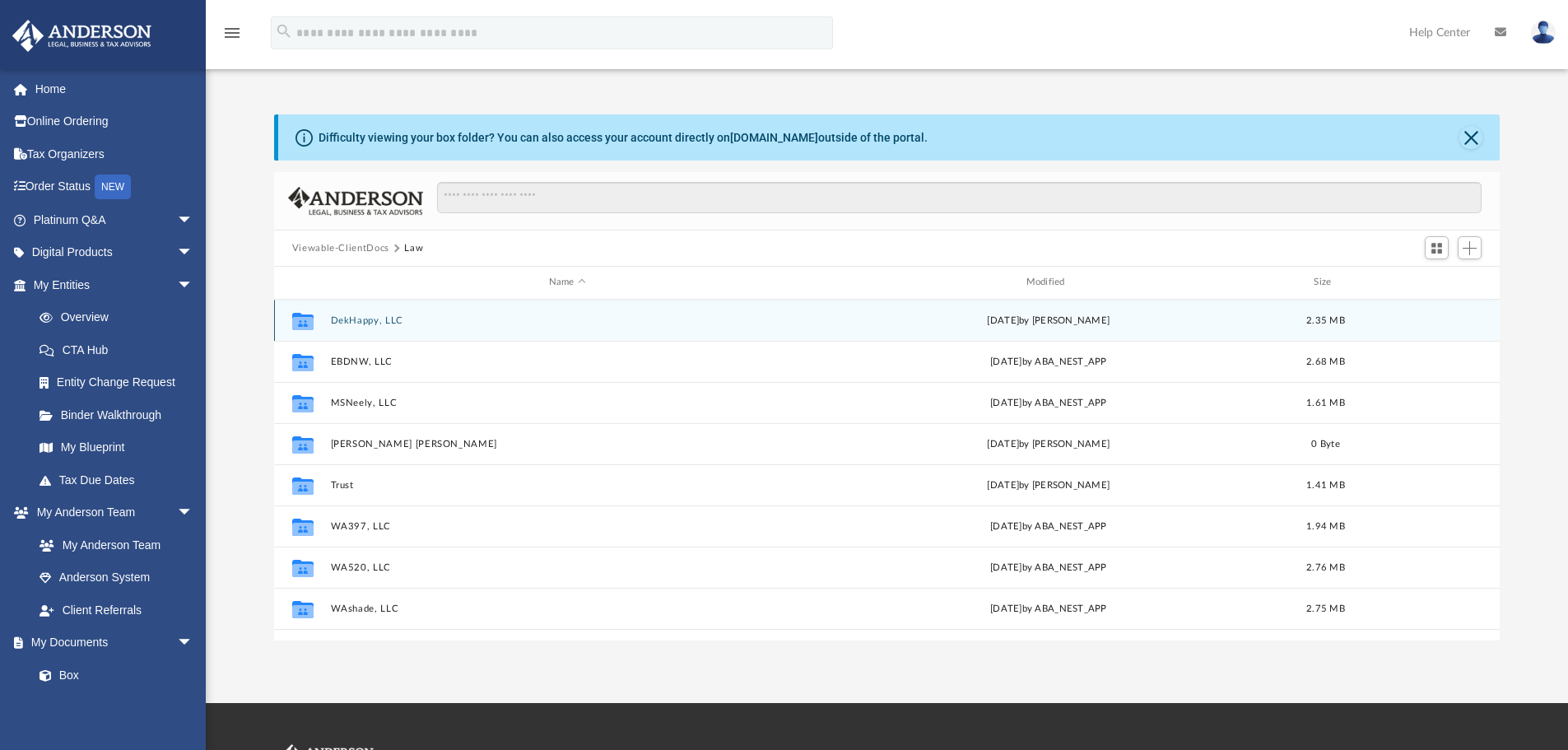
click at [342, 318] on button "DekHappy, LLC" at bounding box center [567, 320] width 474 height 11
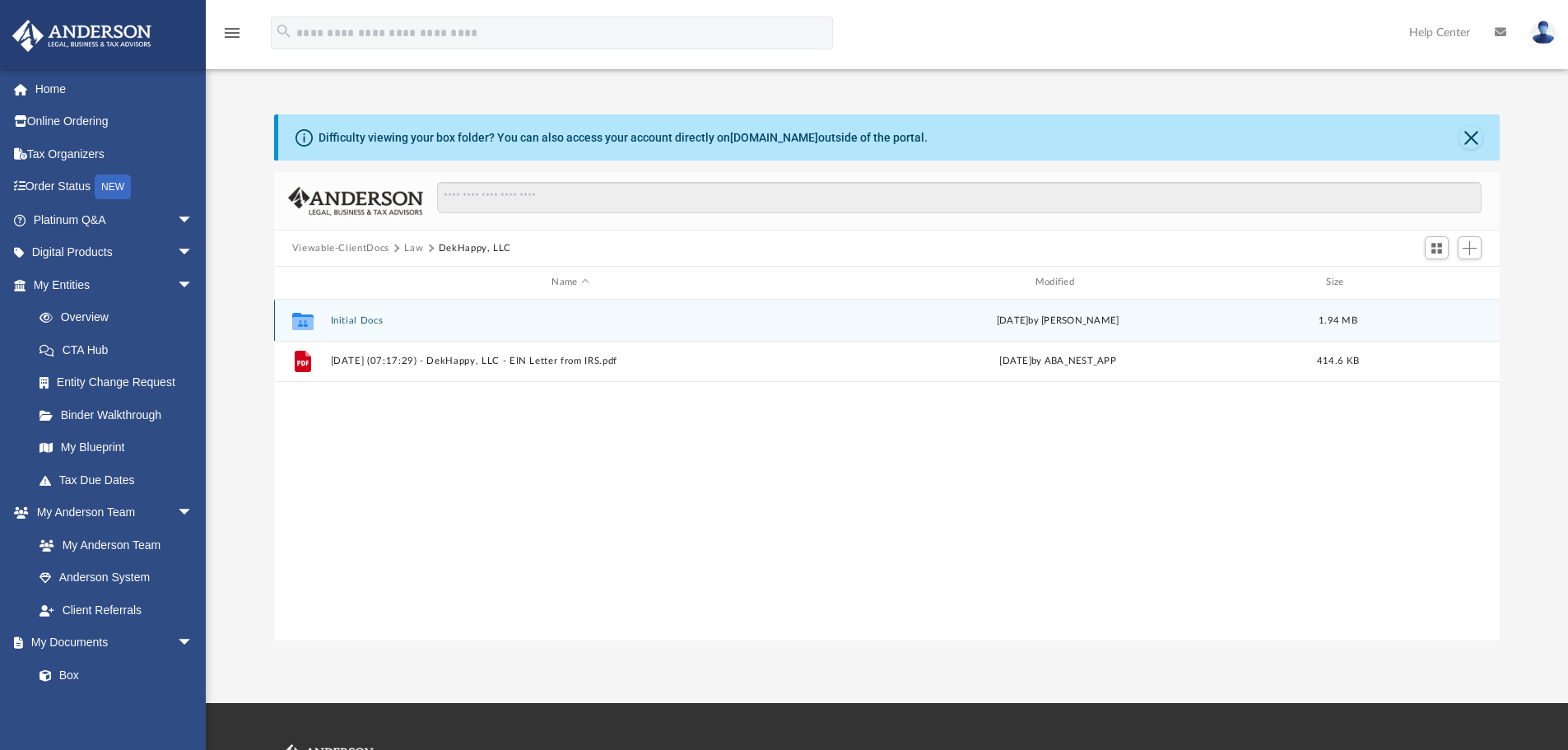
click at [342, 318] on button "Initial Docs" at bounding box center [570, 320] width 480 height 11
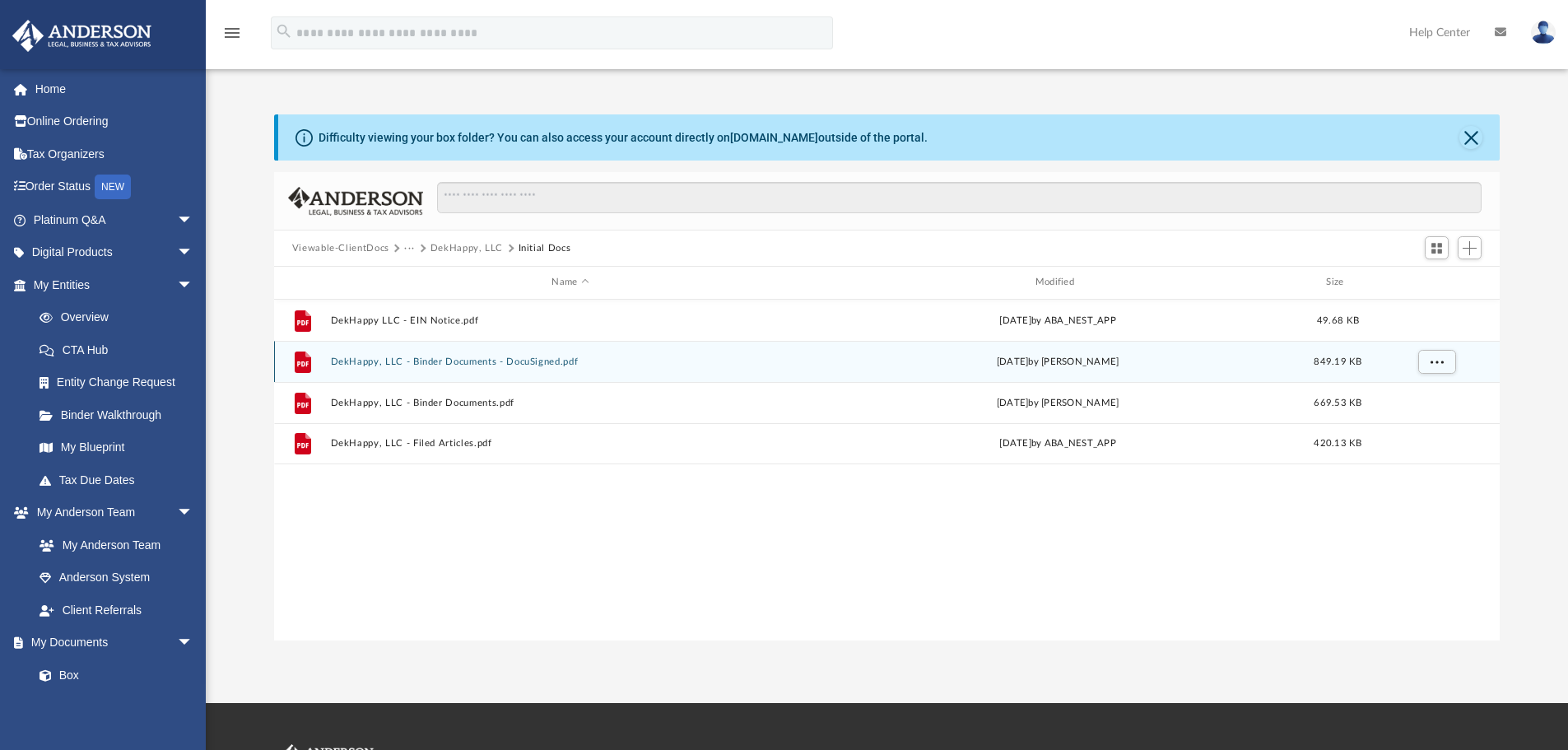
click at [417, 358] on button "DekHappy, LLC - Binder Documents - DocuSigned.pdf" at bounding box center [570, 361] width 480 height 11
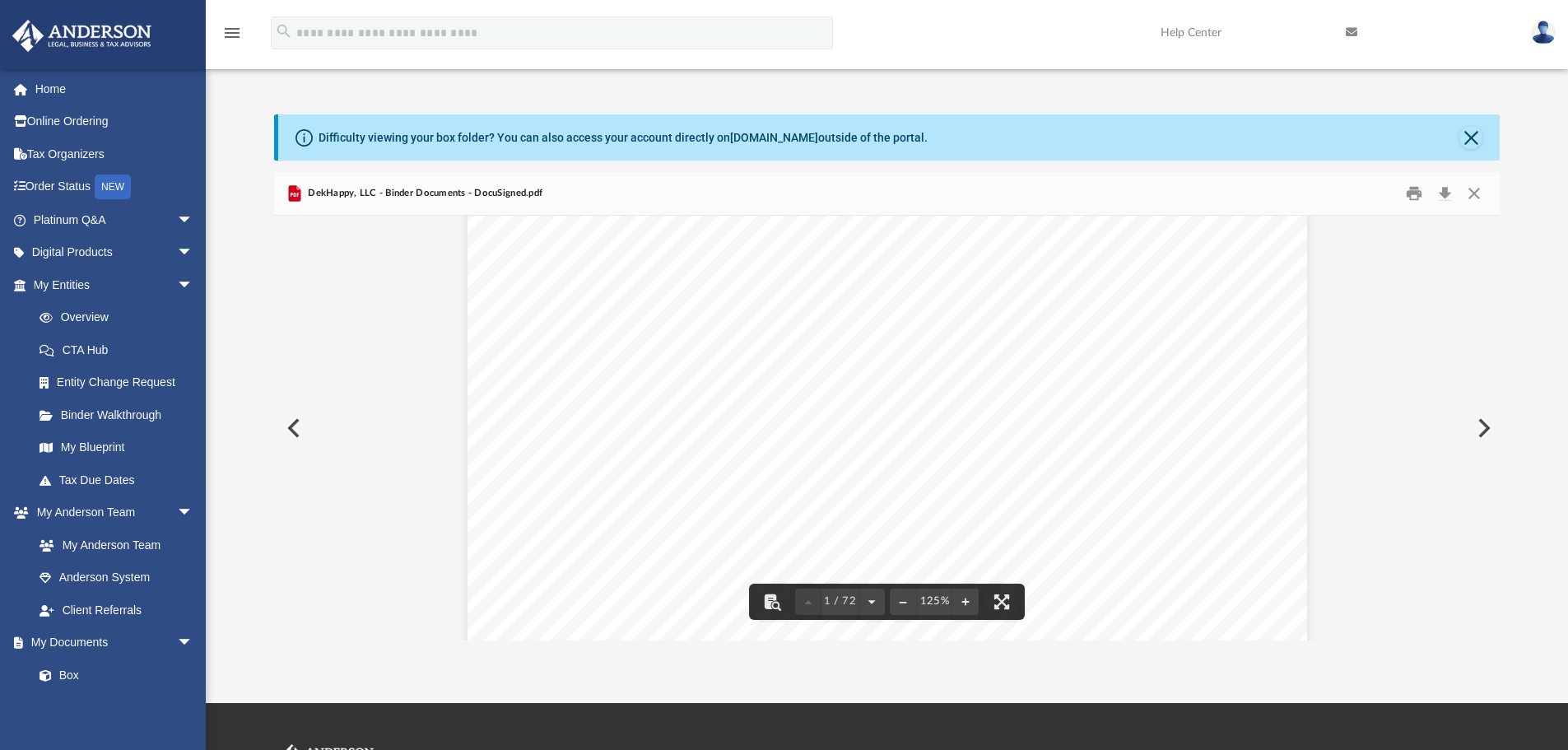
scroll to position [0, 0]
click at [302, 208] on div "DekHappy, LLC - Binder Documents - DocuSigned.pdf" at bounding box center [888, 194] width 1227 height 44
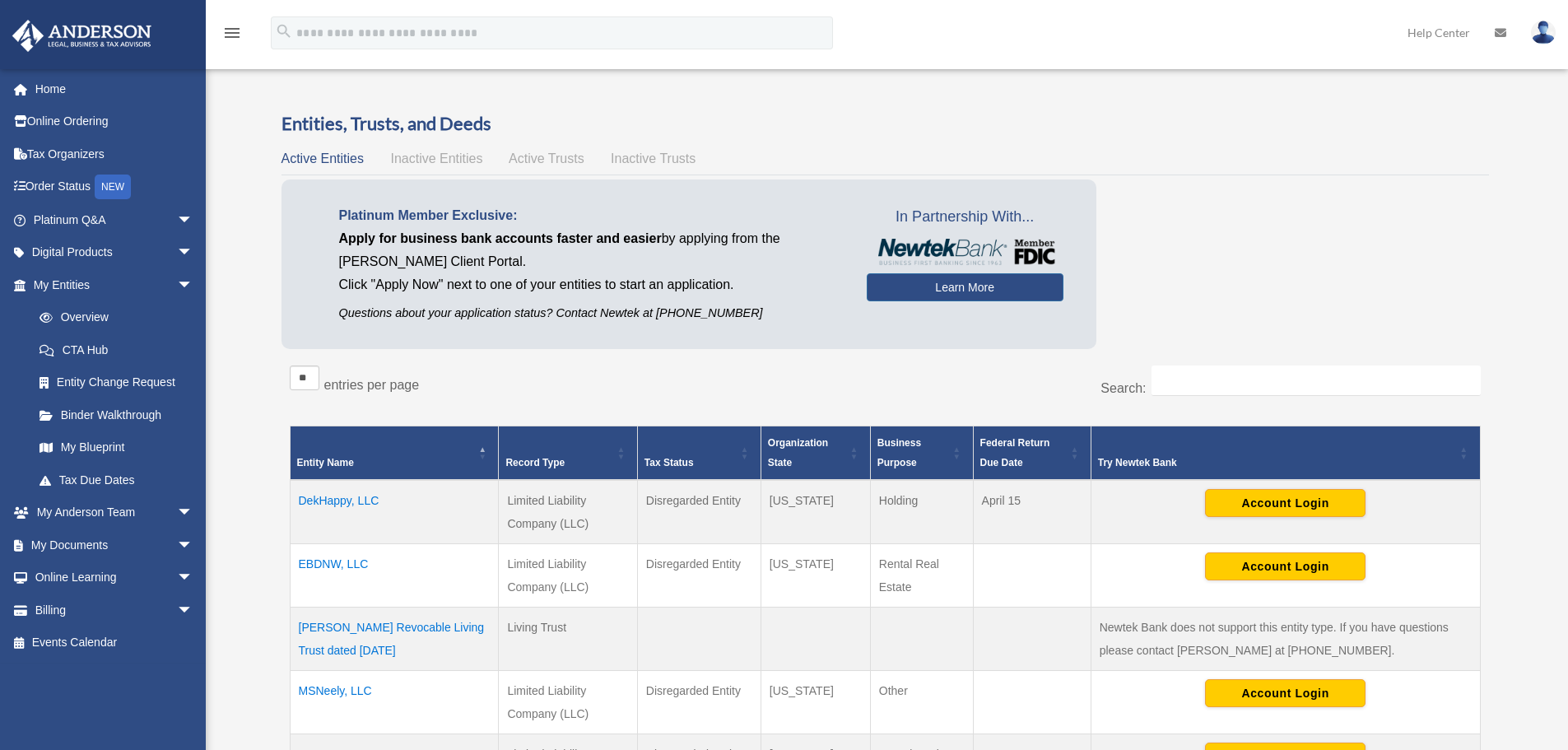
scroll to position [82, 0]
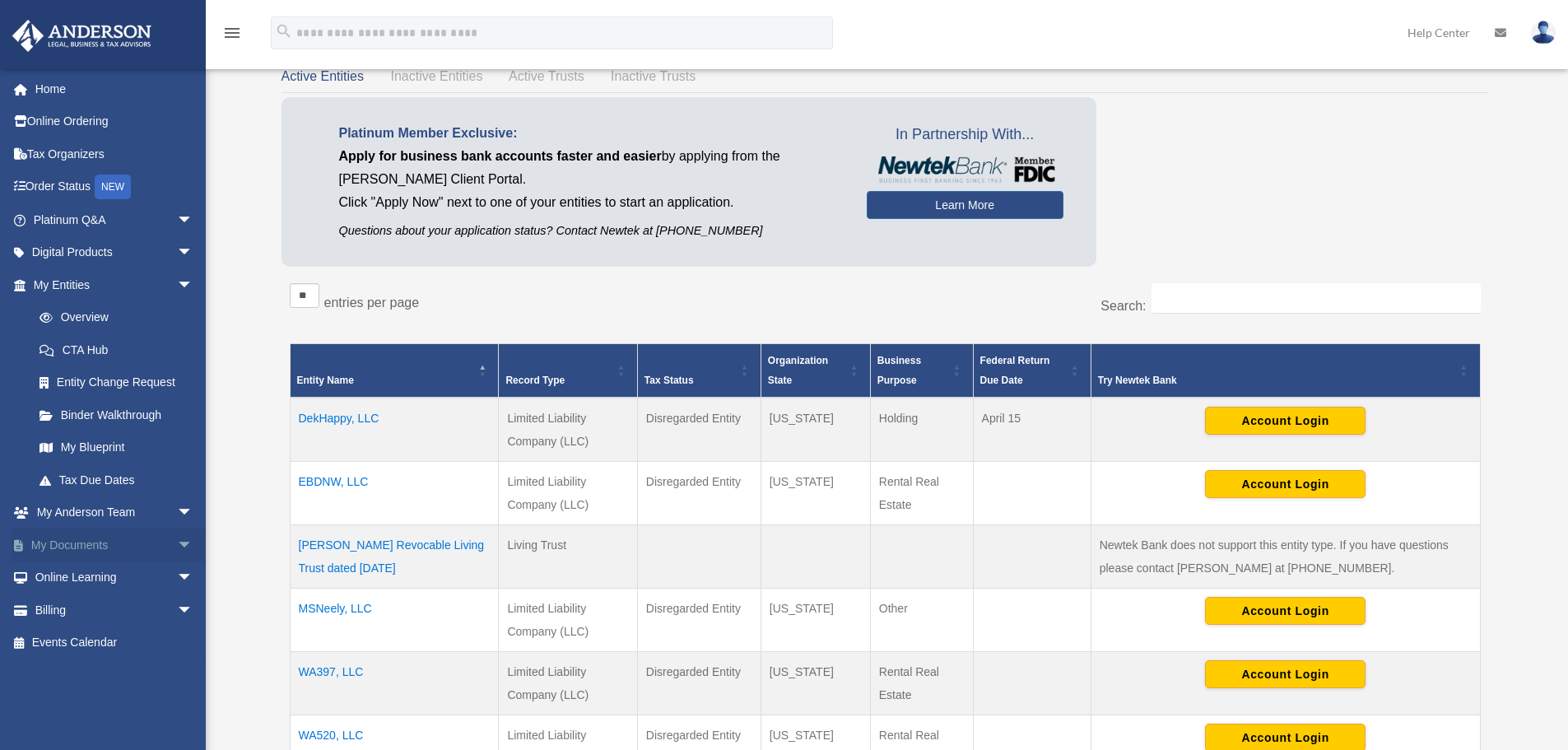
click at [69, 543] on link "My Documents arrow_drop_down" at bounding box center [114, 545] width 206 height 33
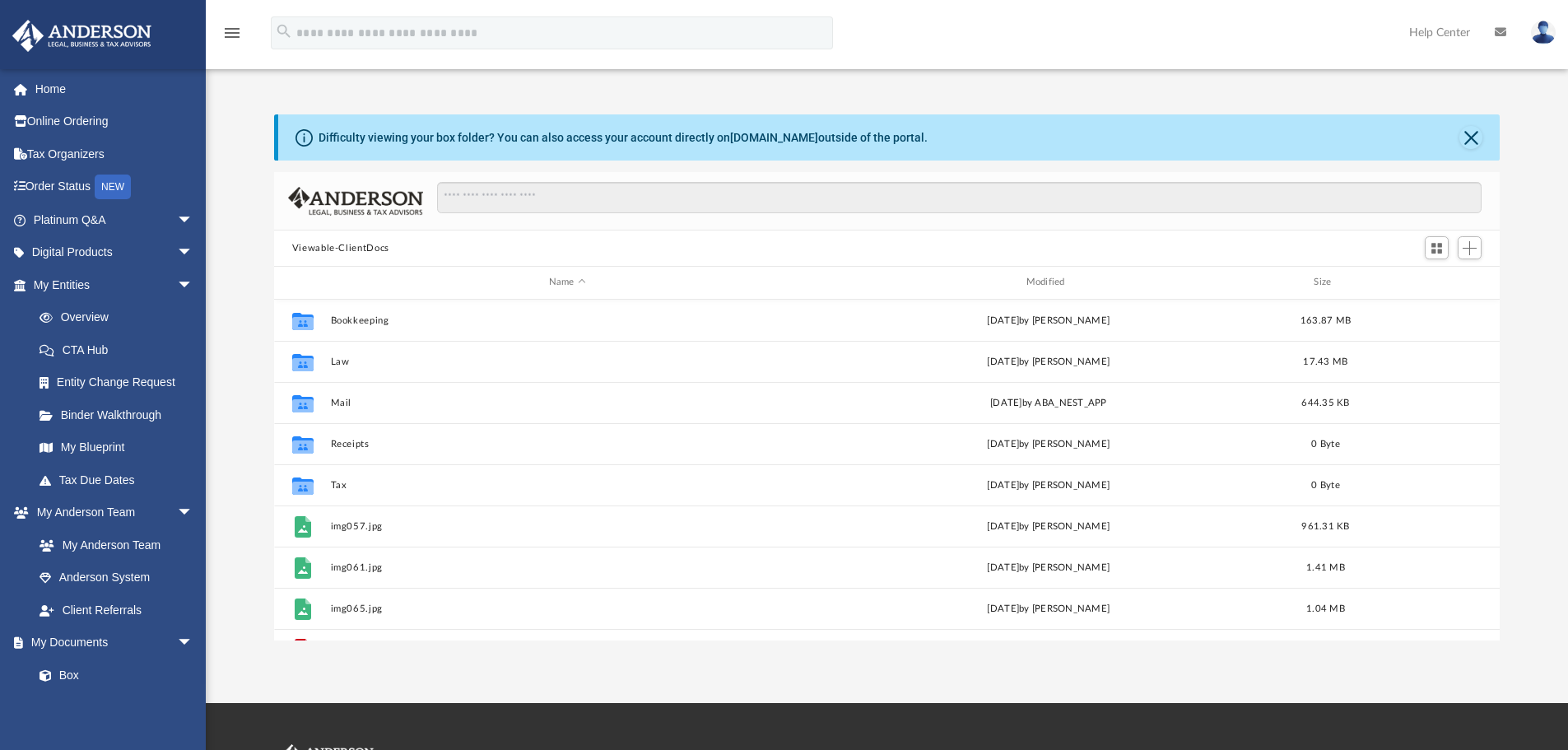
scroll to position [362, 1213]
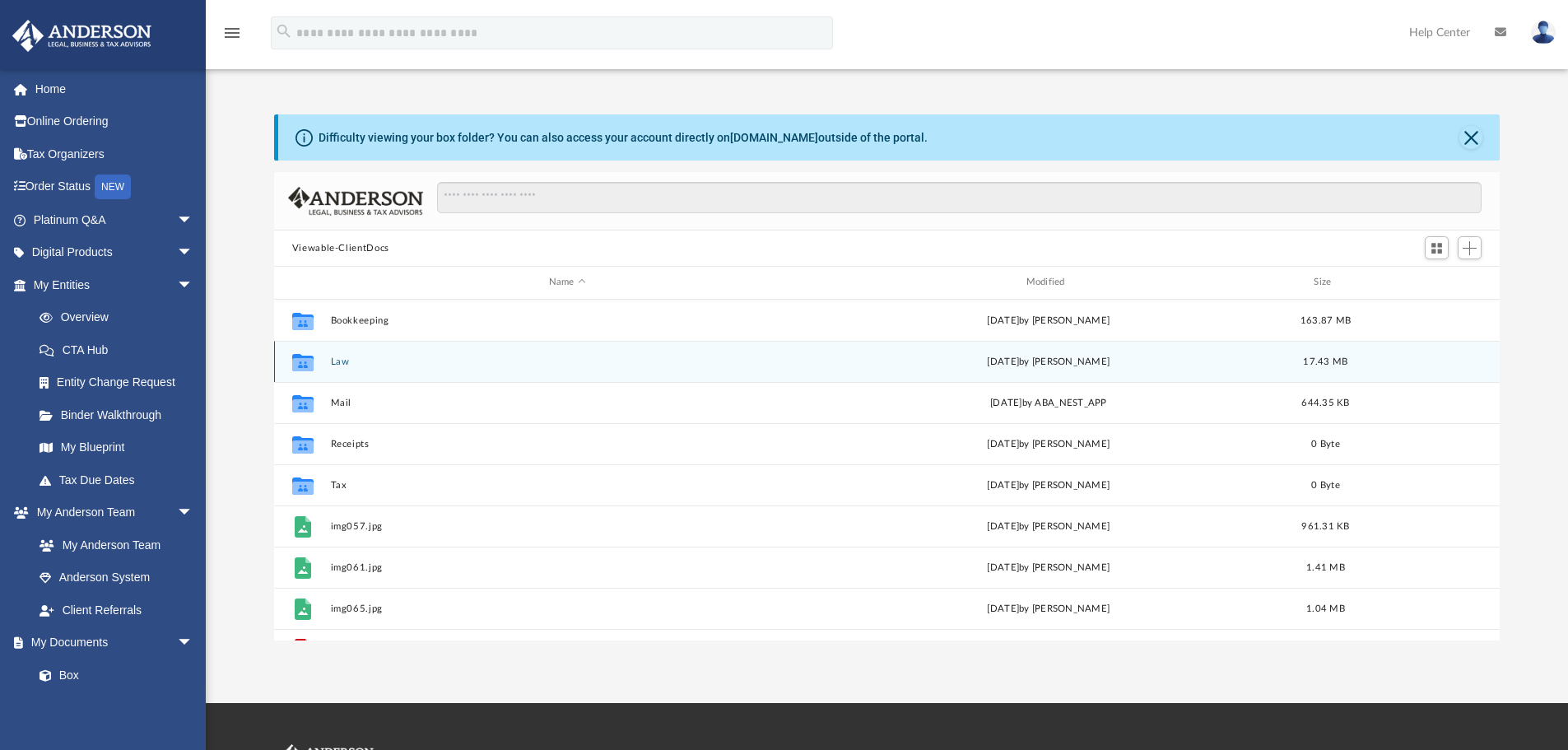
click at [343, 363] on button "Law" at bounding box center [567, 361] width 474 height 11
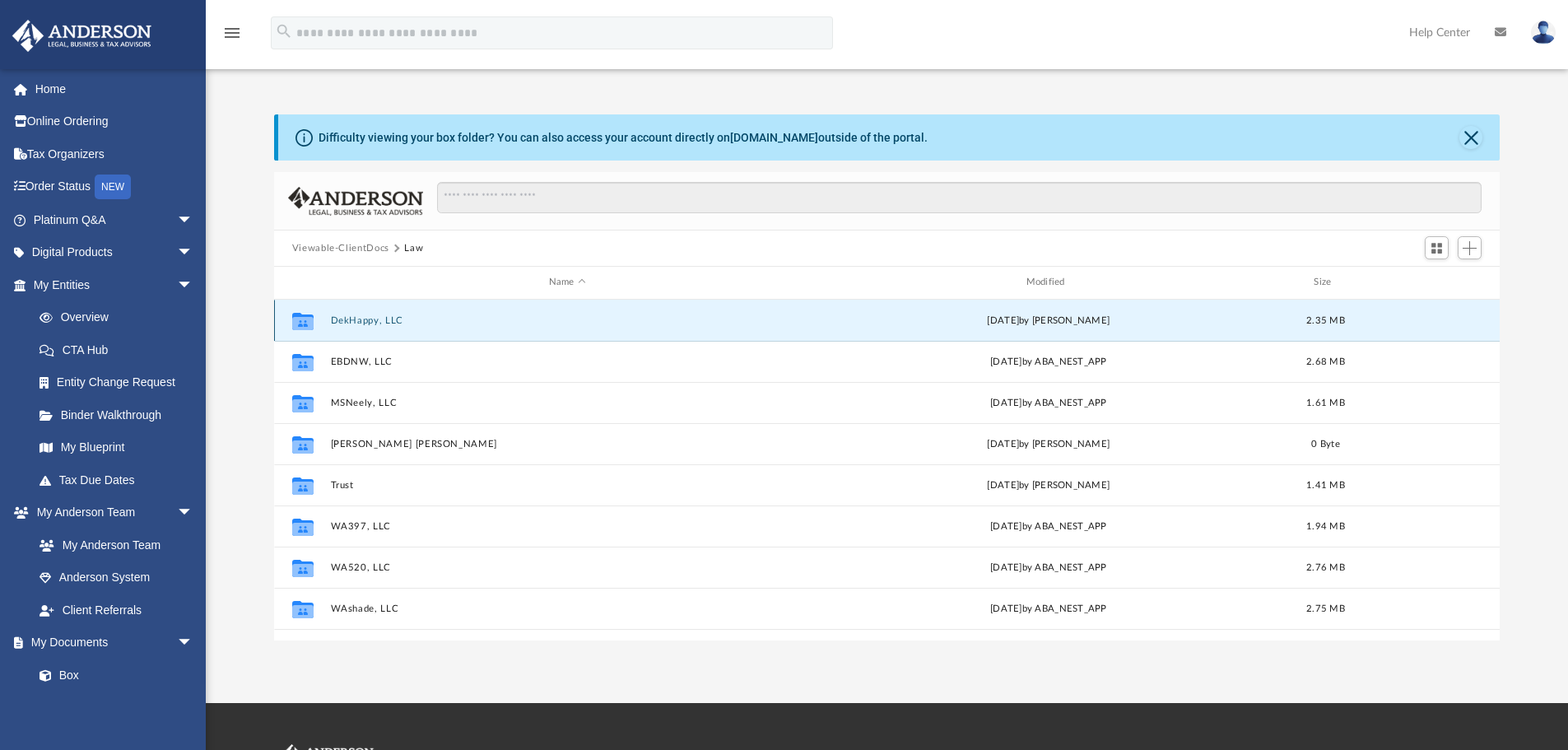
click at [342, 318] on button "DekHappy, LLC" at bounding box center [567, 320] width 474 height 11
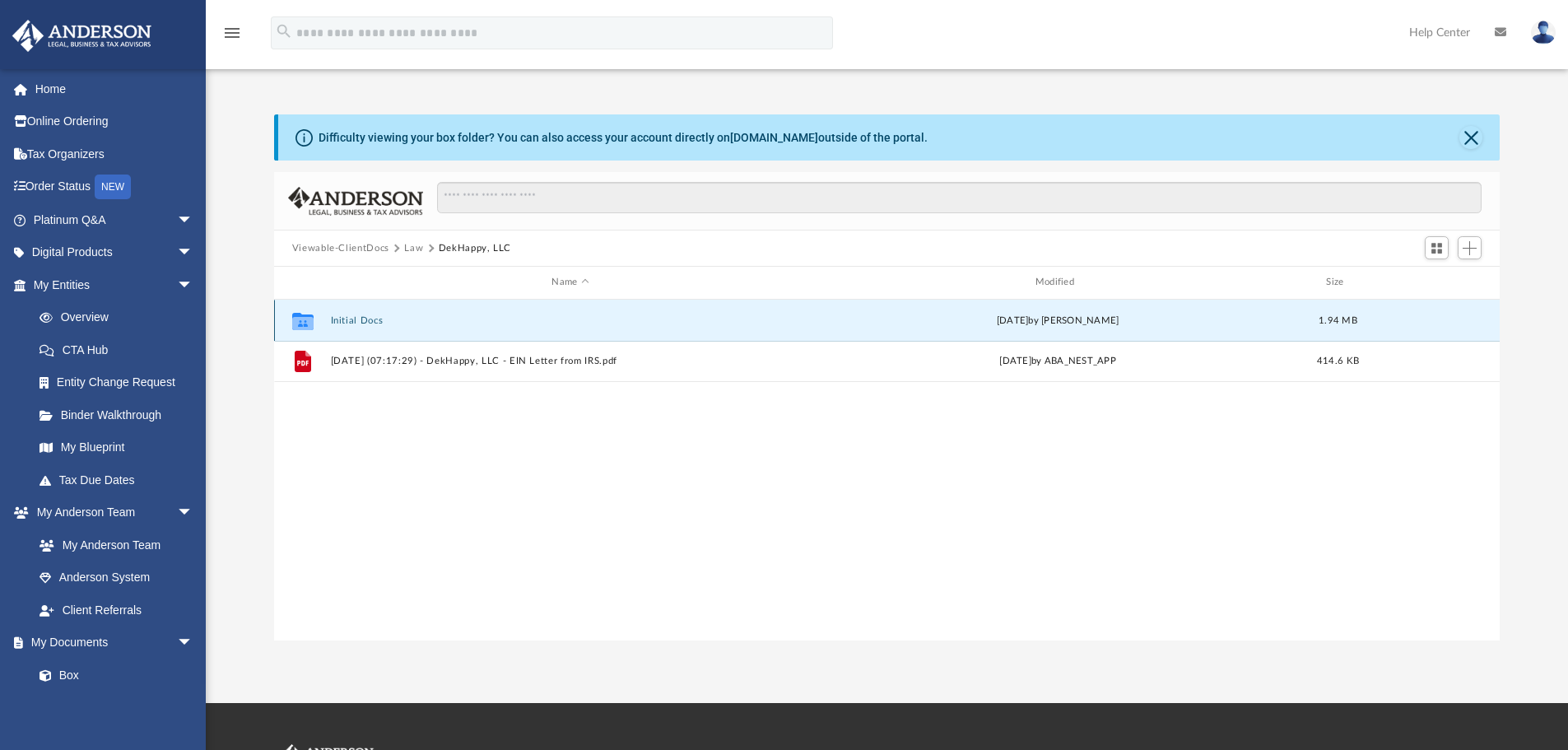
click at [342, 318] on button "Initial Docs" at bounding box center [570, 320] width 480 height 11
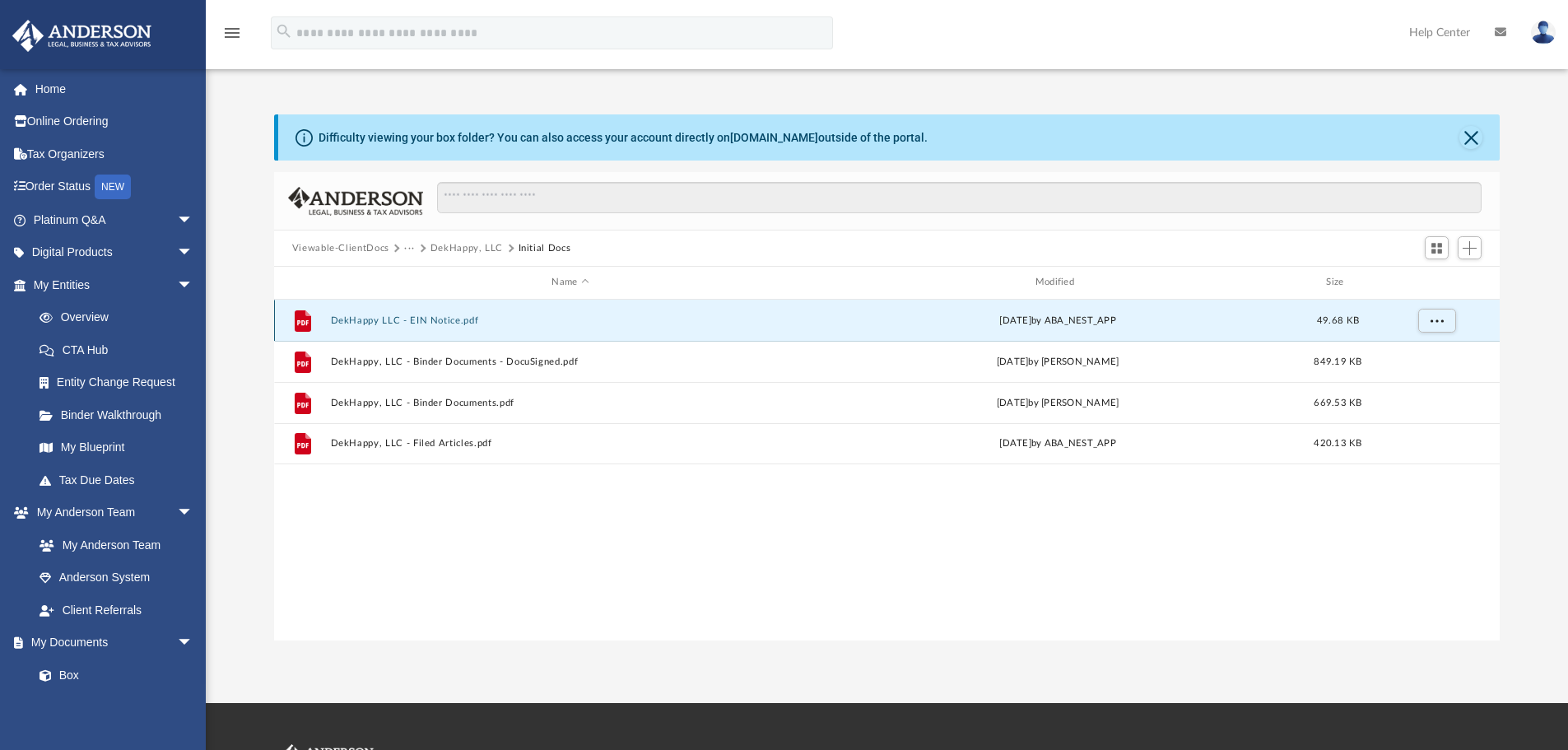
click at [420, 320] on button "DekHappy LLC - EIN Notice.pdf" at bounding box center [570, 320] width 480 height 11
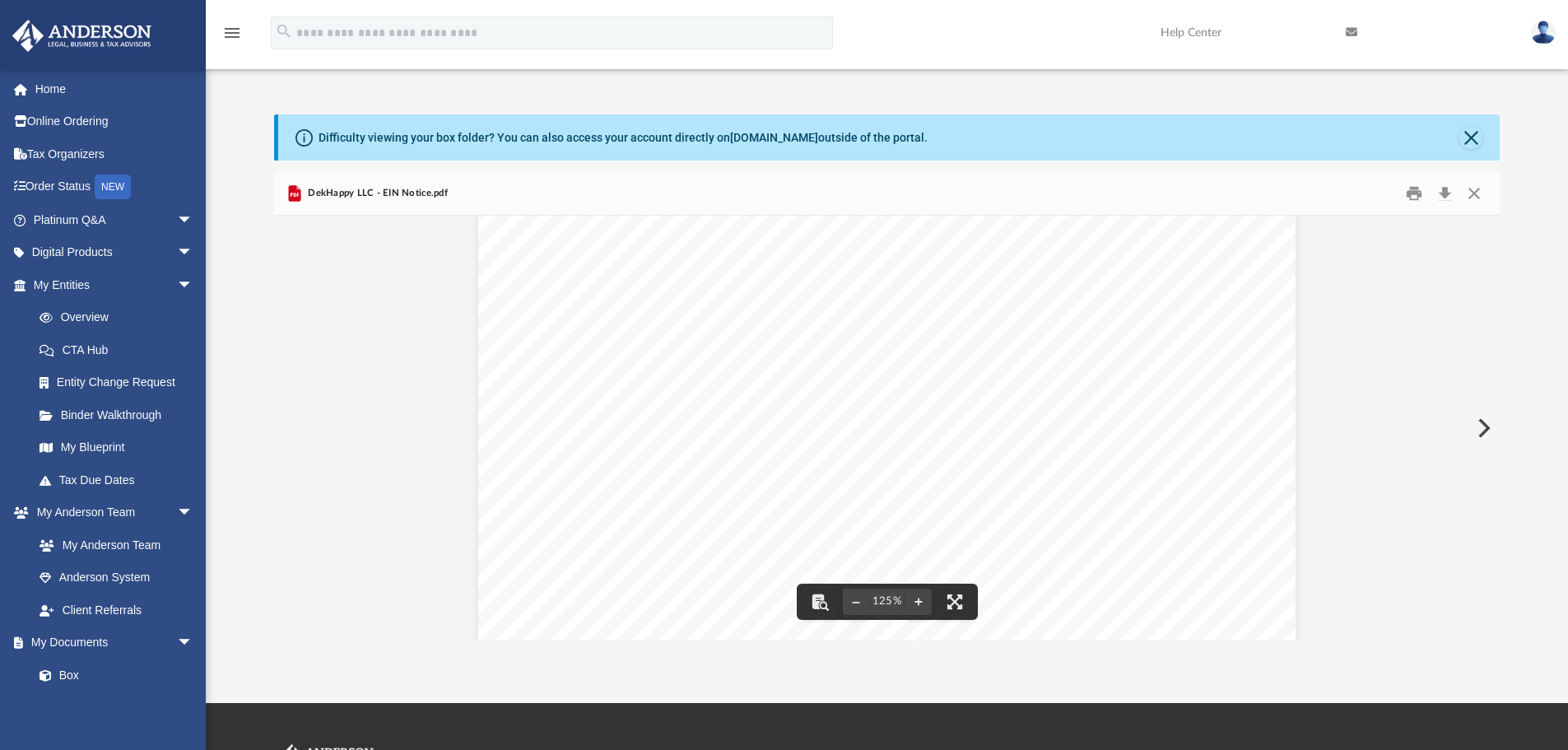
scroll to position [0, 0]
